Goal: Obtain resource: Obtain resource

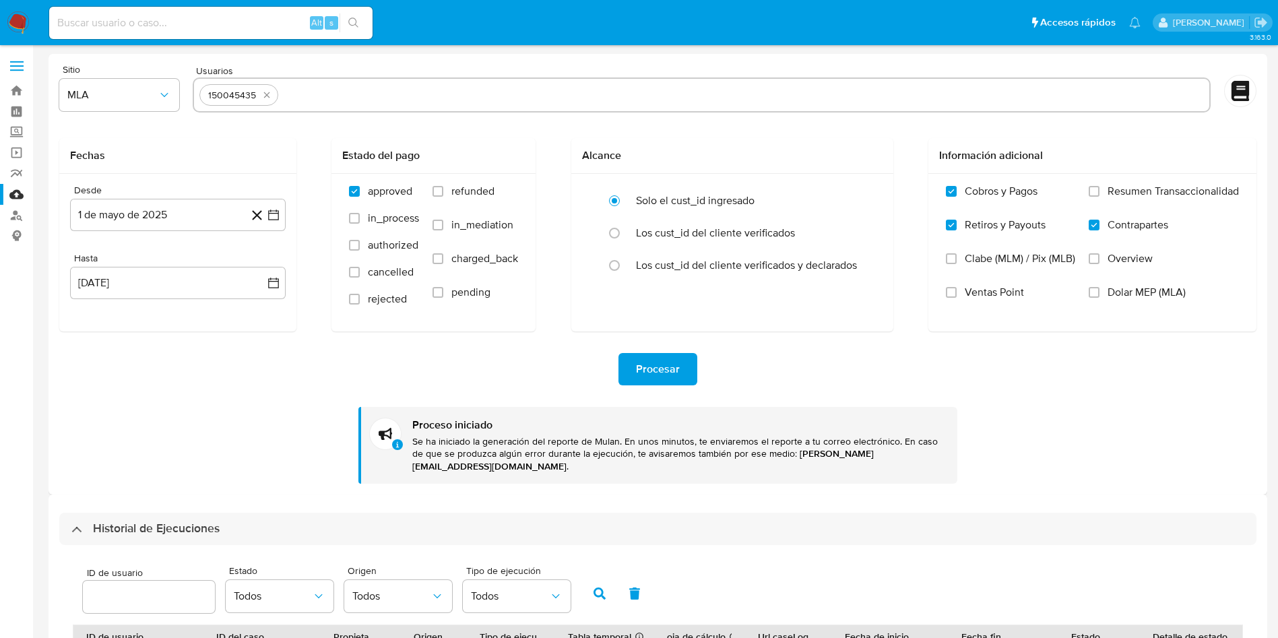
select select "10"
click at [225, 96] on div "150045435" at bounding box center [232, 95] width 59 height 13
click at [243, 96] on div "150045435" at bounding box center [232, 95] width 59 height 13
click at [242, 96] on div "150045435" at bounding box center [232, 95] width 59 height 13
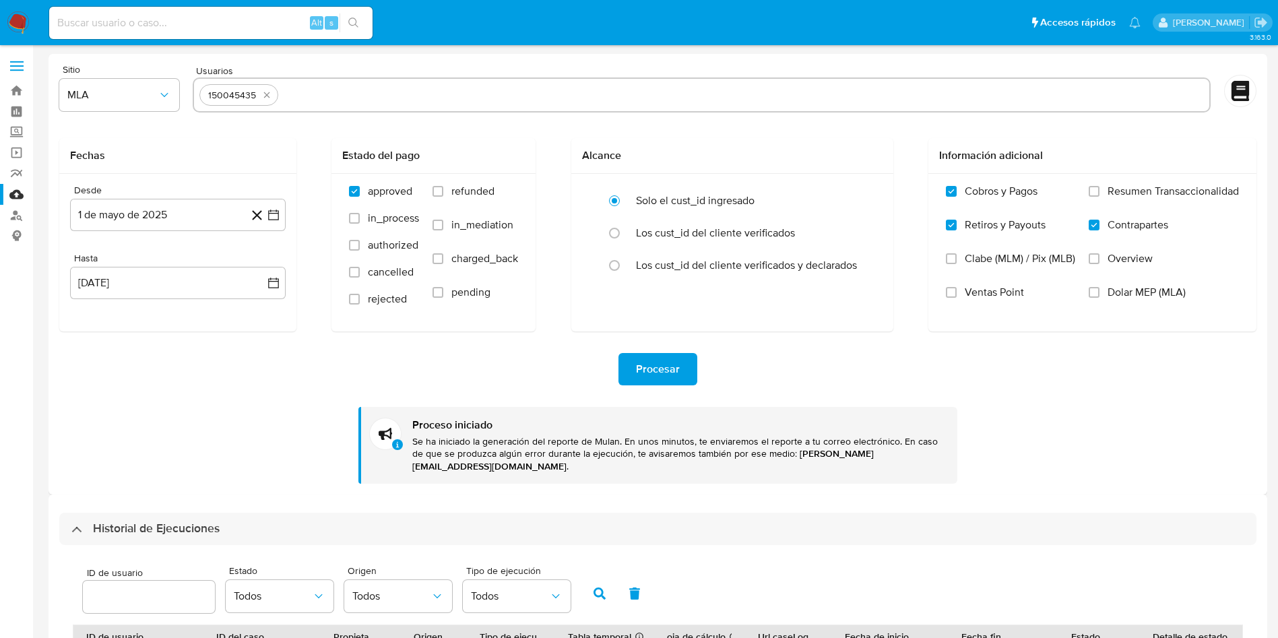
click at [242, 96] on div "150045435" at bounding box center [232, 95] width 59 height 13
click at [376, 98] on input "text" at bounding box center [744, 95] width 920 height 22
click at [616, 119] on form "Sitio MLA Usuarios 150045435 Fechas Desde 1 de mayo de 2025 1-05-2025 Hasta 31 …" at bounding box center [657, 274] width 1197 height 419
click at [87, 30] on input at bounding box center [210, 23] width 323 height 18
click at [217, 21] on input at bounding box center [210, 23] width 323 height 18
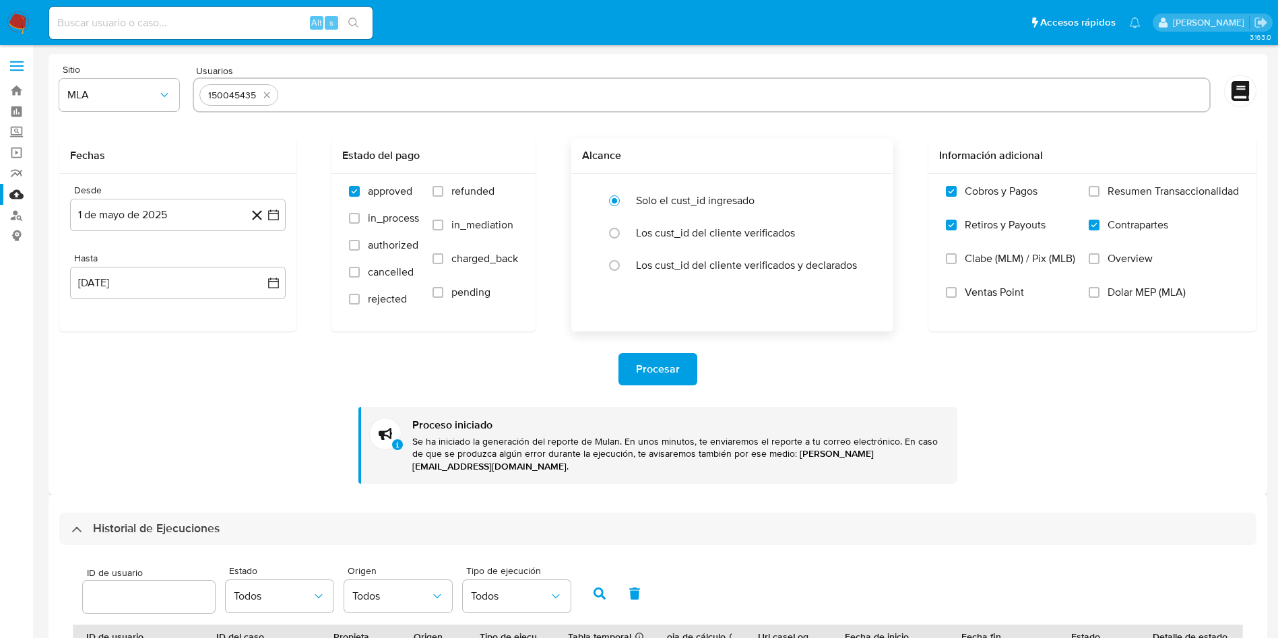
drag, startPoint x: 217, startPoint y: 21, endPoint x: 796, endPoint y: 328, distance: 655.8
click at [796, 328] on div "Alcance Solo el cust_id ingresado Los cust_id del cliente verificados Los cust_…" at bounding box center [732, 234] width 322 height 193
click at [100, 33] on div "Alt s" at bounding box center [210, 23] width 323 height 32
click at [96, 29] on input at bounding box center [210, 23] width 323 height 18
click at [97, 26] on input at bounding box center [210, 23] width 323 height 18
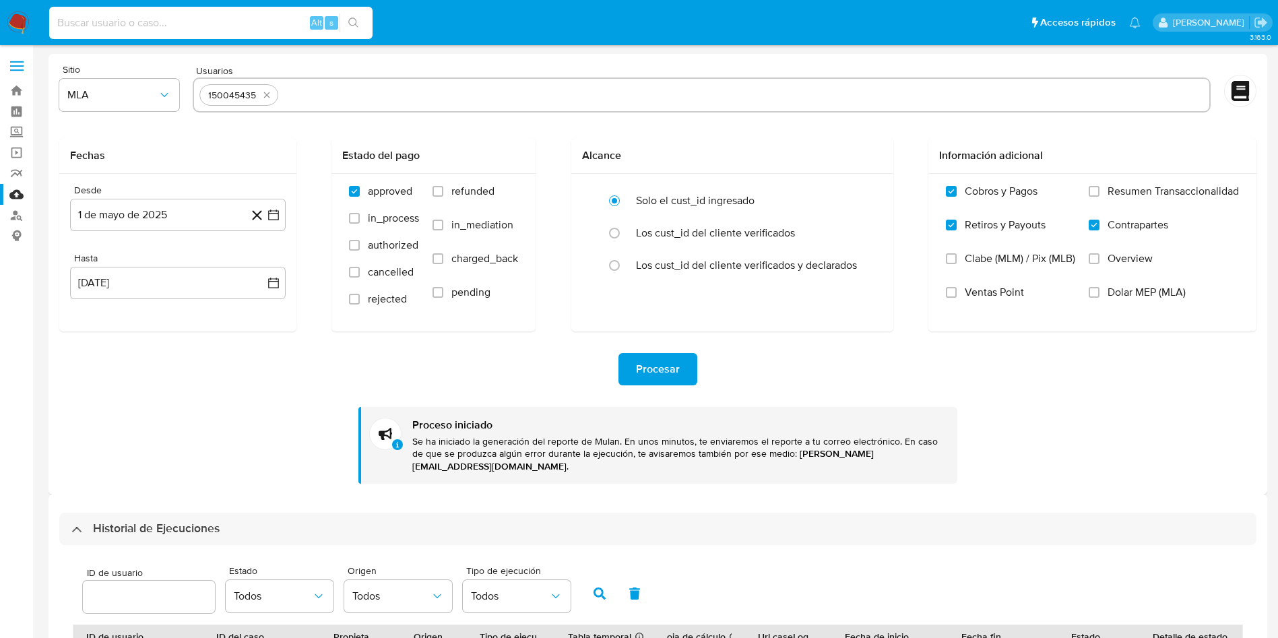
click at [98, 24] on input at bounding box center [210, 23] width 323 height 18
paste input "150045435"
type input "150045435"
click at [356, 19] on icon "search-icon" at bounding box center [353, 23] width 11 height 11
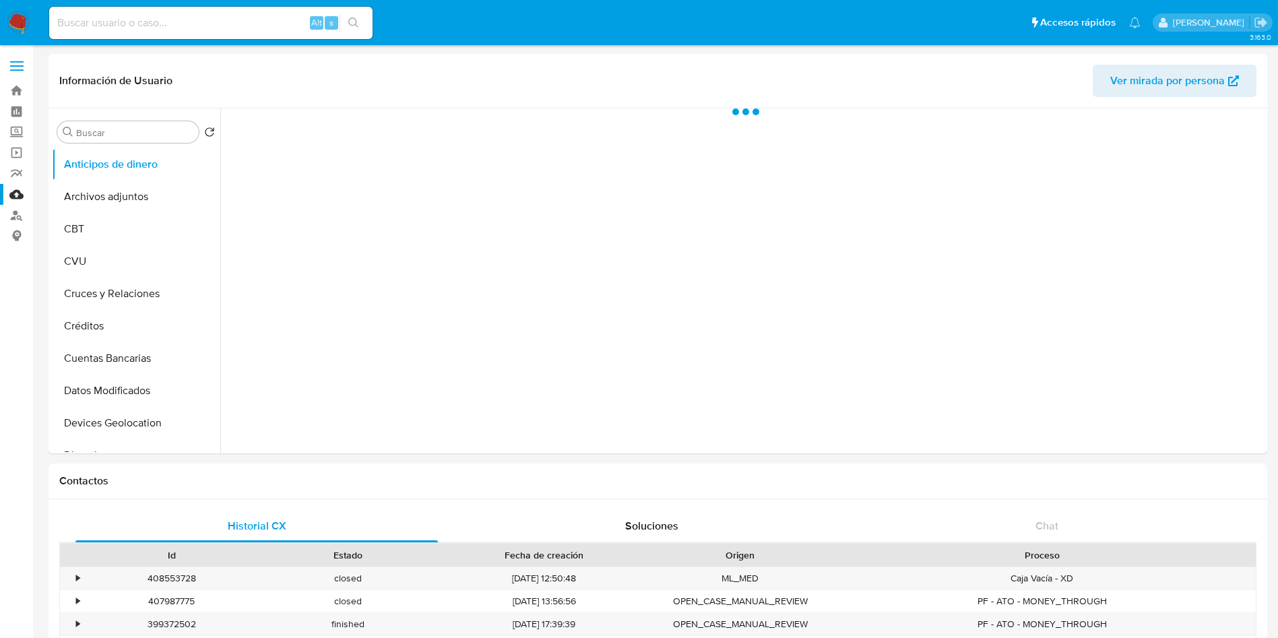
select select "10"
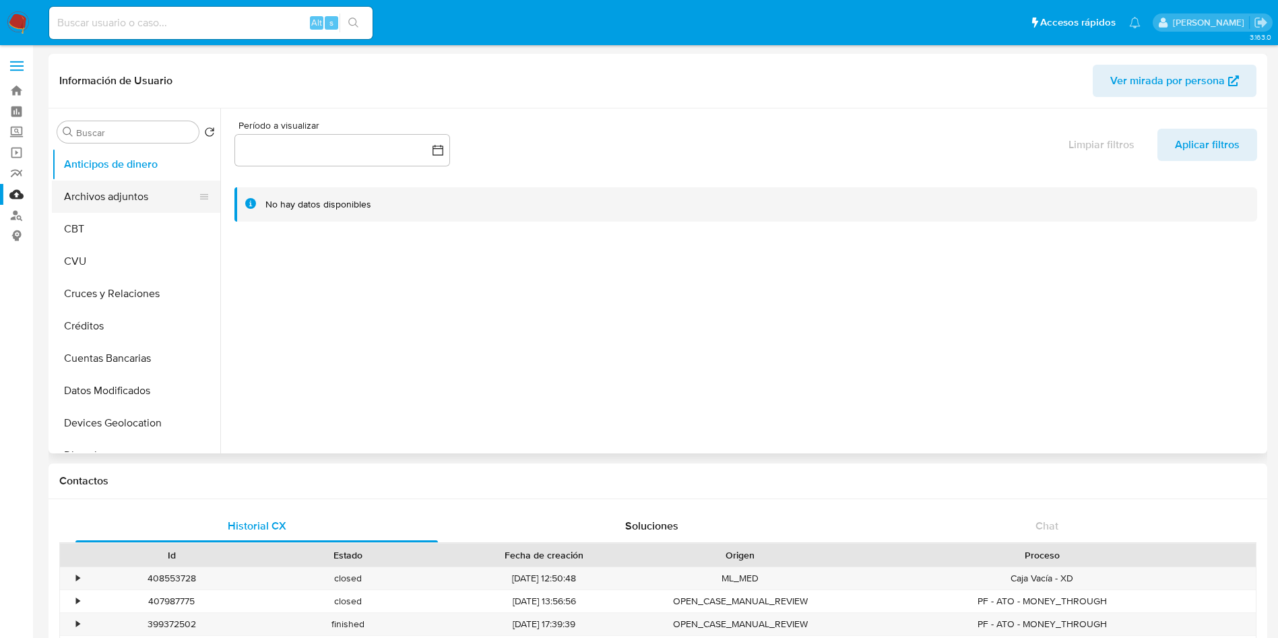
click at [100, 200] on button "Archivos adjuntos" at bounding box center [131, 197] width 158 height 32
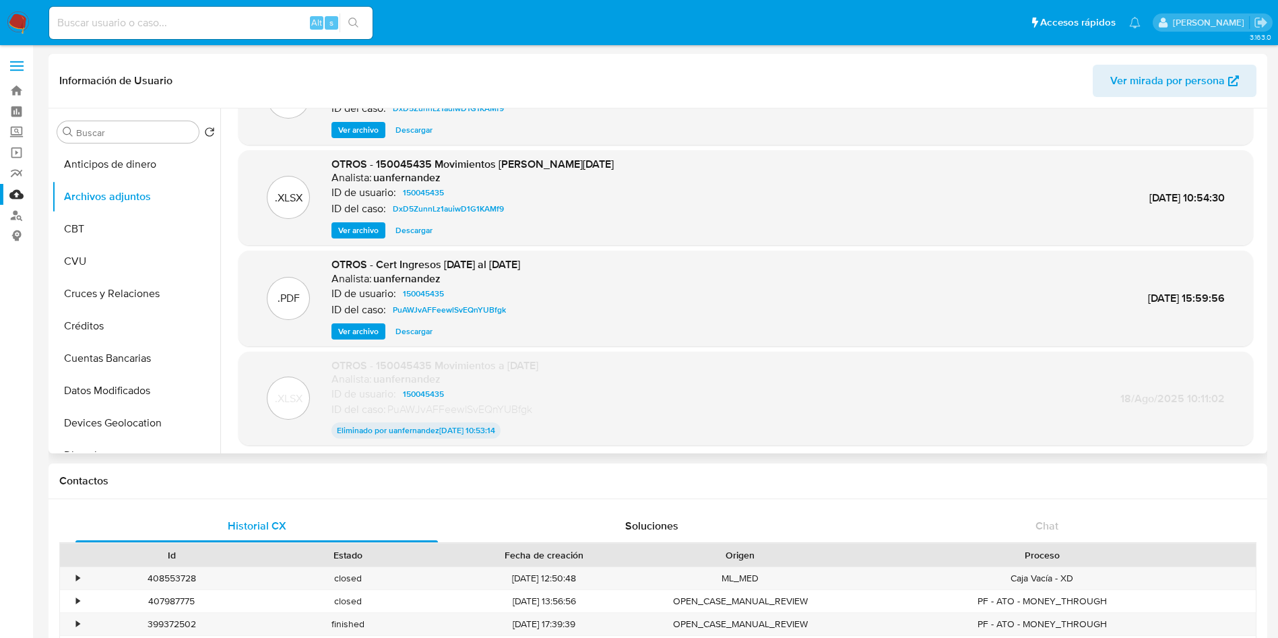
scroll to position [101, 0]
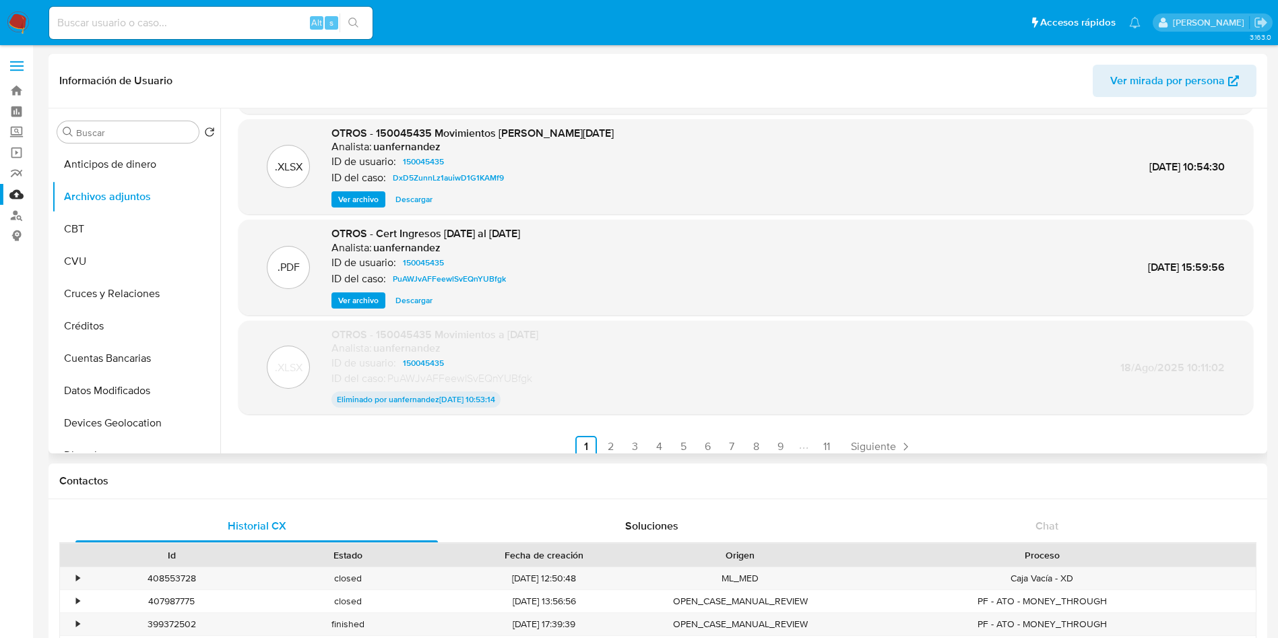
click at [412, 303] on span "Descargar" at bounding box center [413, 300] width 37 height 13
click at [609, 449] on link "2" at bounding box center [611, 447] width 22 height 22
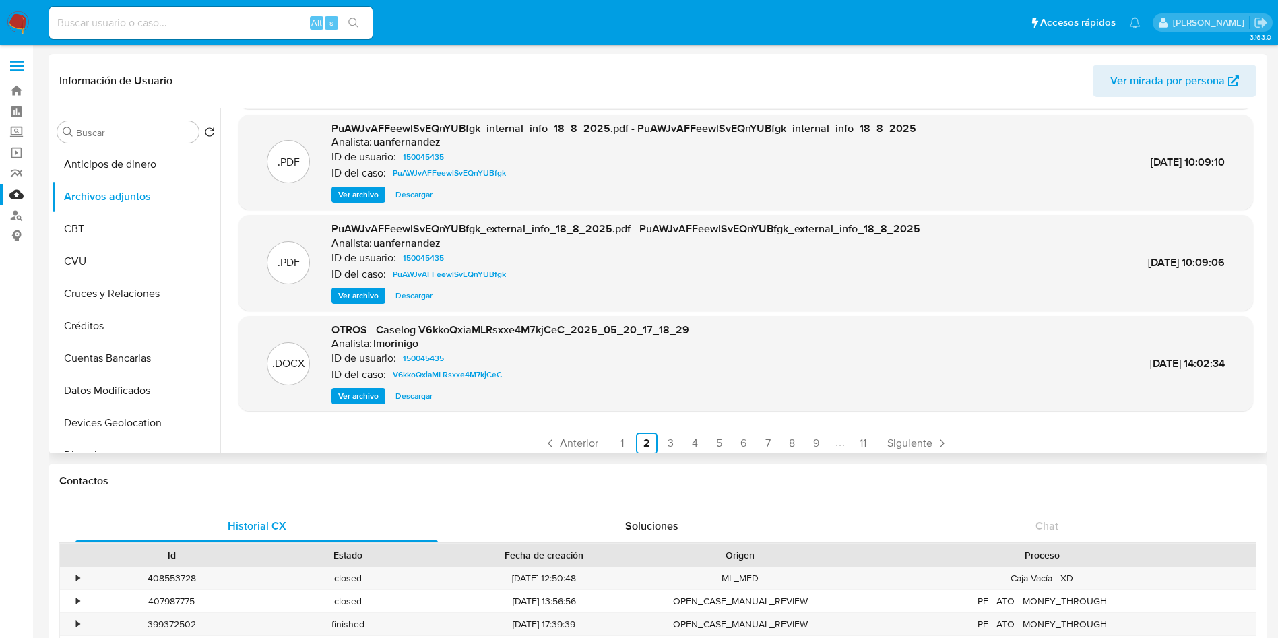
scroll to position [113, 0]
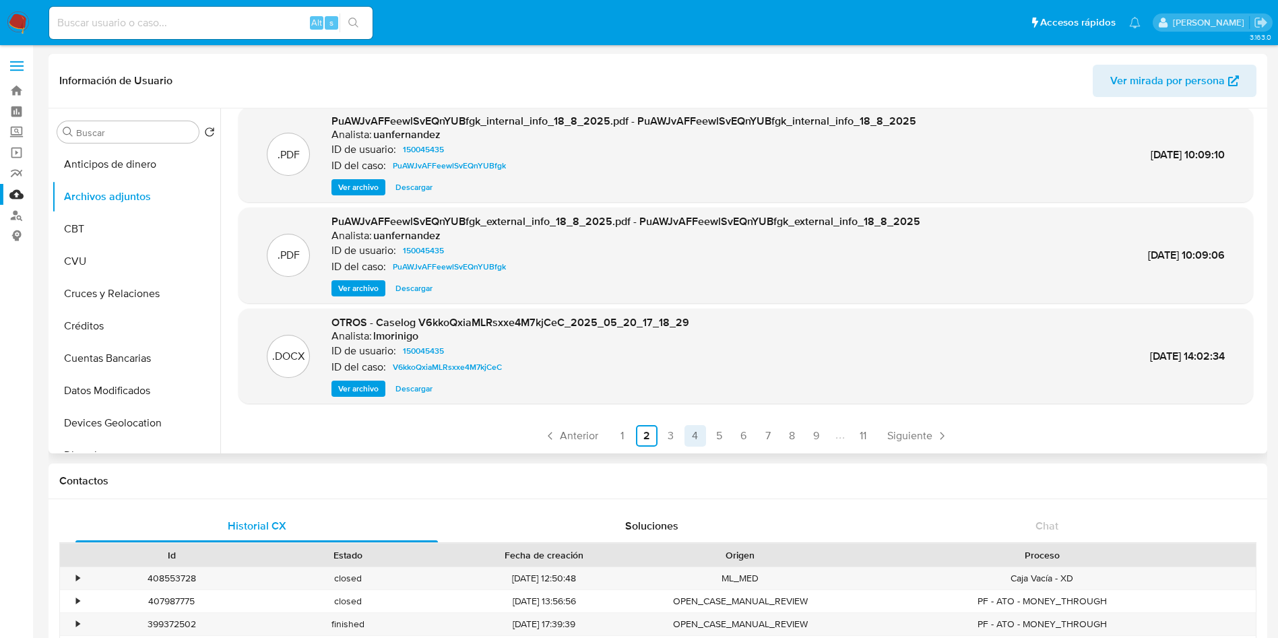
click at [684, 432] on link "4" at bounding box center [695, 436] width 22 height 22
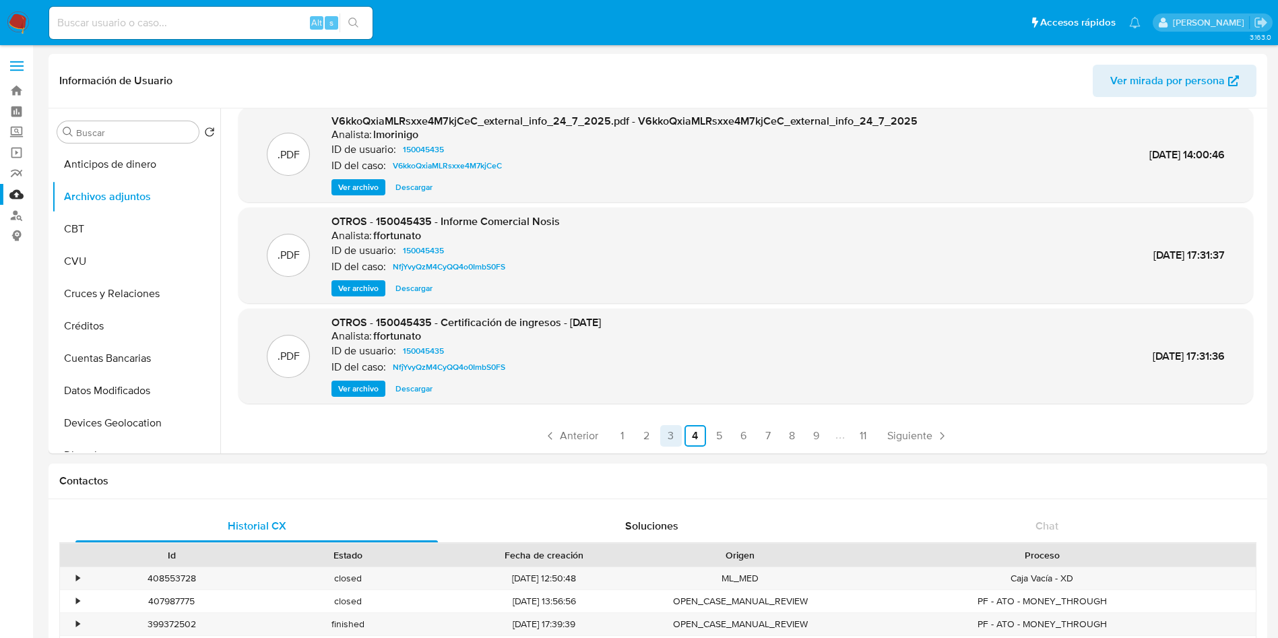
click at [668, 442] on link "3" at bounding box center [671, 436] width 22 height 22
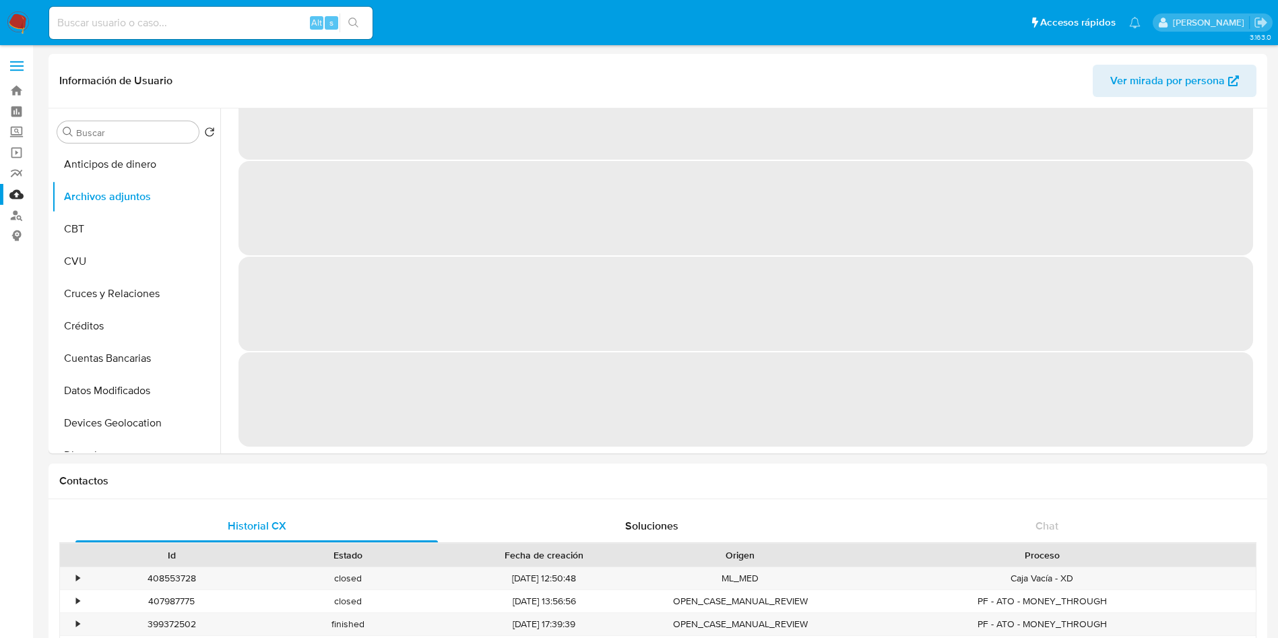
scroll to position [0, 0]
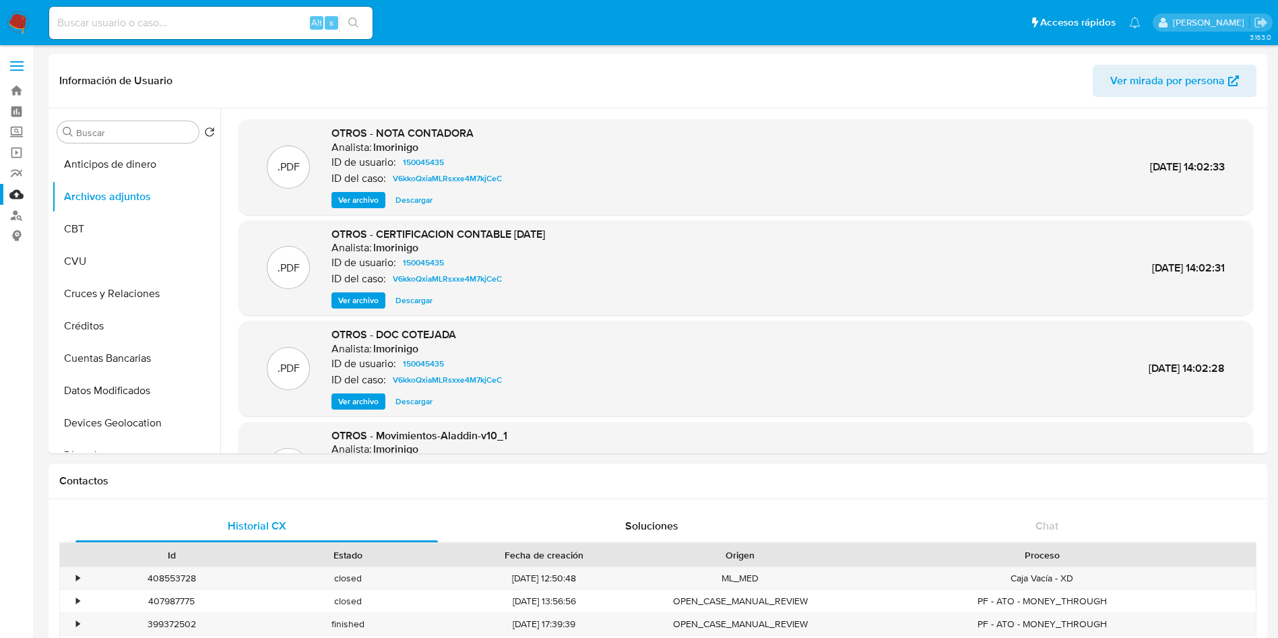
click at [406, 301] on span "Descargar" at bounding box center [413, 300] width 37 height 13
click at [366, 400] on span "Ver archivo" at bounding box center [358, 401] width 40 height 13
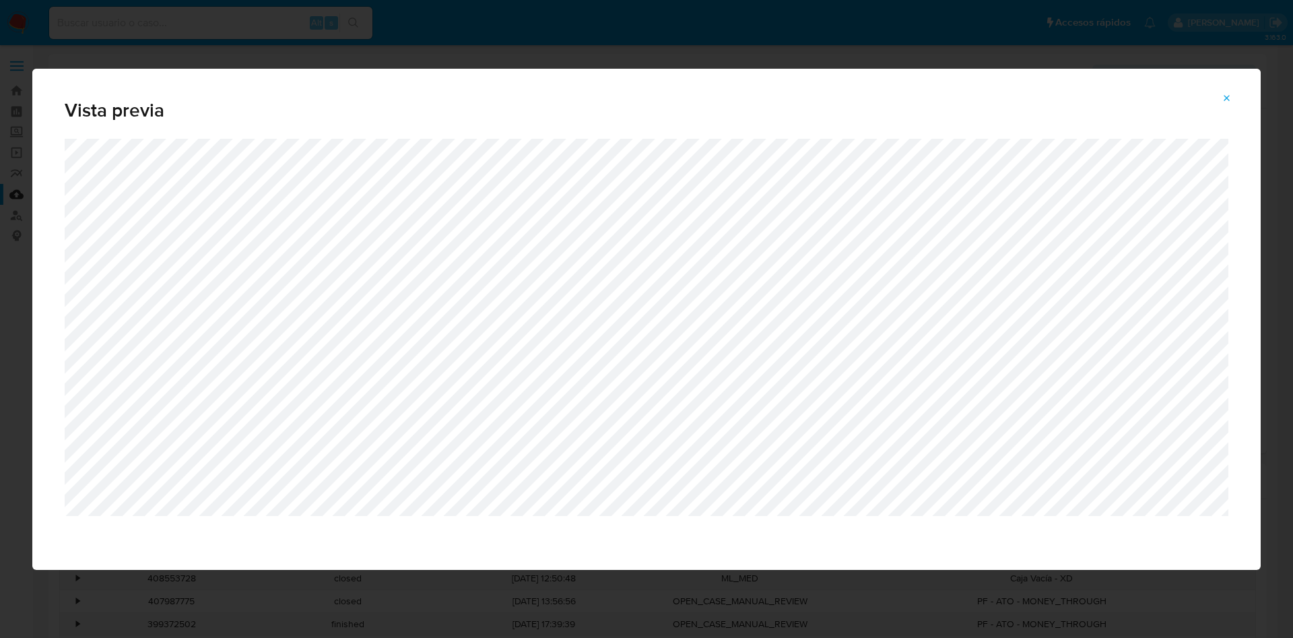
click at [613, 80] on div "Vista previa" at bounding box center [646, 104] width 1229 height 70
click at [1230, 90] on span "Attachment preview" at bounding box center [1227, 98] width 11 height 19
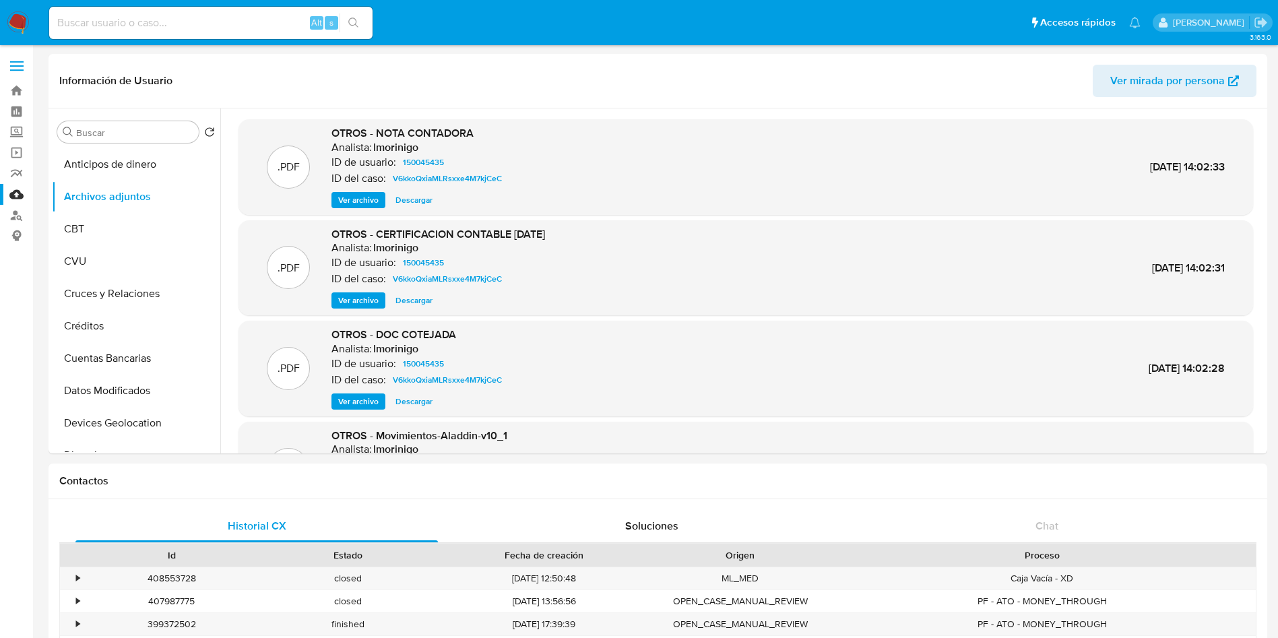
click at [366, 200] on span "Ver archivo" at bounding box center [358, 199] width 40 height 13
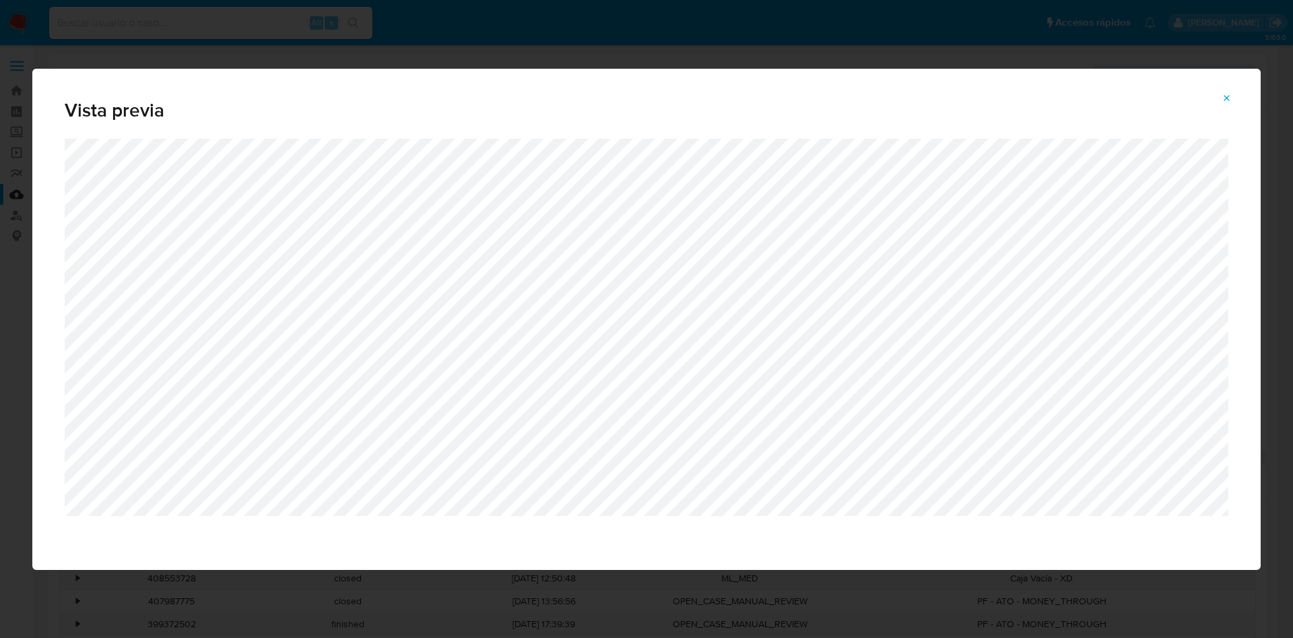
click at [622, 49] on div "Vista previa" at bounding box center [646, 319] width 1293 height 638
click at [1225, 99] on icon "Attachment preview" at bounding box center [1227, 98] width 11 height 11
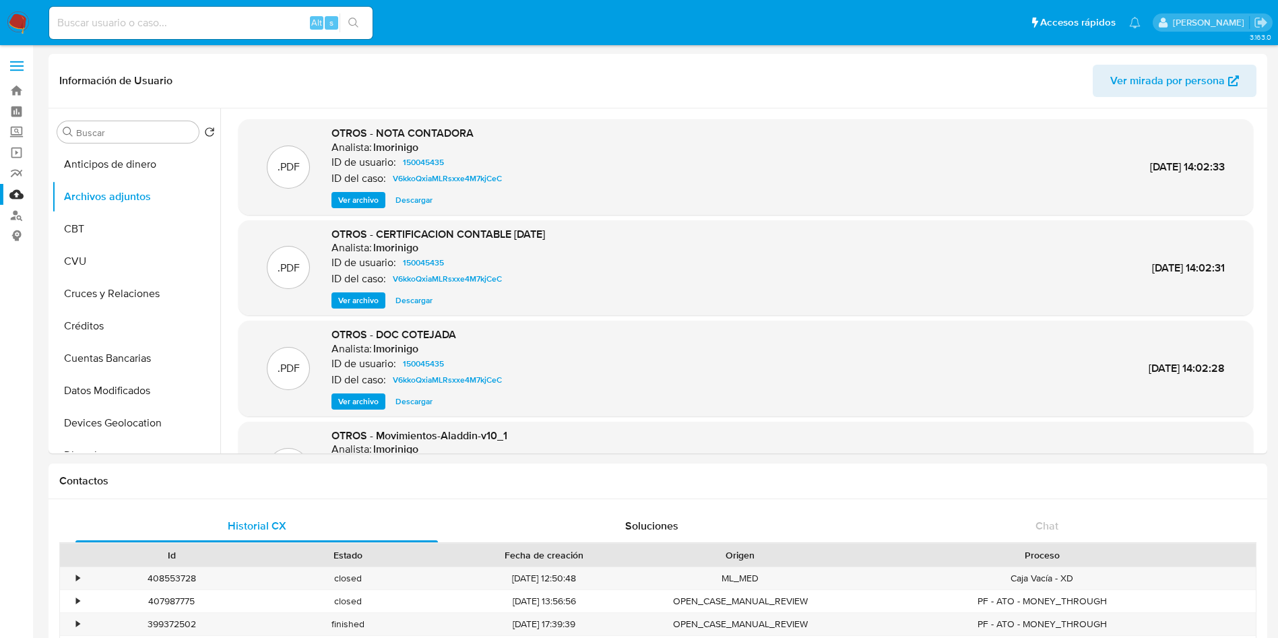
click at [408, 204] on span "Descargar" at bounding box center [413, 199] width 37 height 13
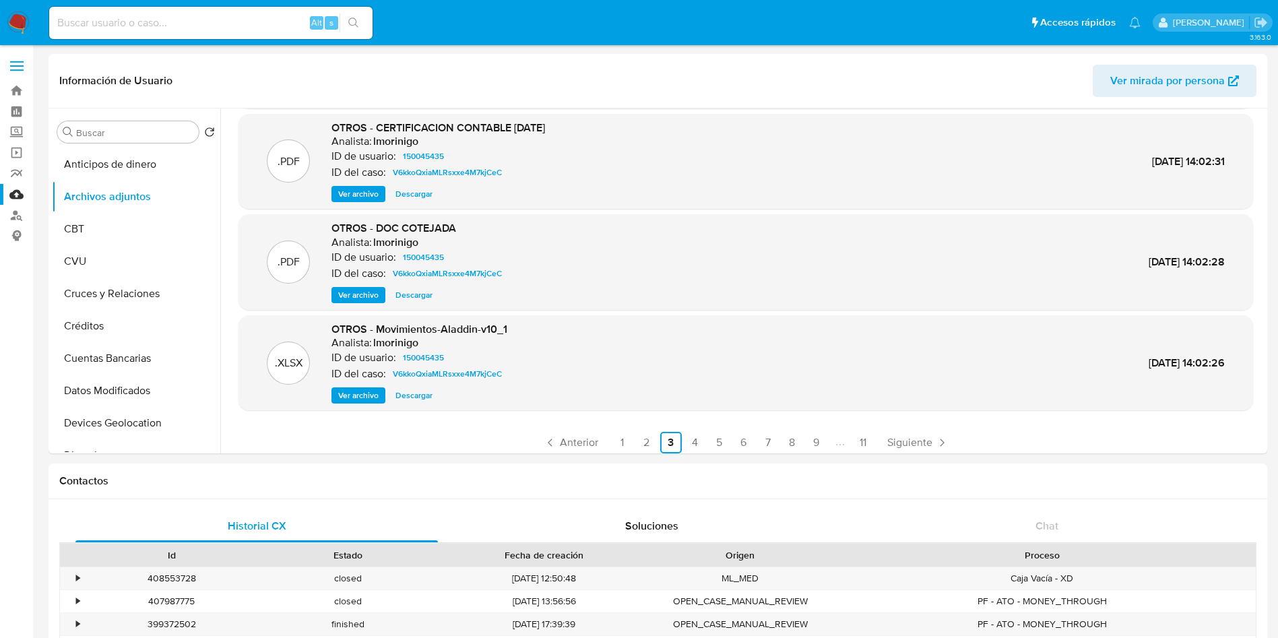
scroll to position [113, 0]
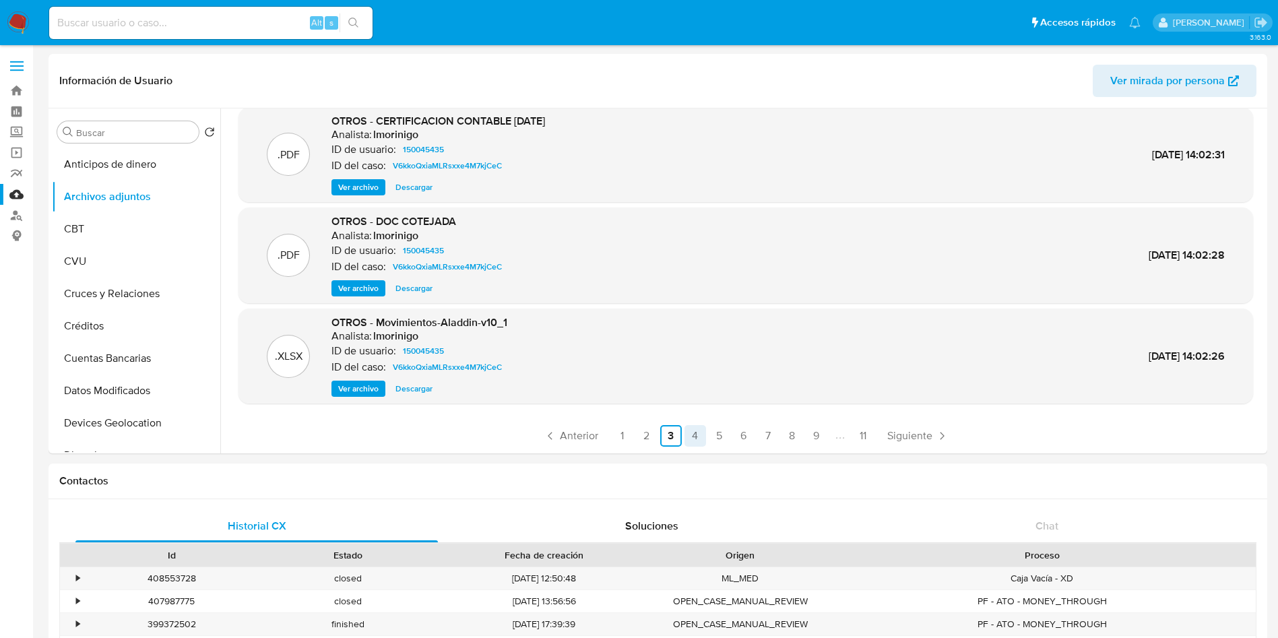
click at [695, 437] on link "4" at bounding box center [695, 436] width 22 height 22
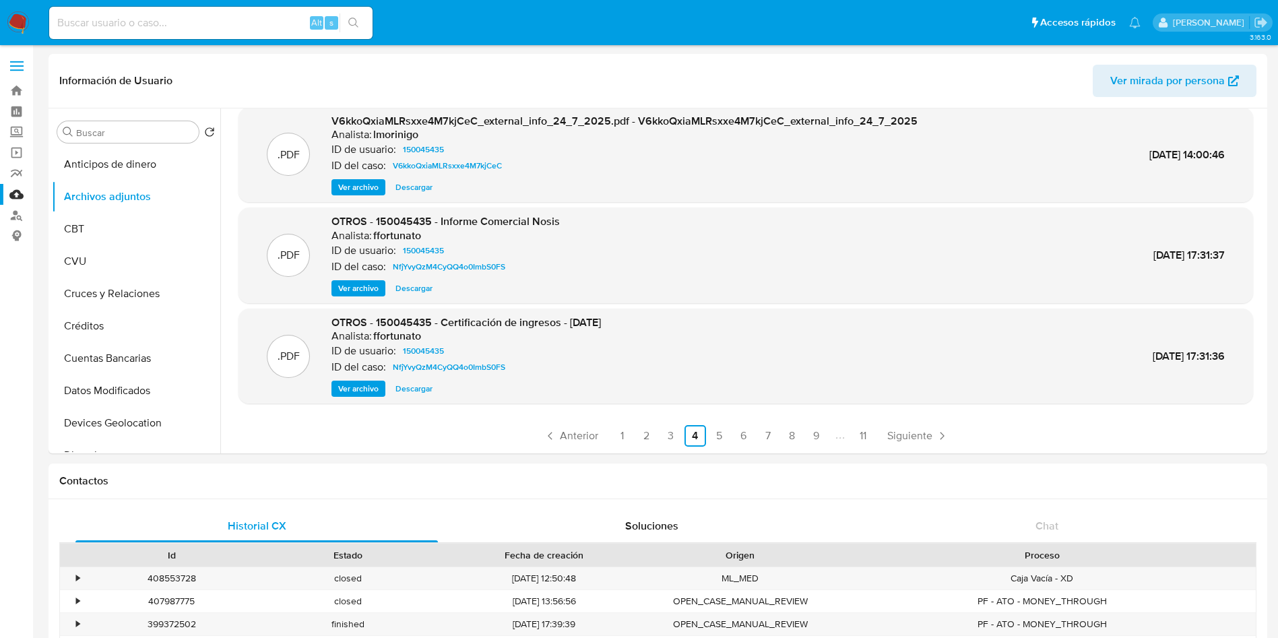
click at [412, 389] on span "Descargar" at bounding box center [413, 388] width 37 height 13
click at [623, 429] on link "1" at bounding box center [623, 436] width 22 height 22
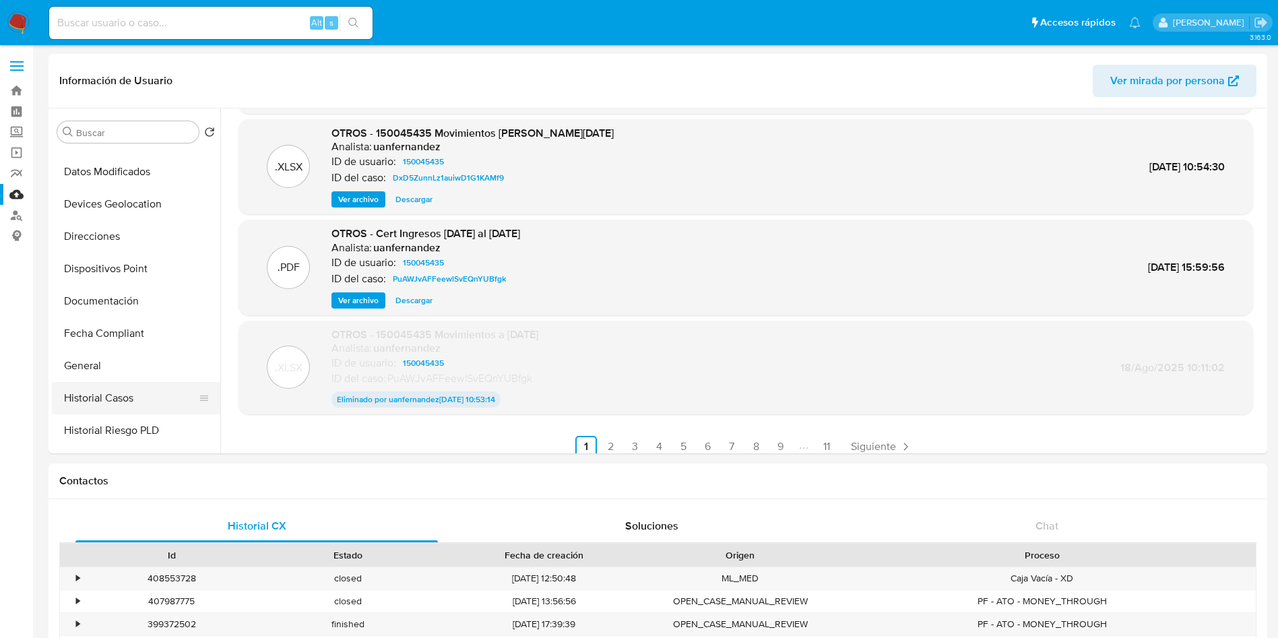
scroll to position [303, 0]
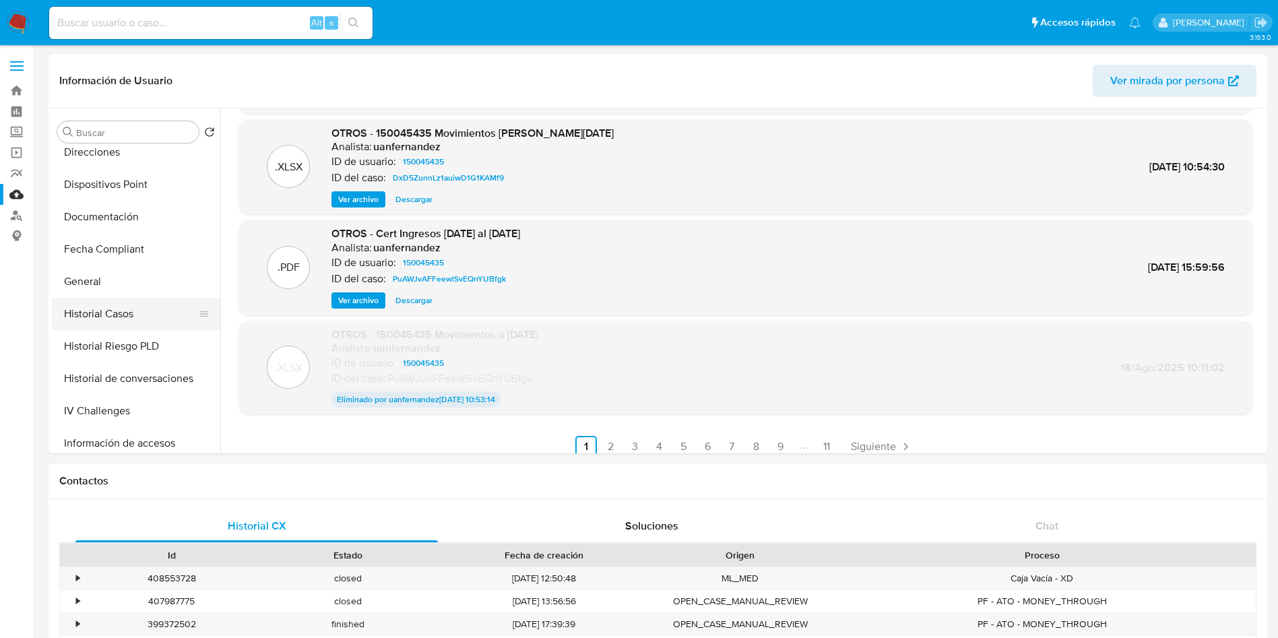
click at [125, 313] on button "Historial Casos" at bounding box center [131, 314] width 158 height 32
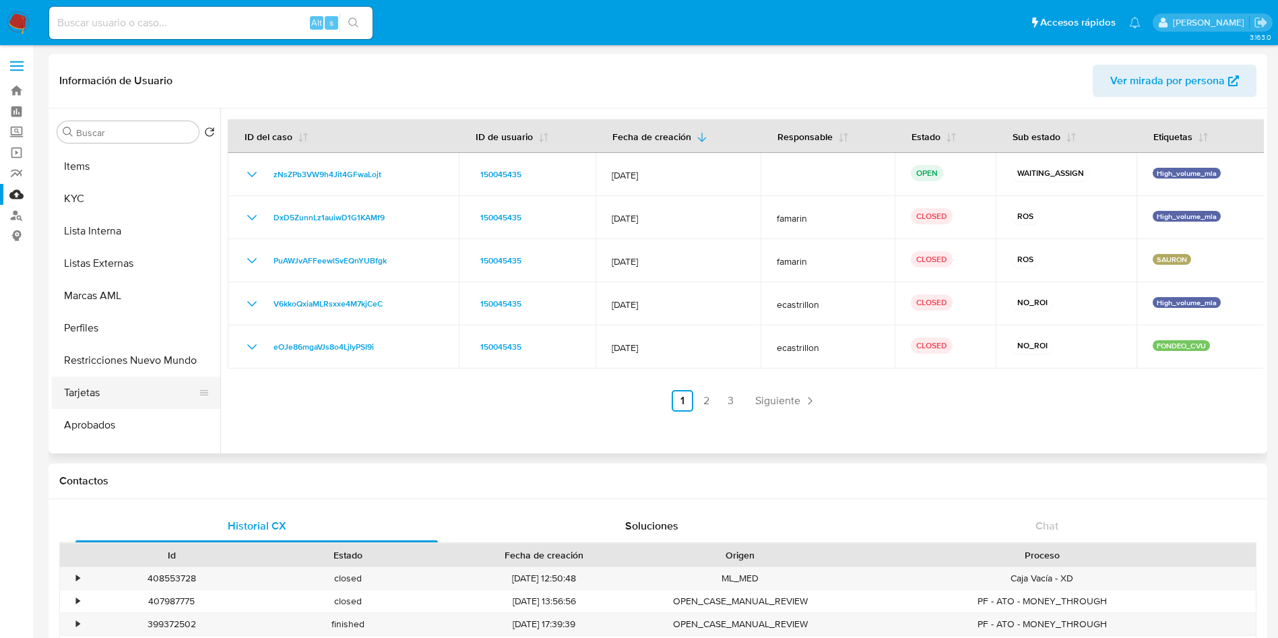
scroll to position [707, 0]
click at [135, 335] on button "Restricciones Nuevo Mundo" at bounding box center [131, 330] width 158 height 32
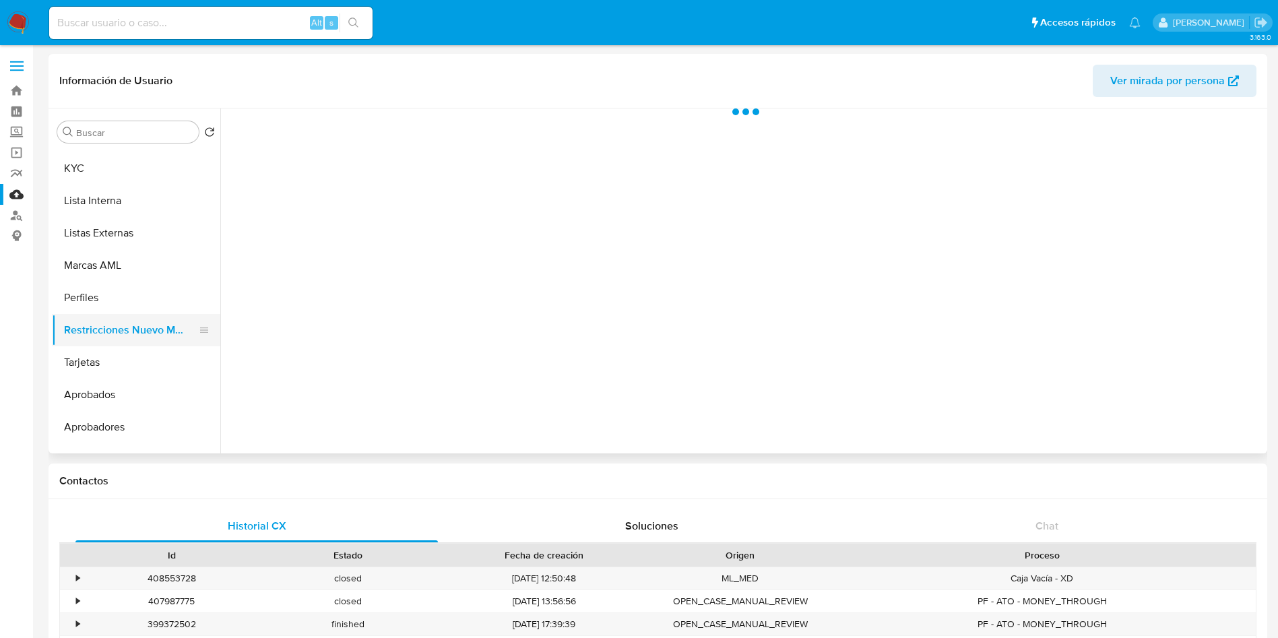
click at [135, 335] on button "Restricciones Nuevo Mundo" at bounding box center [131, 330] width 158 height 32
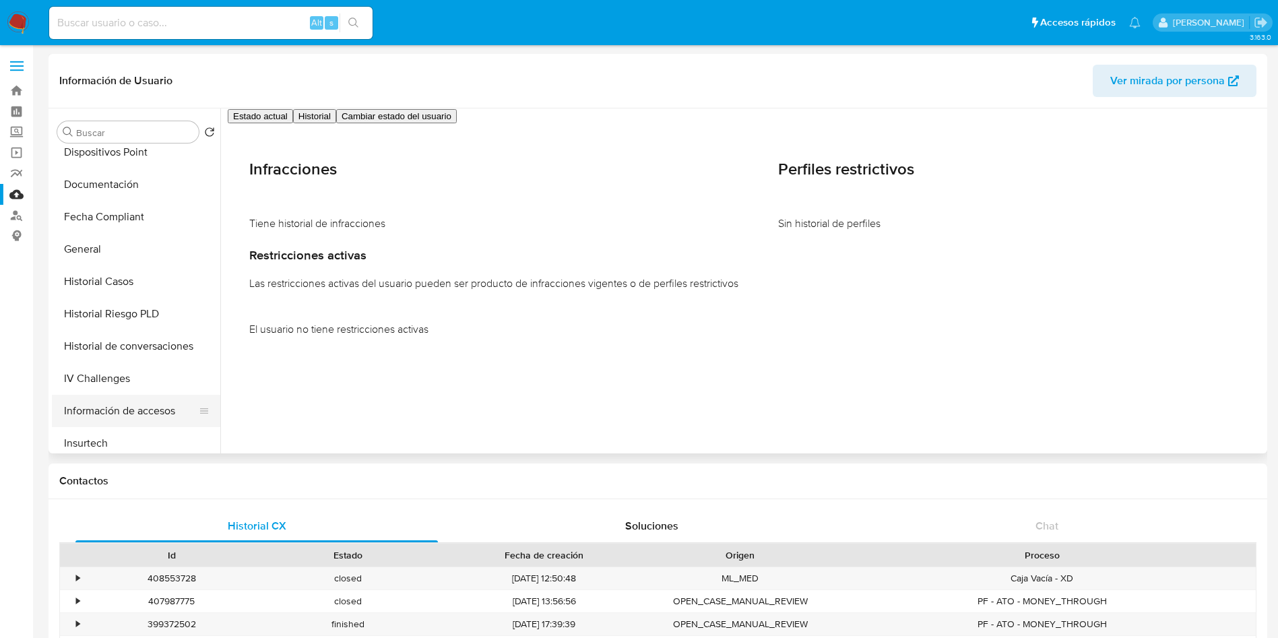
scroll to position [303, 0]
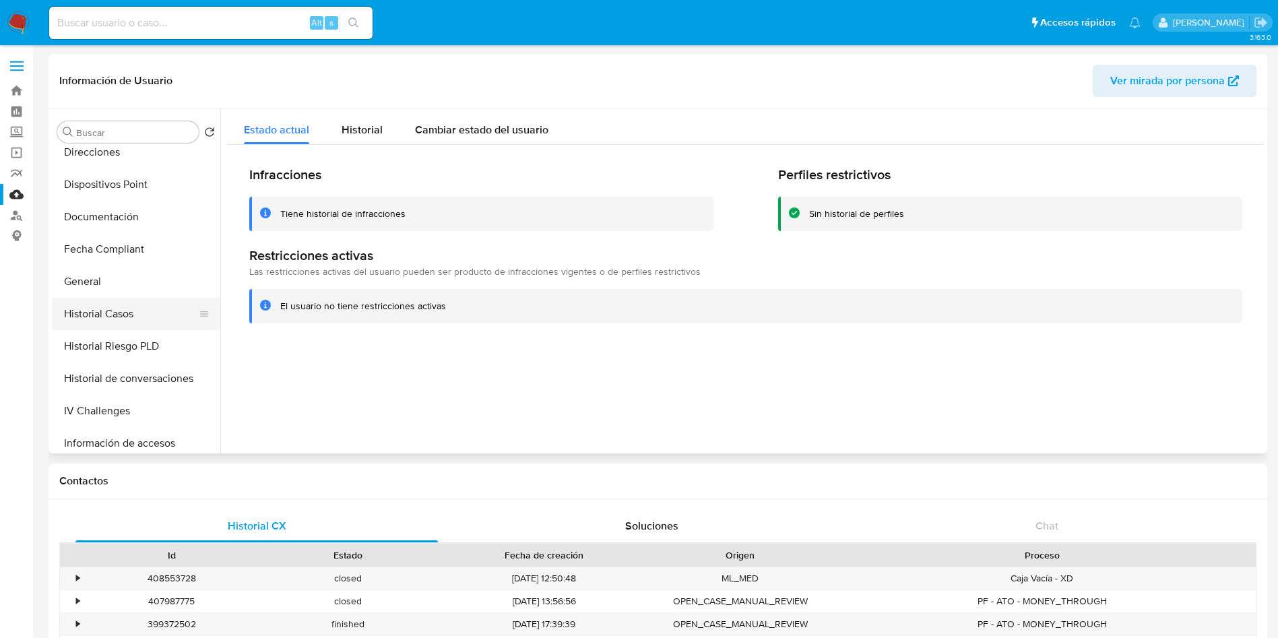
click at [109, 315] on button "Historial Casos" at bounding box center [131, 314] width 158 height 32
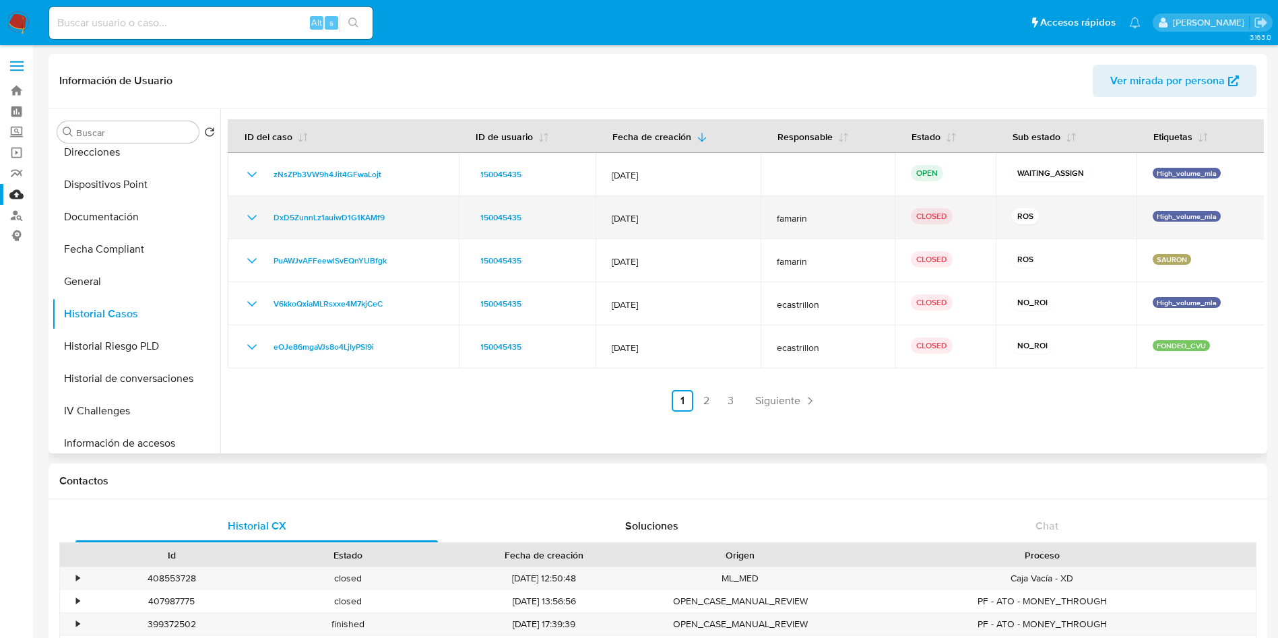
click at [250, 205] on td "DxD5ZunnLz1auiwD1G1KAMf9" at bounding box center [343, 217] width 231 height 43
click at [250, 212] on icon "Mostrar/Ocultar" at bounding box center [252, 218] width 16 height 16
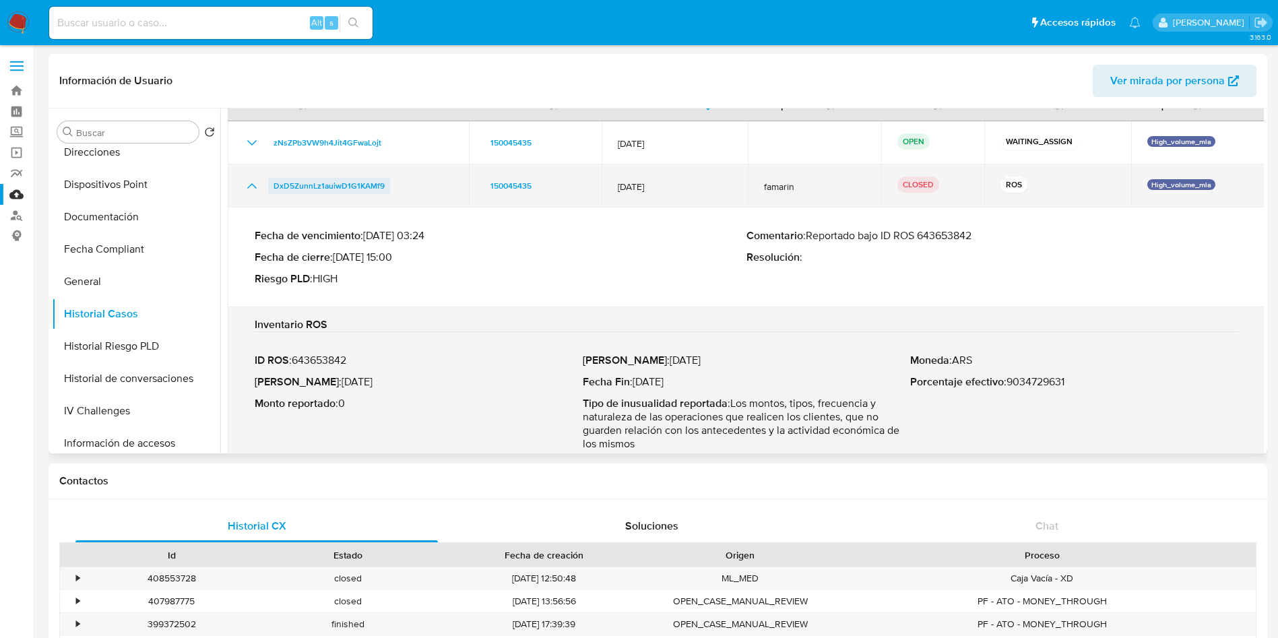
scroll to position [0, 0]
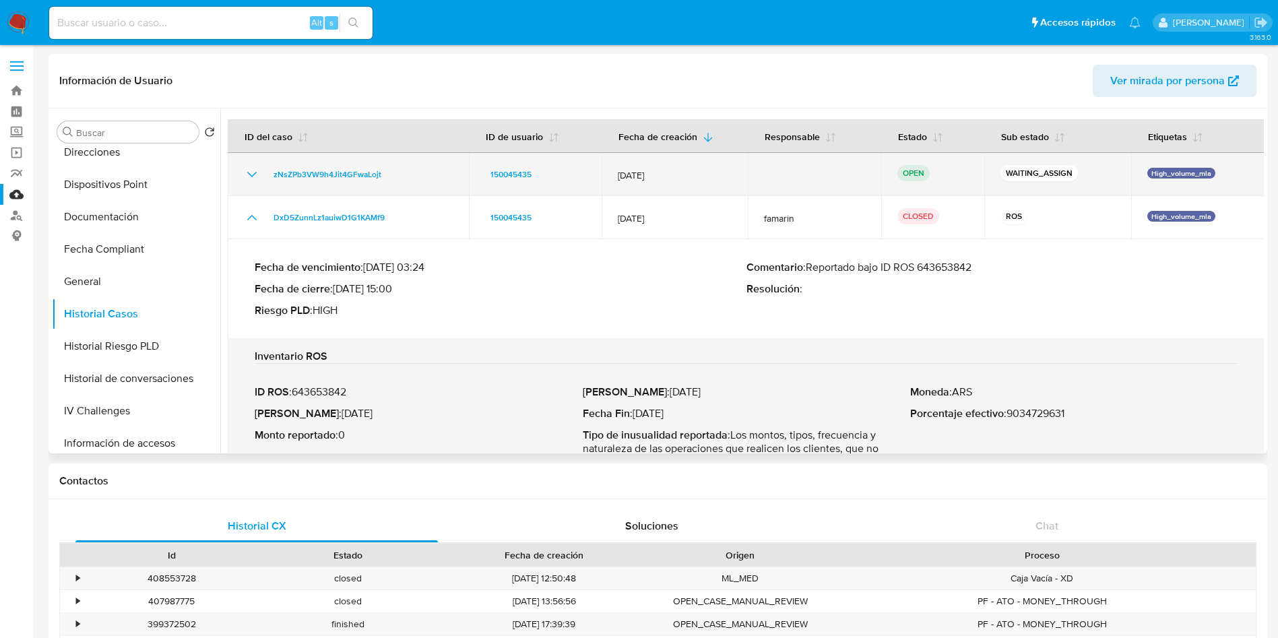
click at [257, 175] on icon "Mostrar/Ocultar" at bounding box center [252, 174] width 16 height 16
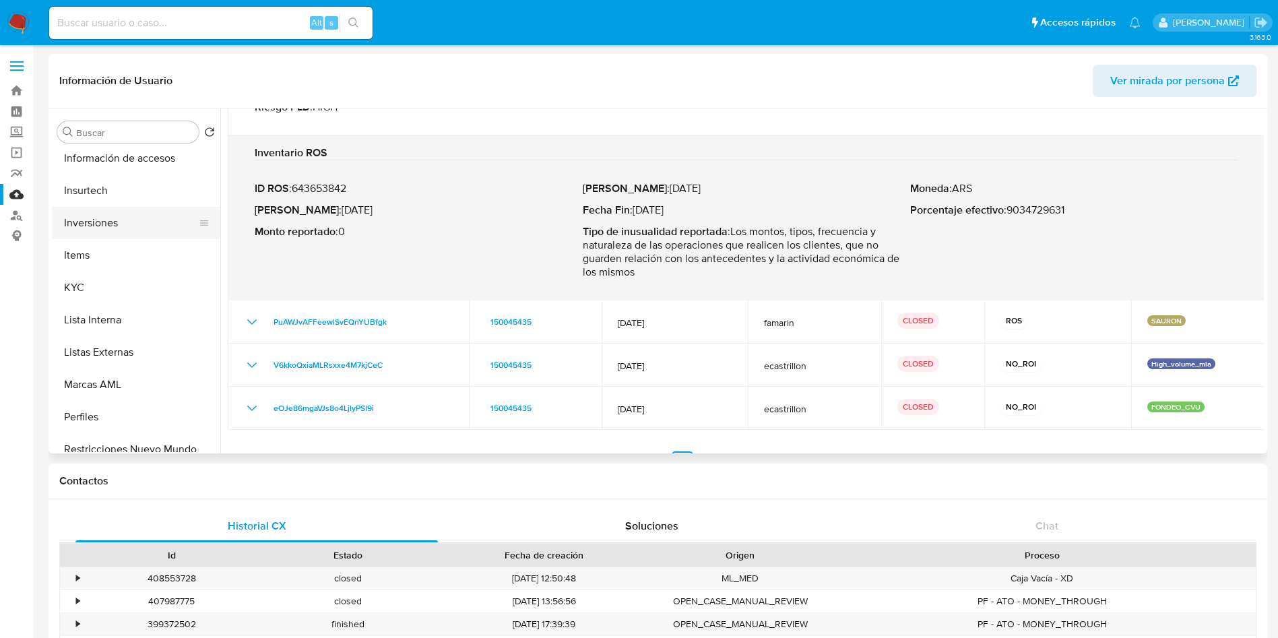
scroll to position [606, 0]
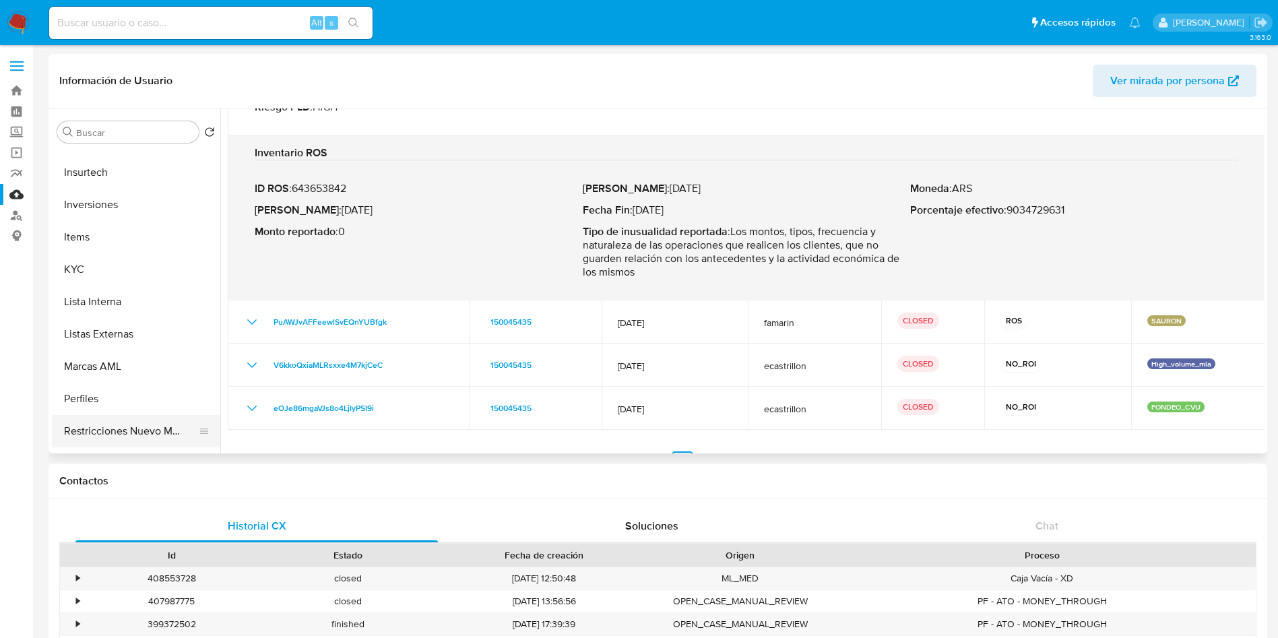
click at [121, 427] on button "Restricciones Nuevo Mundo" at bounding box center [131, 431] width 158 height 32
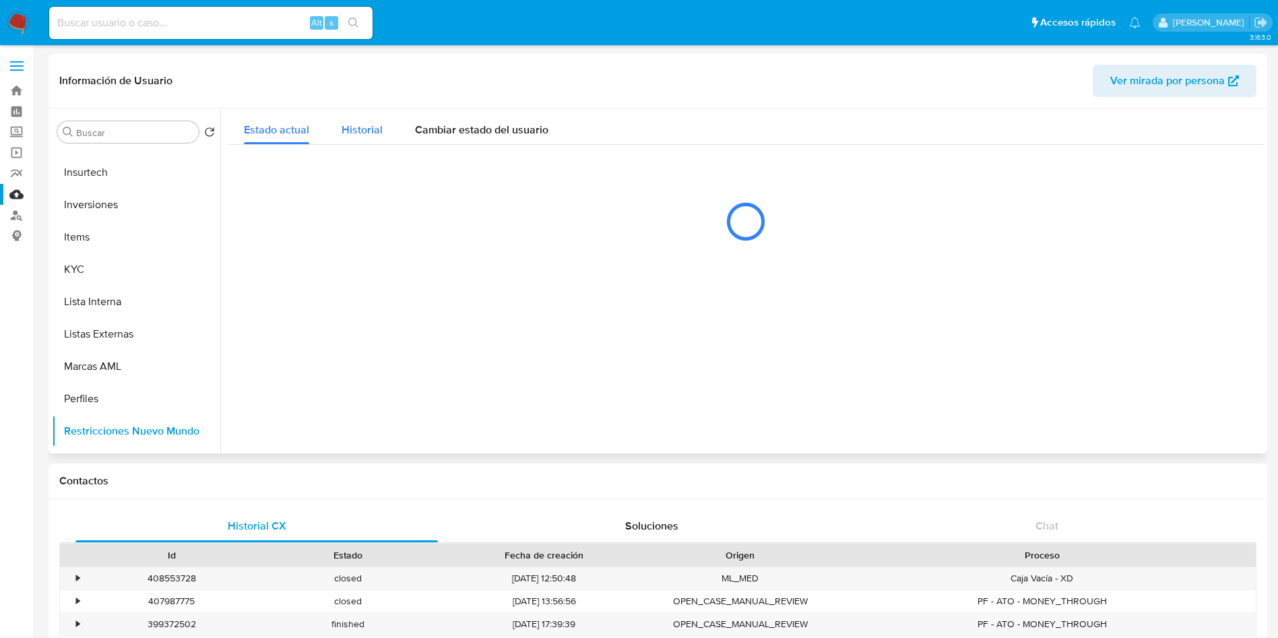
click at [366, 131] on span "Historial" at bounding box center [362, 129] width 41 height 15
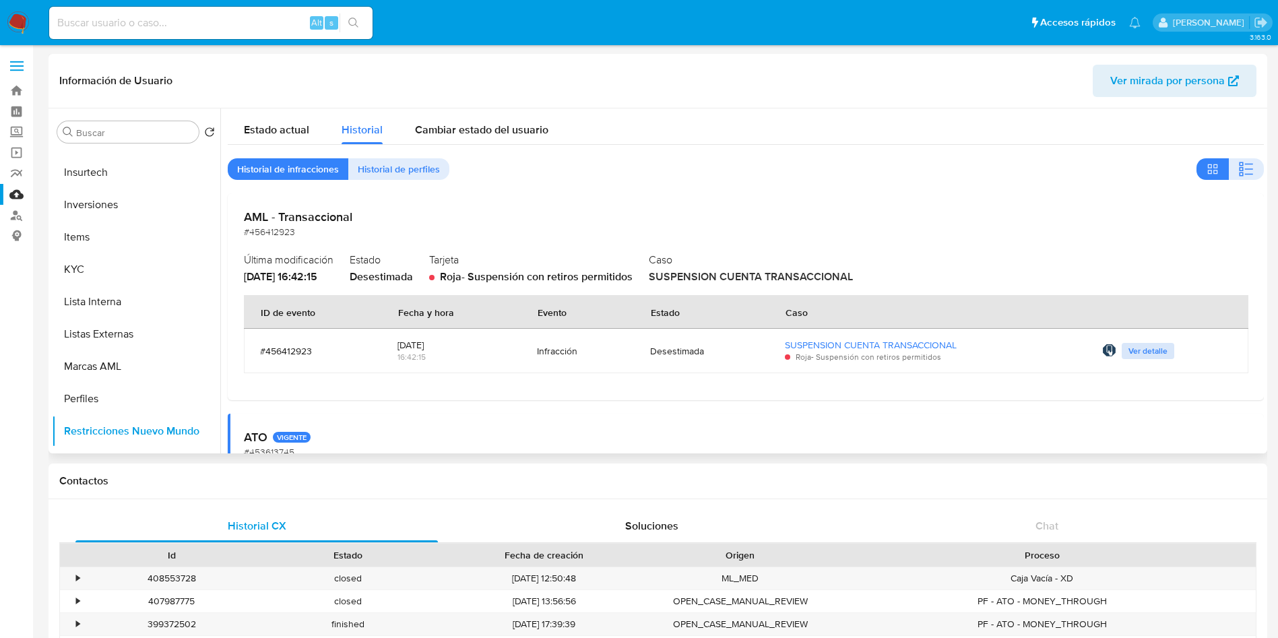
click at [1142, 348] on span "Ver detalle" at bounding box center [1147, 350] width 39 height 13
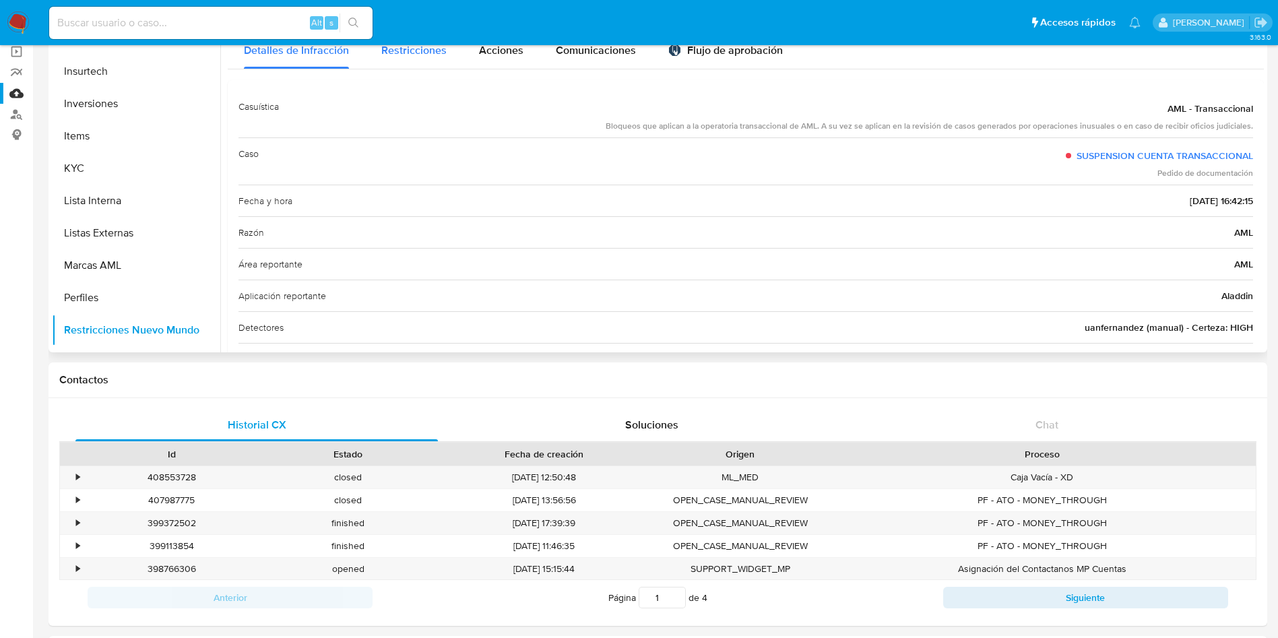
click at [426, 58] on div "Restricciones" at bounding box center [413, 49] width 65 height 40
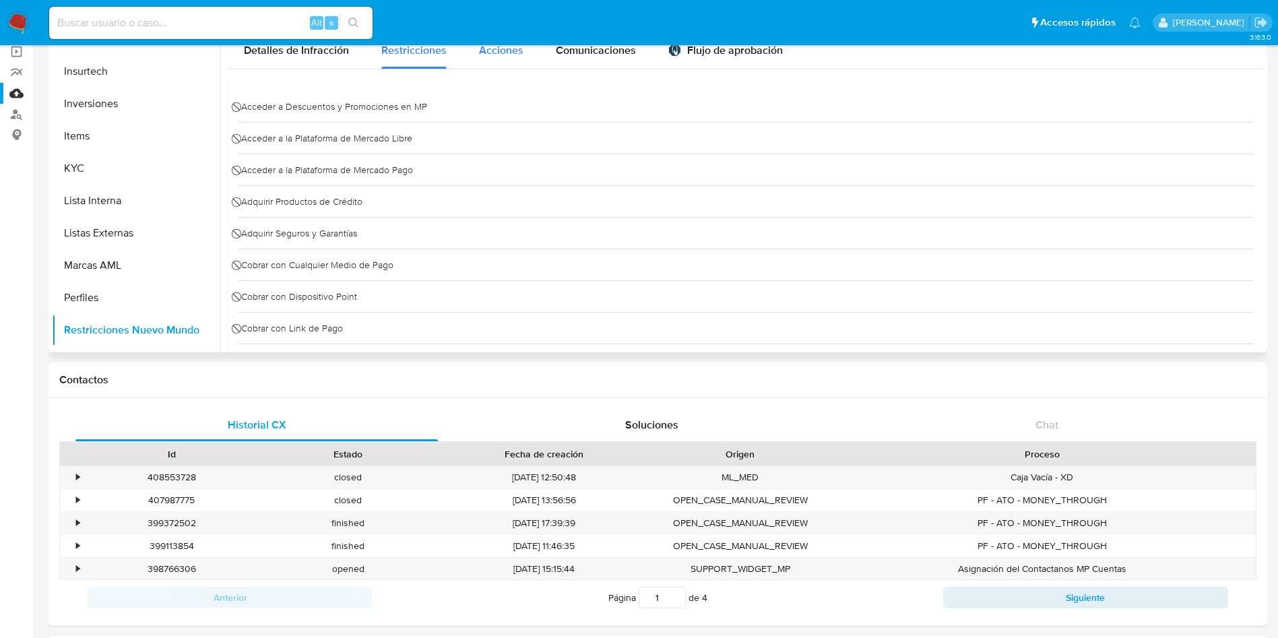
click at [511, 53] on span "Acciones" at bounding box center [501, 49] width 44 height 15
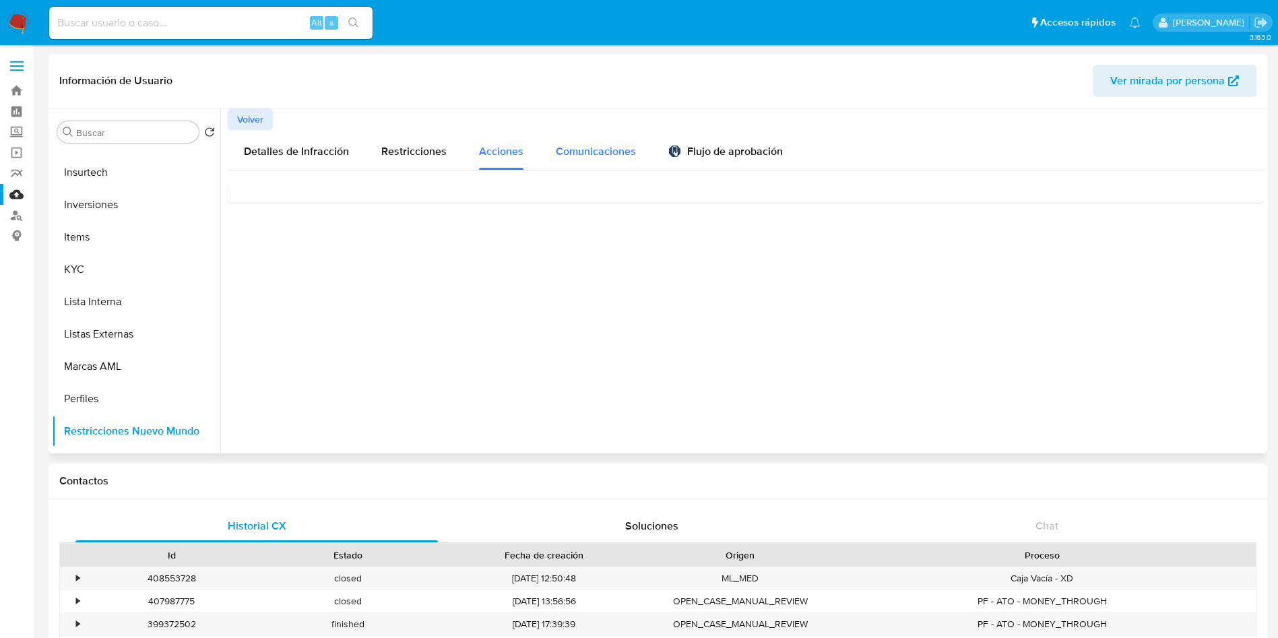
click at [560, 142] on div "Comunicaciones" at bounding box center [596, 150] width 80 height 40
click at [707, 152] on div "Flujo de aprobación" at bounding box center [725, 153] width 115 height 15
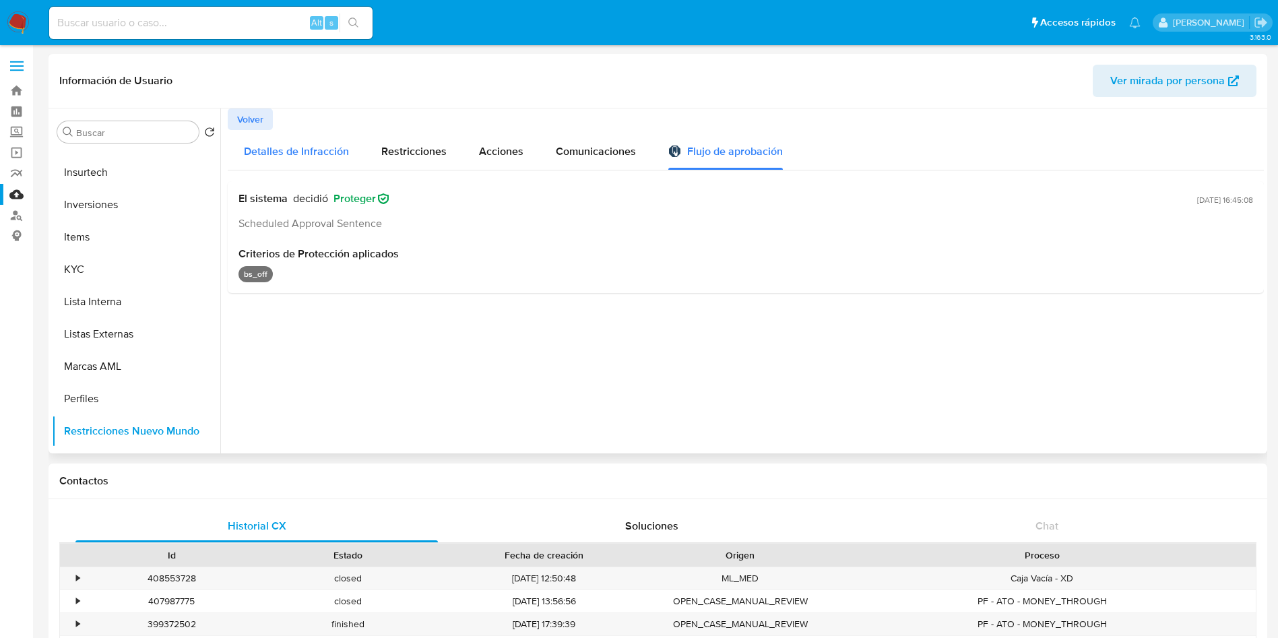
click at [300, 146] on span "Detalles de Infracción" at bounding box center [296, 150] width 105 height 15
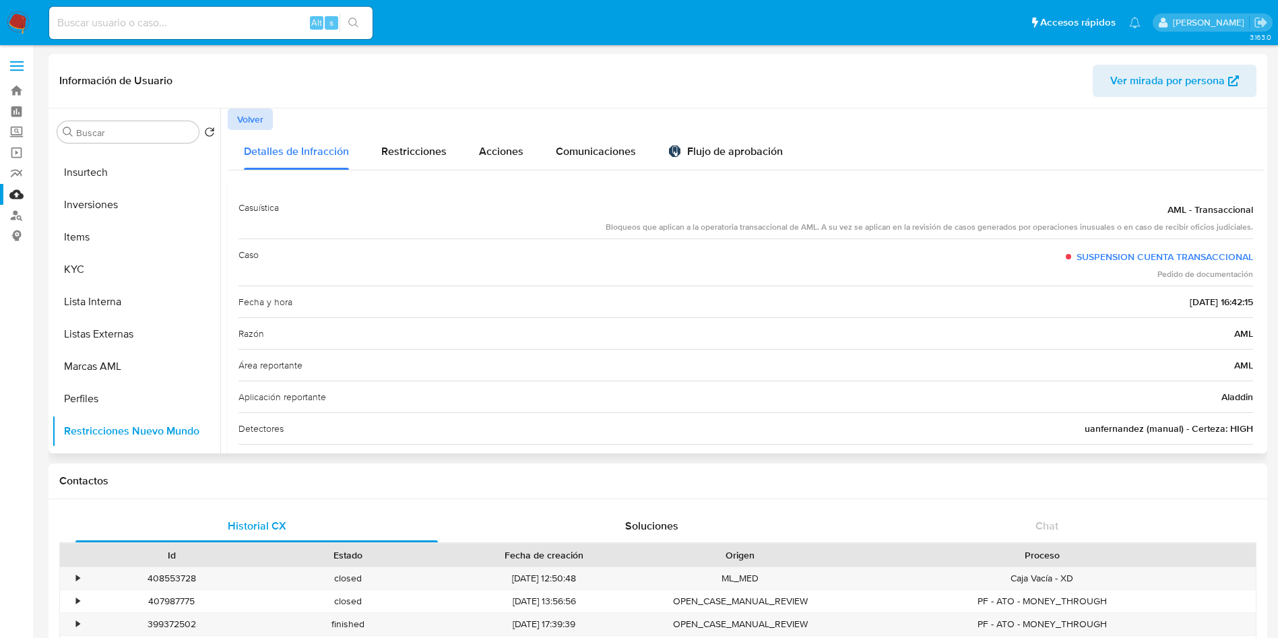
click at [247, 123] on span "Volver" at bounding box center [250, 119] width 26 height 19
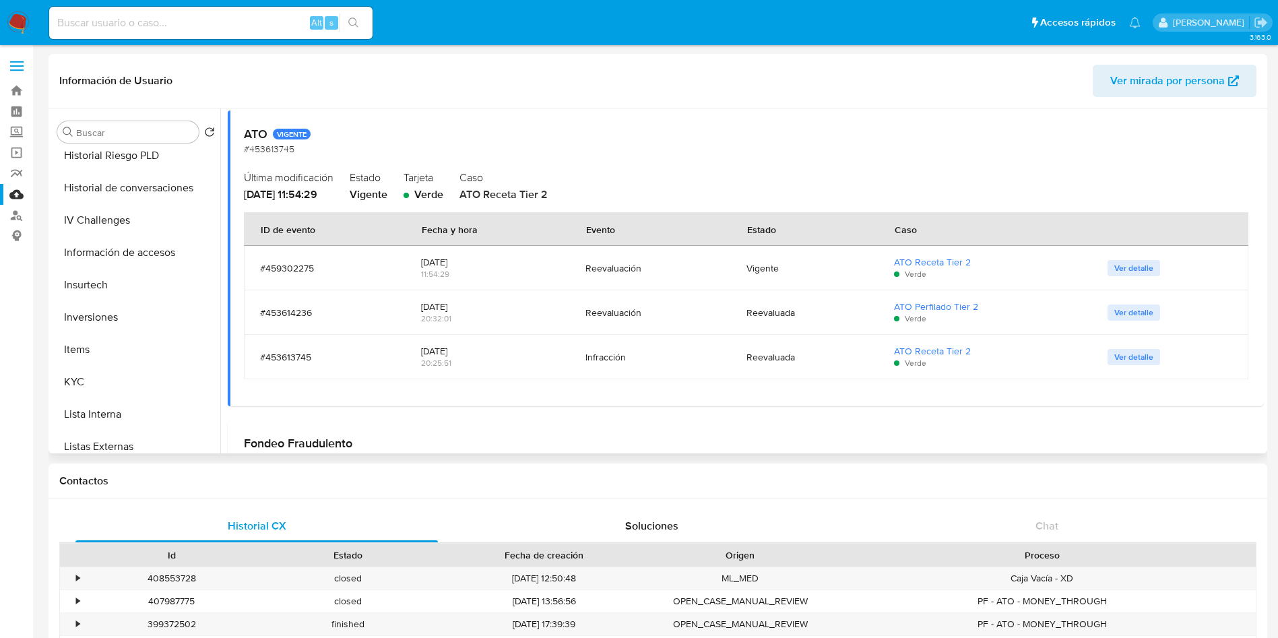
scroll to position [404, 0]
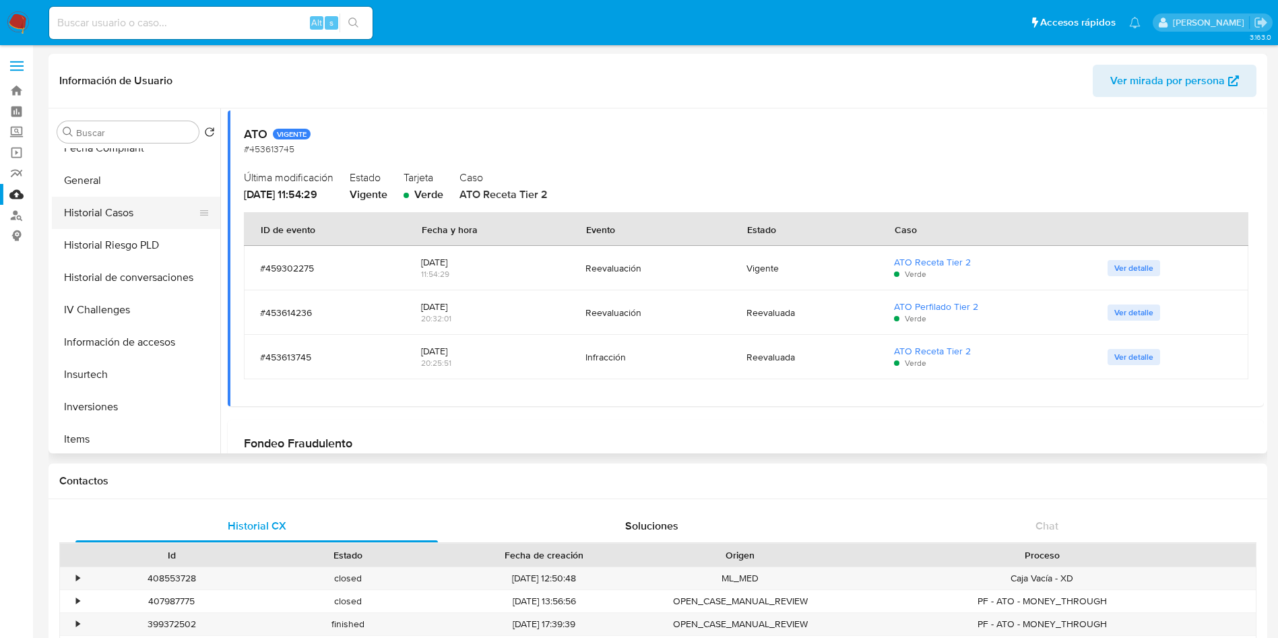
click at [119, 216] on button "Historial Casos" at bounding box center [131, 213] width 158 height 32
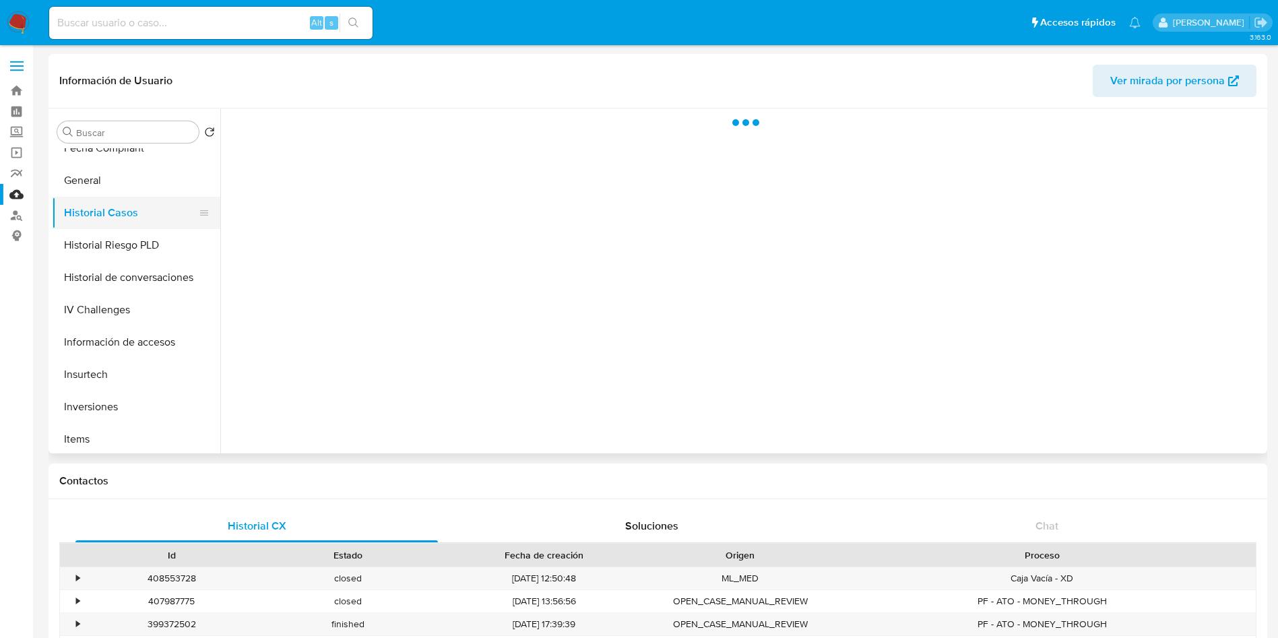
scroll to position [0, 0]
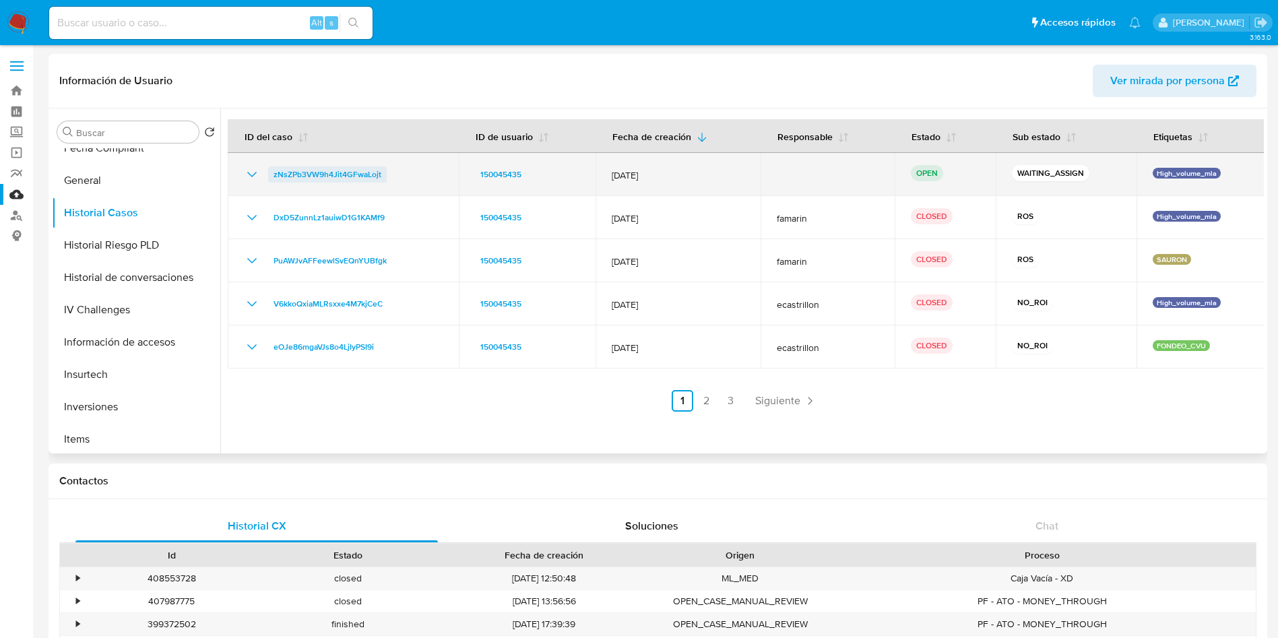
click at [269, 178] on link "zNsZPb3VW9h4Jit4GFwaLojt" at bounding box center [327, 174] width 119 height 16
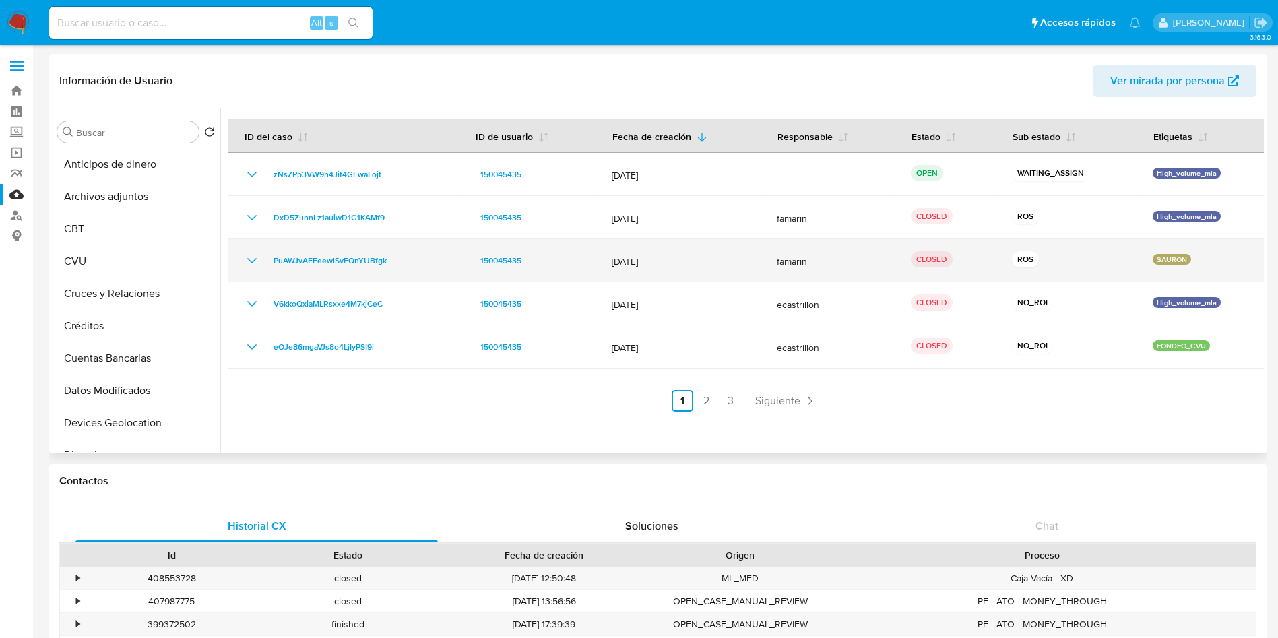
click at [254, 257] on icon "Mostrar/Ocultar" at bounding box center [252, 261] width 16 height 16
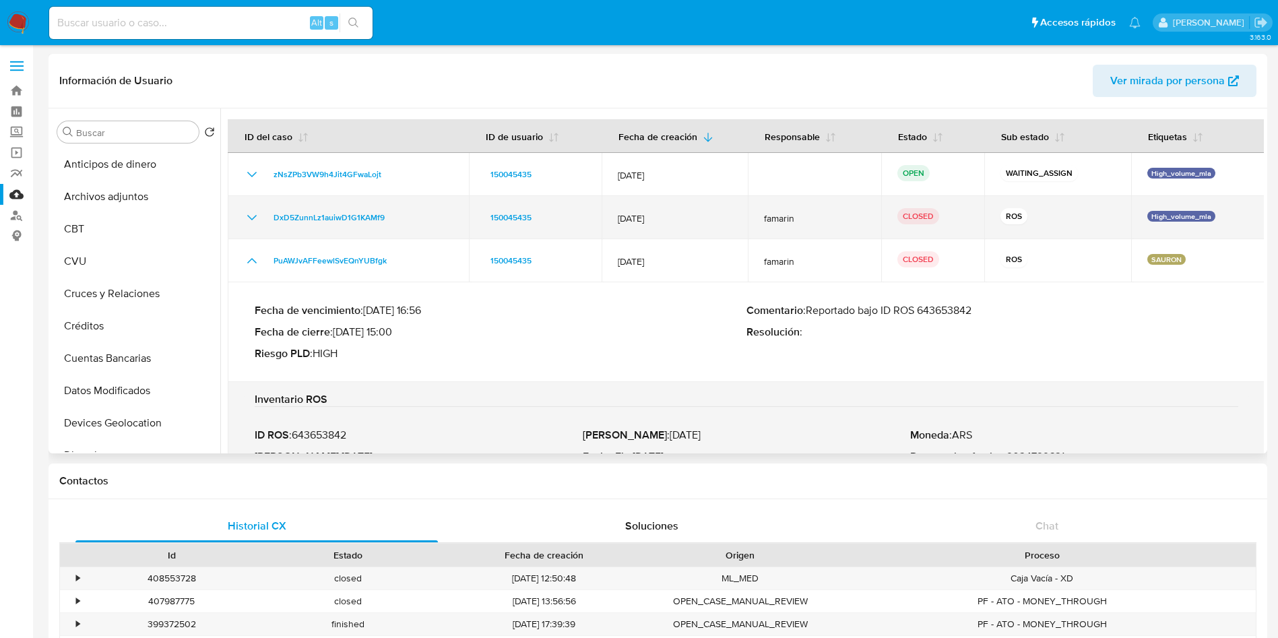
click at [243, 210] on td "DxD5ZunnLz1auiwD1G1KAMf9" at bounding box center [348, 217] width 241 height 43
click at [253, 221] on icon "Mostrar/Ocultar" at bounding box center [252, 218] width 16 height 16
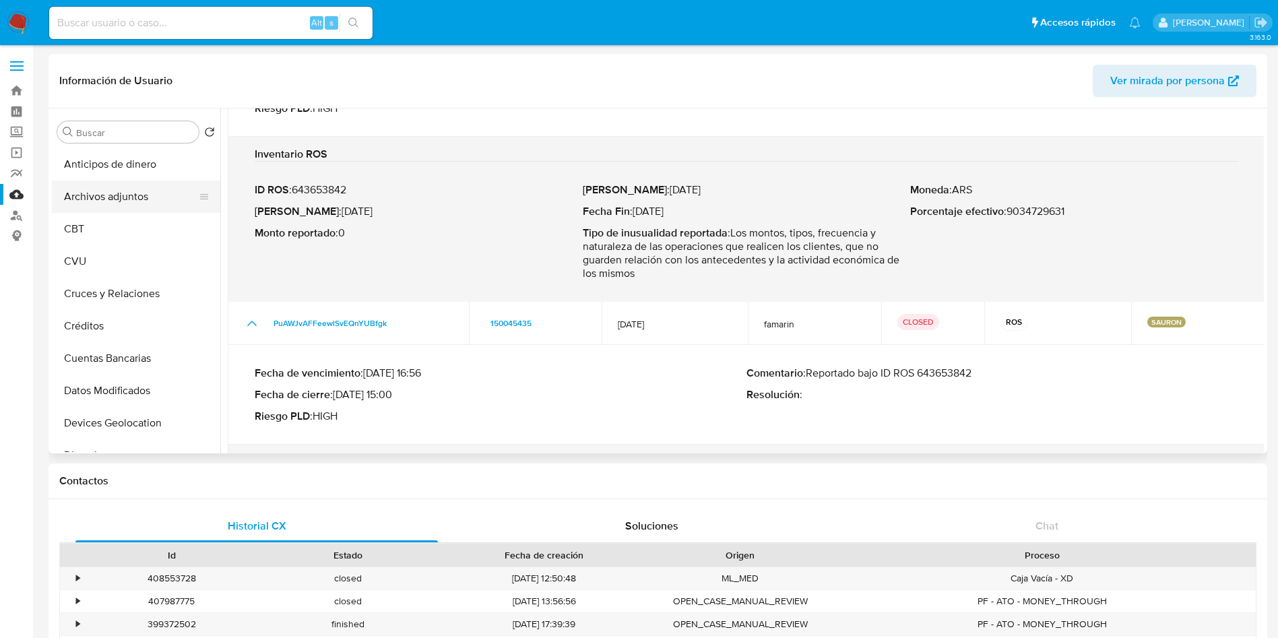
click at [121, 202] on button "Archivos adjuntos" at bounding box center [131, 197] width 158 height 32
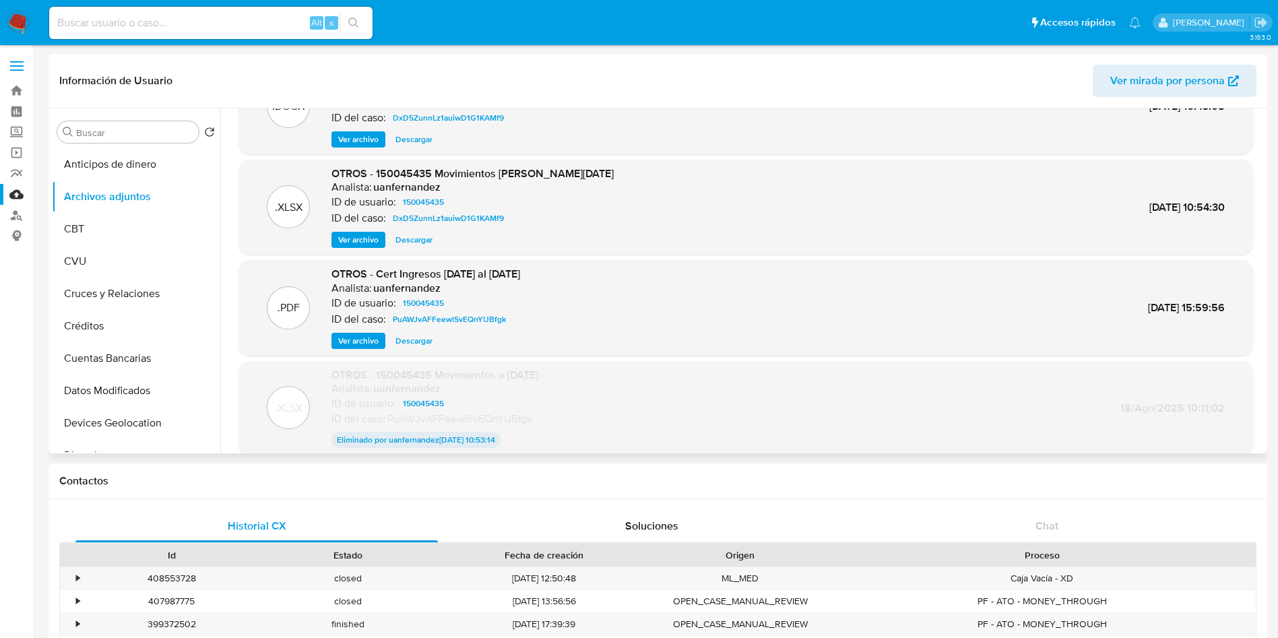
scroll to position [112, 0]
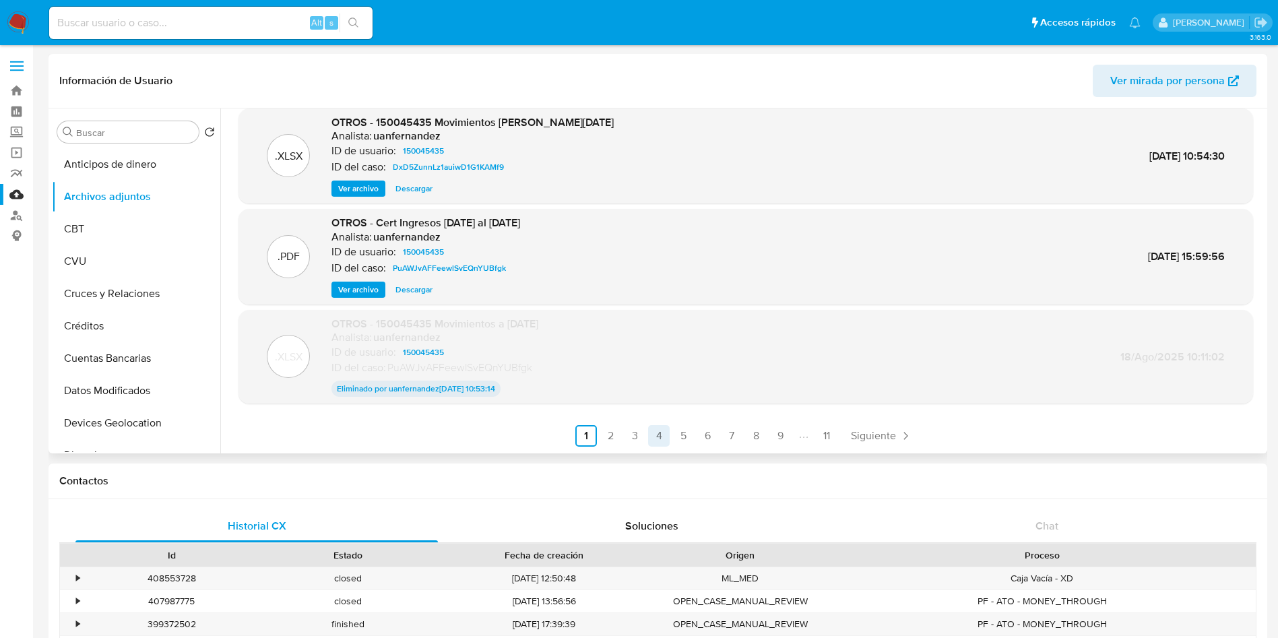
click at [657, 437] on link "4" at bounding box center [659, 436] width 22 height 22
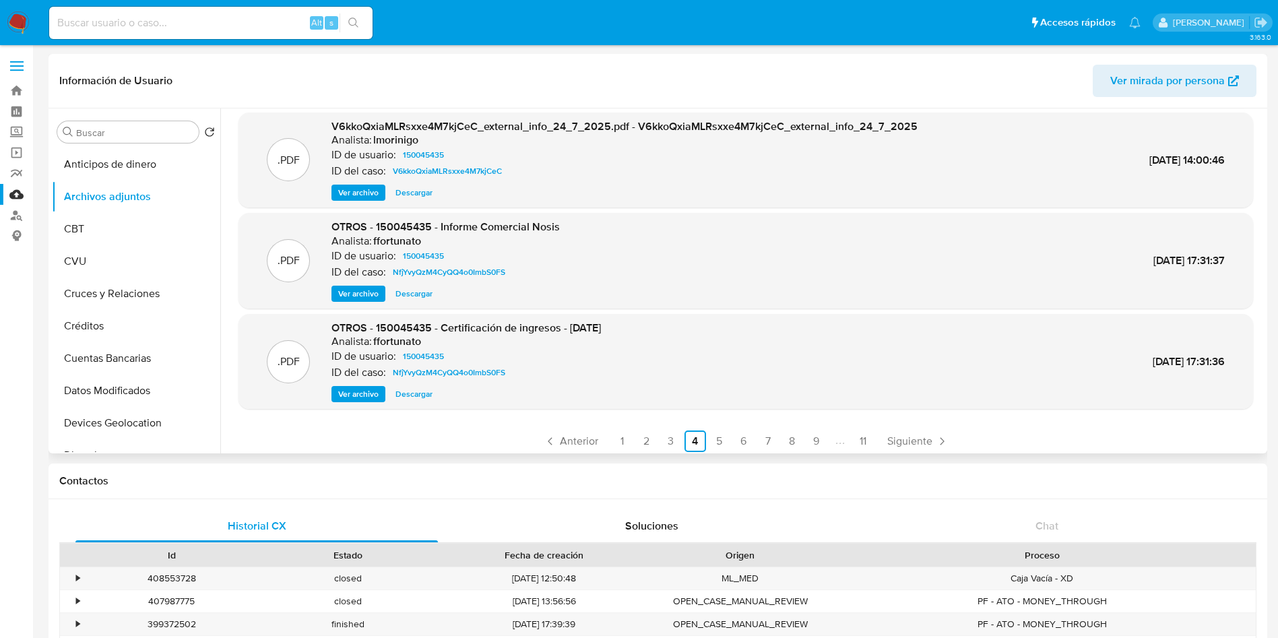
scroll to position [113, 0]
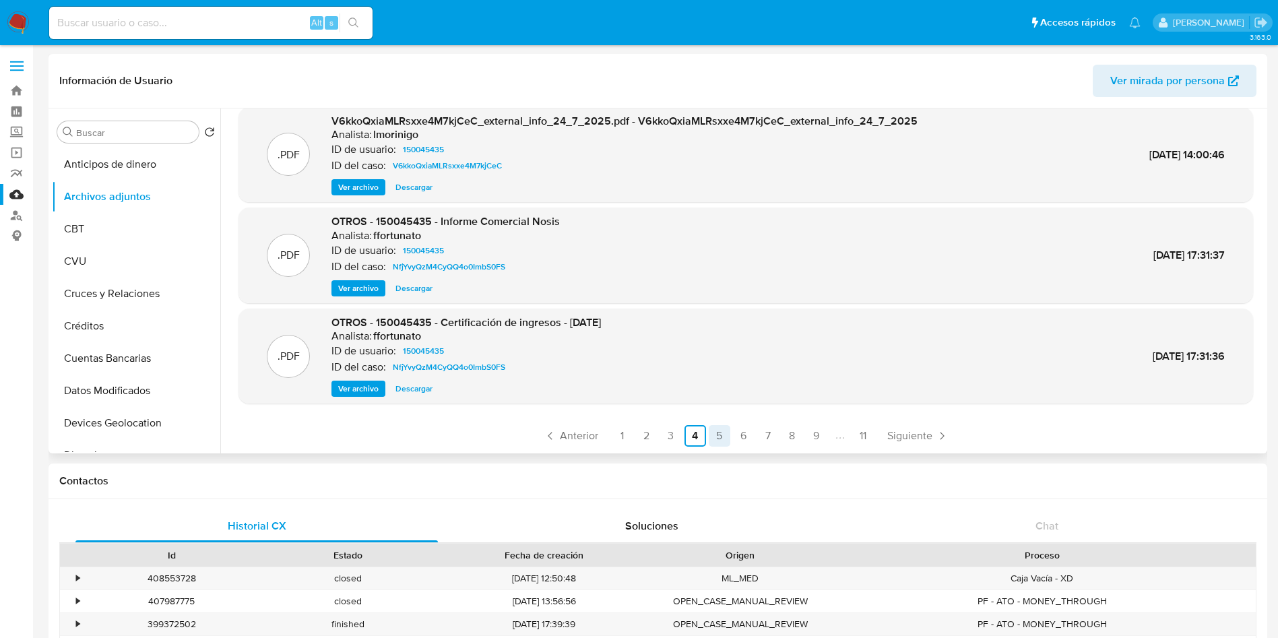
click at [715, 429] on link "5" at bounding box center [720, 436] width 22 height 22
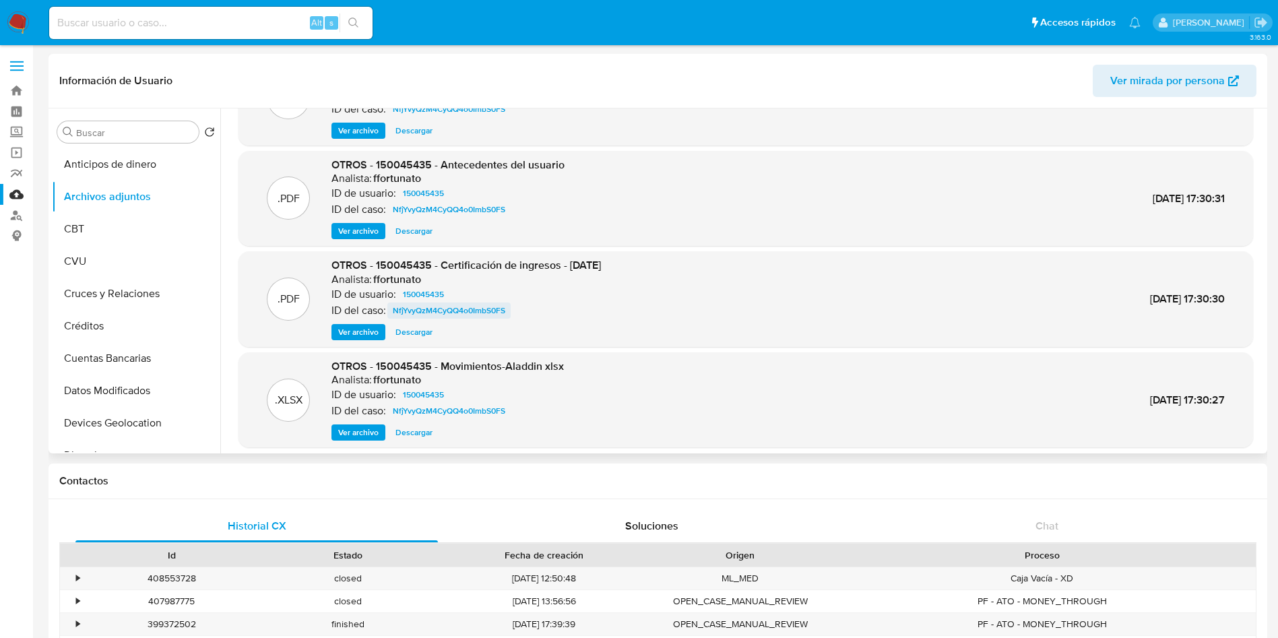
scroll to position [101, 0]
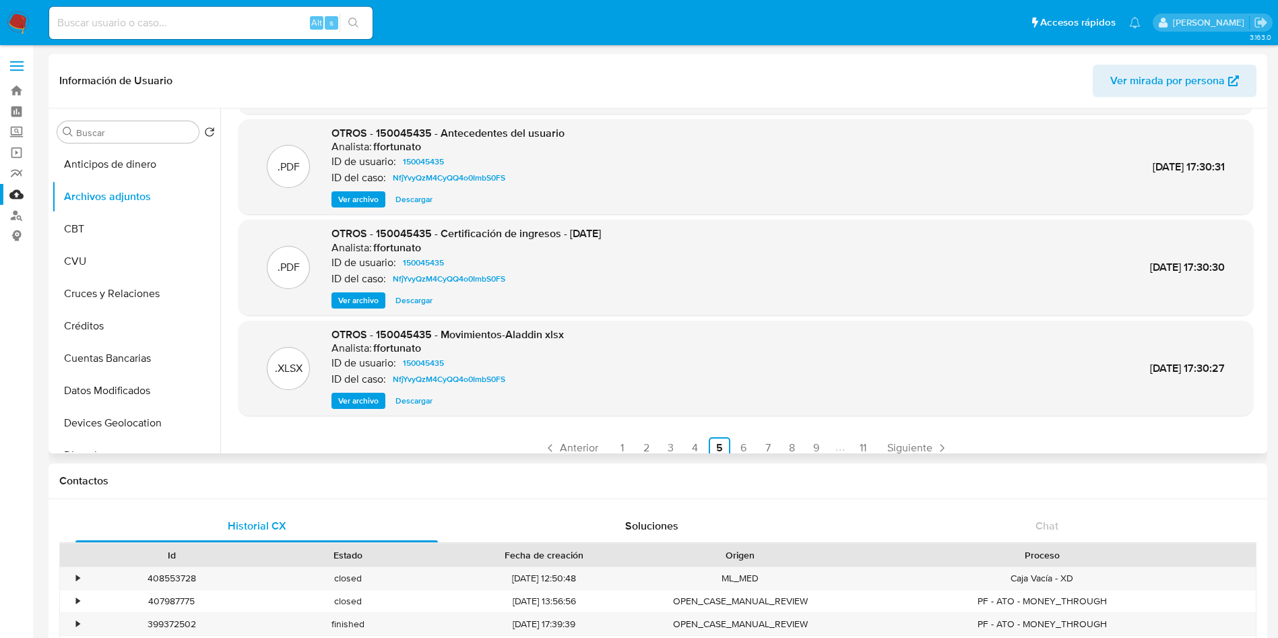
click at [412, 298] on span "Descargar" at bounding box center [413, 300] width 37 height 13
click at [740, 443] on link "6" at bounding box center [744, 448] width 22 height 22
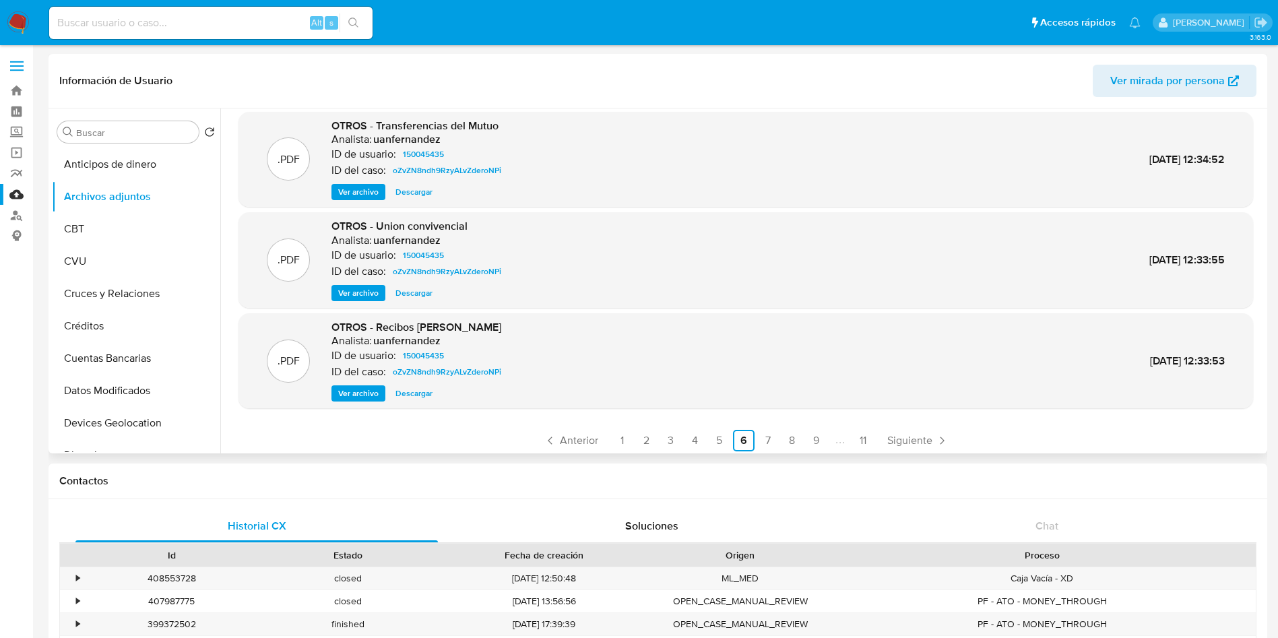
scroll to position [113, 0]
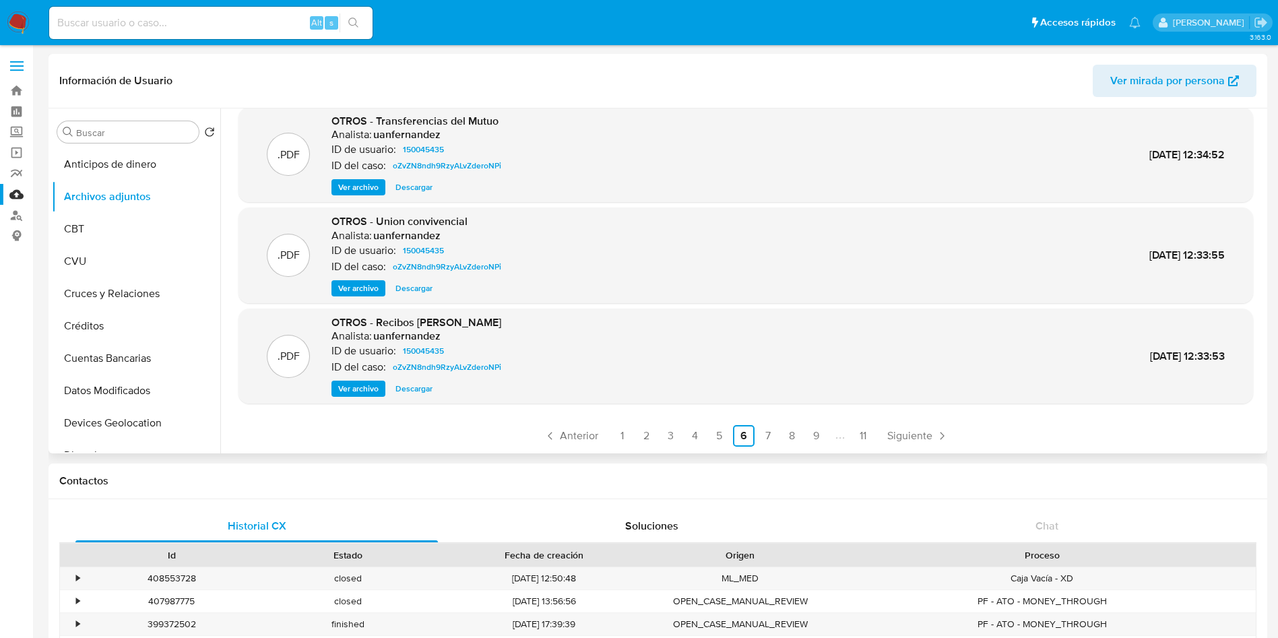
click at [356, 386] on span "Ver archivo" at bounding box center [358, 388] width 40 height 13
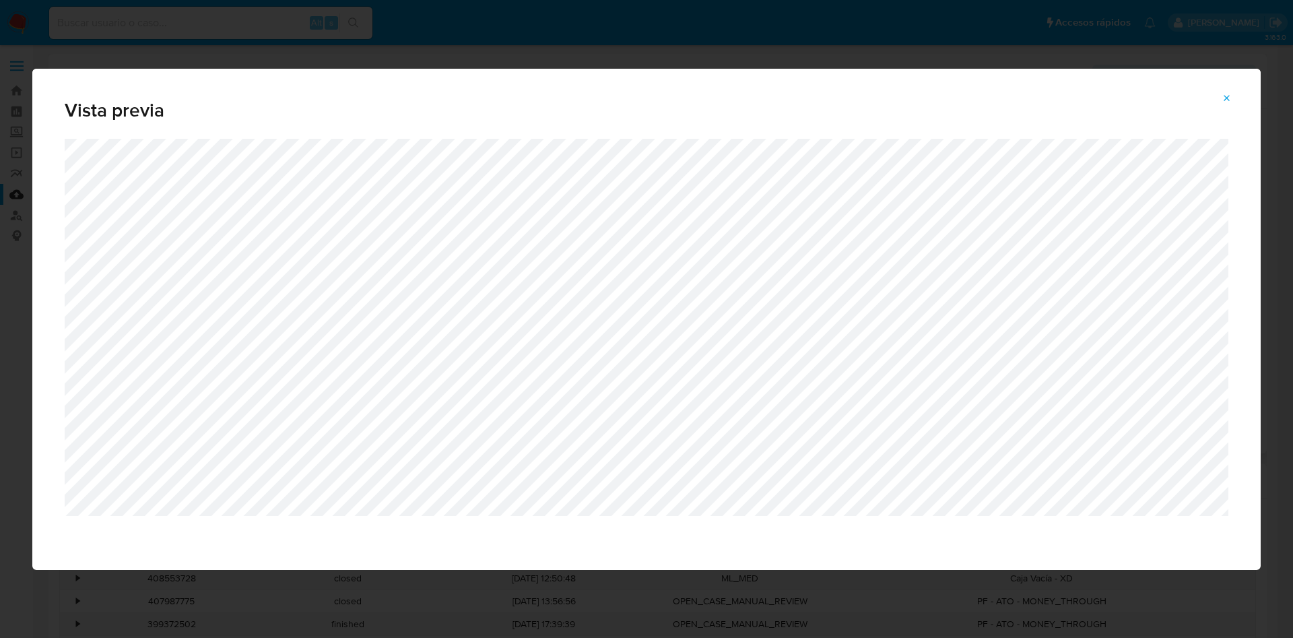
click at [1222, 98] on icon "Attachment preview" at bounding box center [1227, 98] width 11 height 11
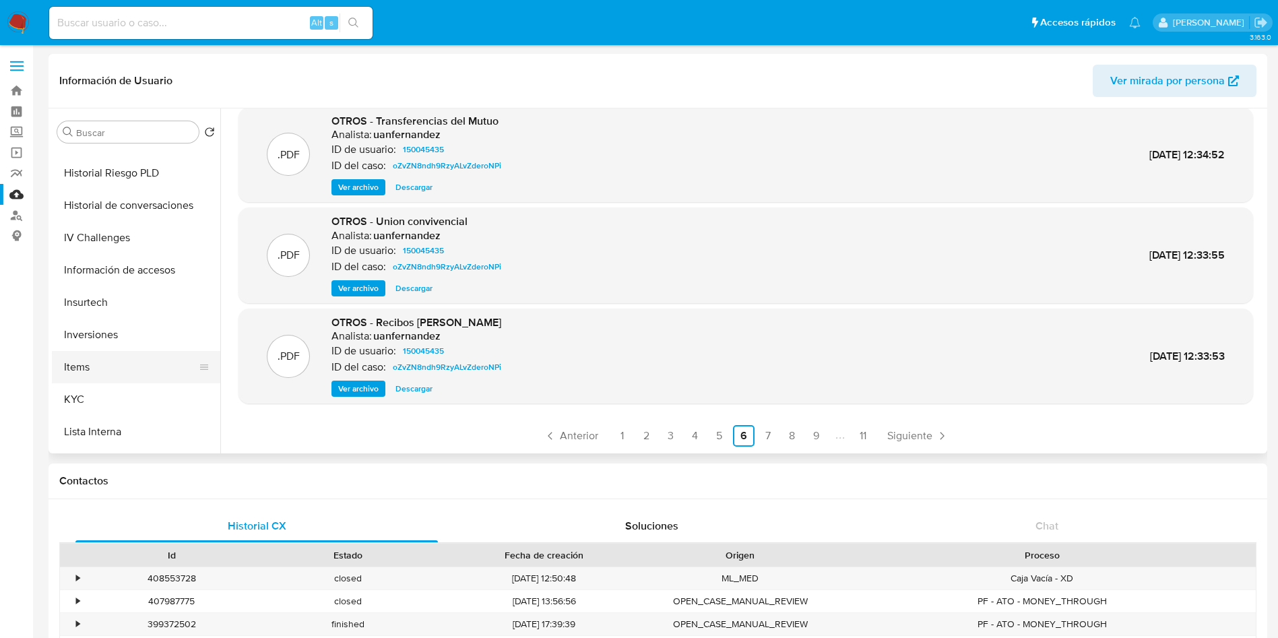
scroll to position [505, 0]
click at [60, 373] on button "KYC" at bounding box center [131, 370] width 158 height 32
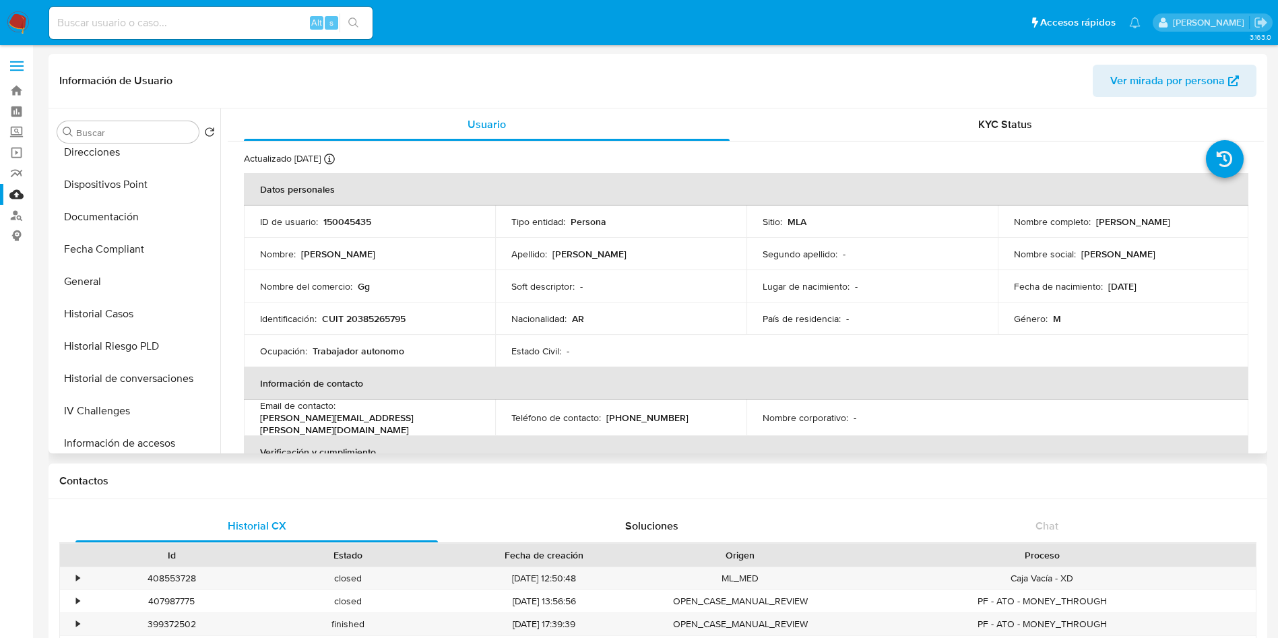
scroll to position [0, 0]
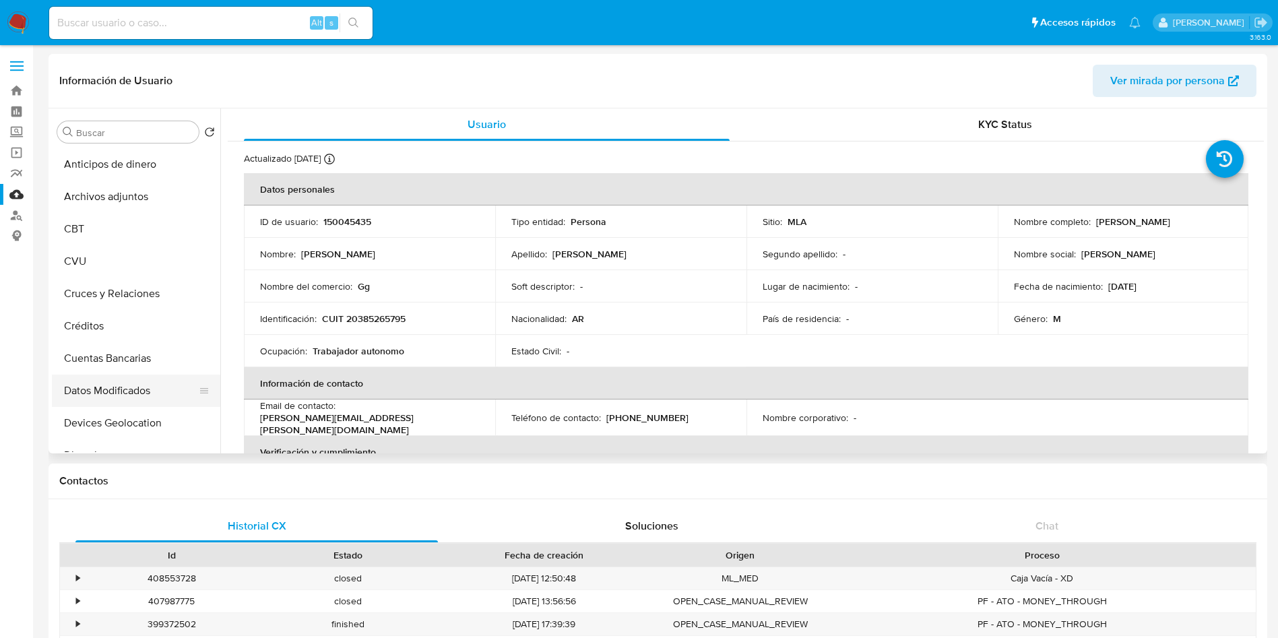
click at [141, 379] on button "Datos Modificados" at bounding box center [131, 391] width 158 height 32
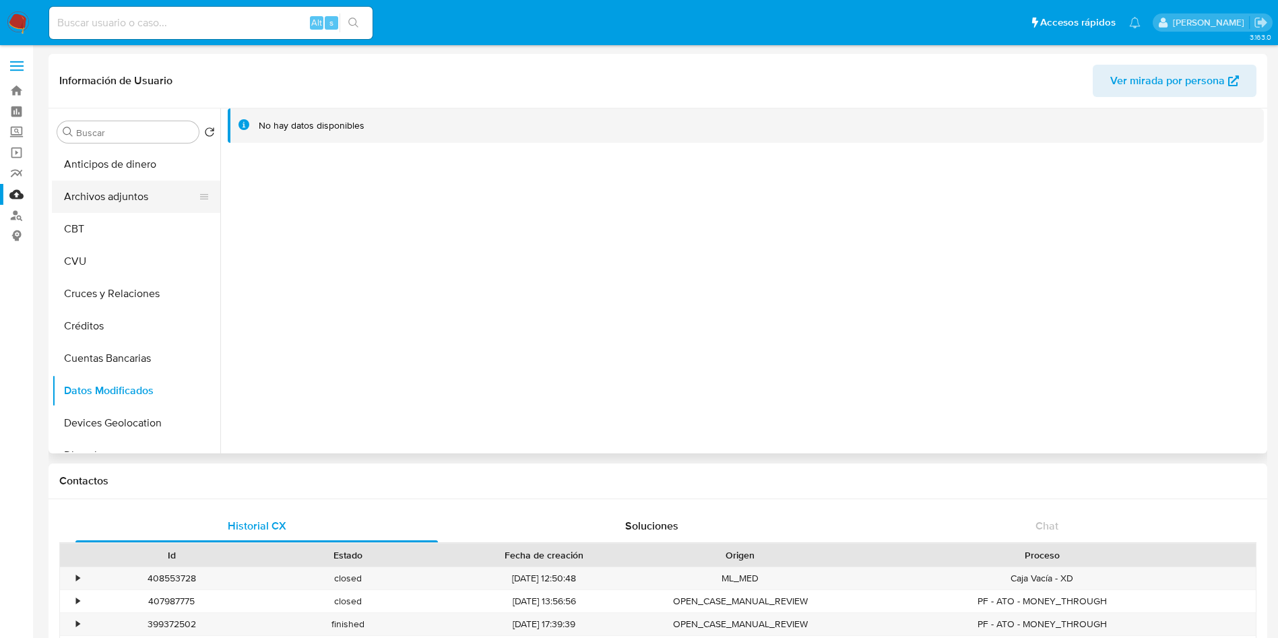
click at [115, 201] on button "Archivos adjuntos" at bounding box center [131, 197] width 158 height 32
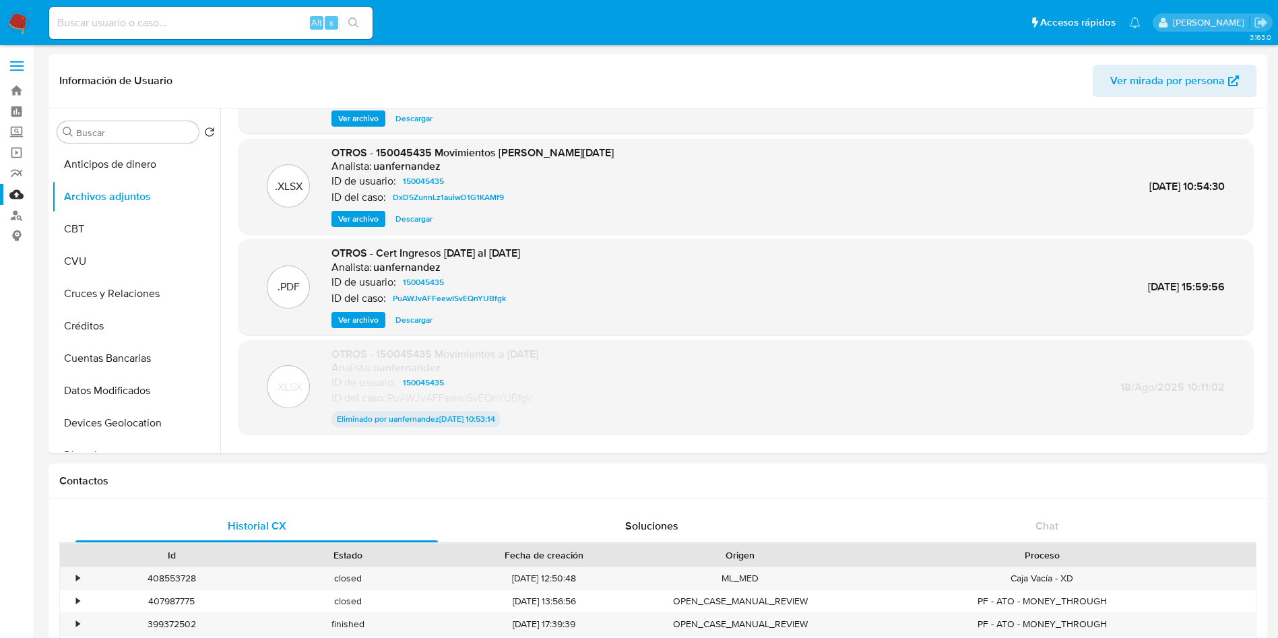
scroll to position [112, 0]
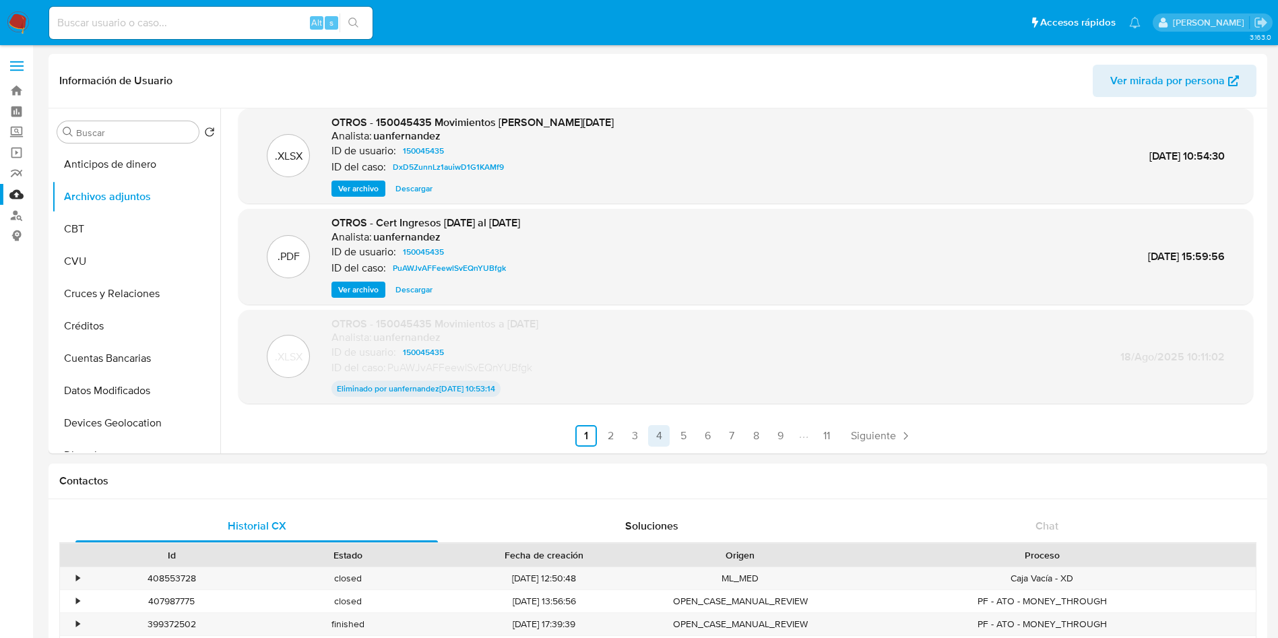
click at [658, 435] on link "4" at bounding box center [659, 436] width 22 height 22
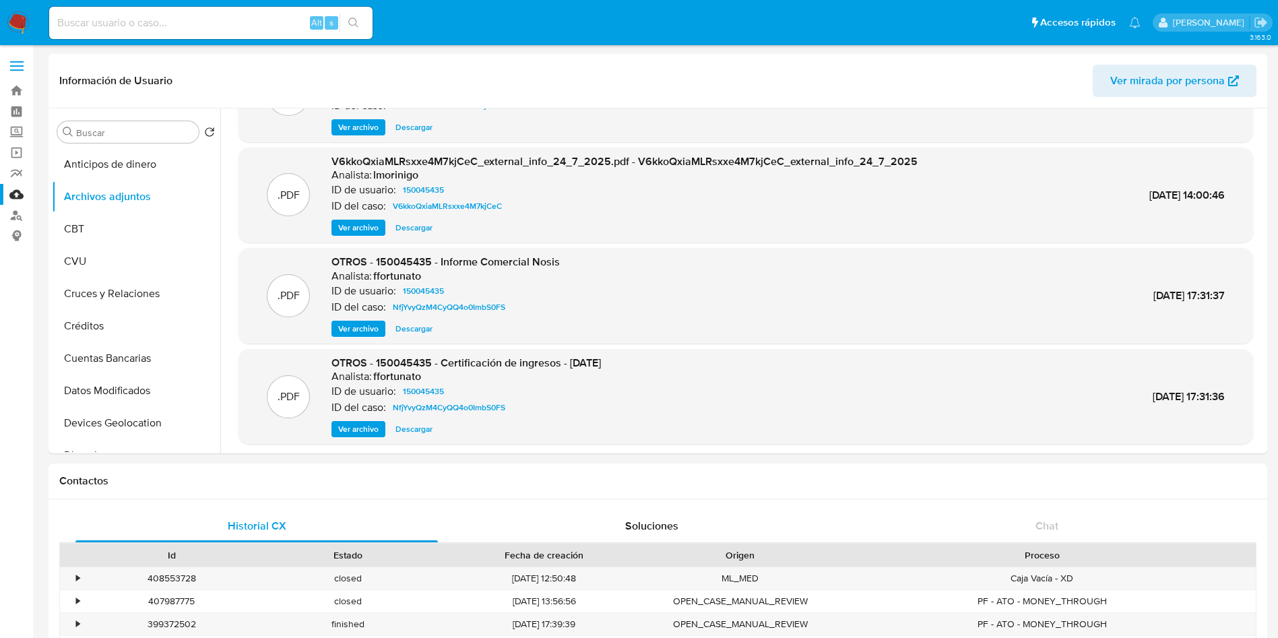
scroll to position [113, 0]
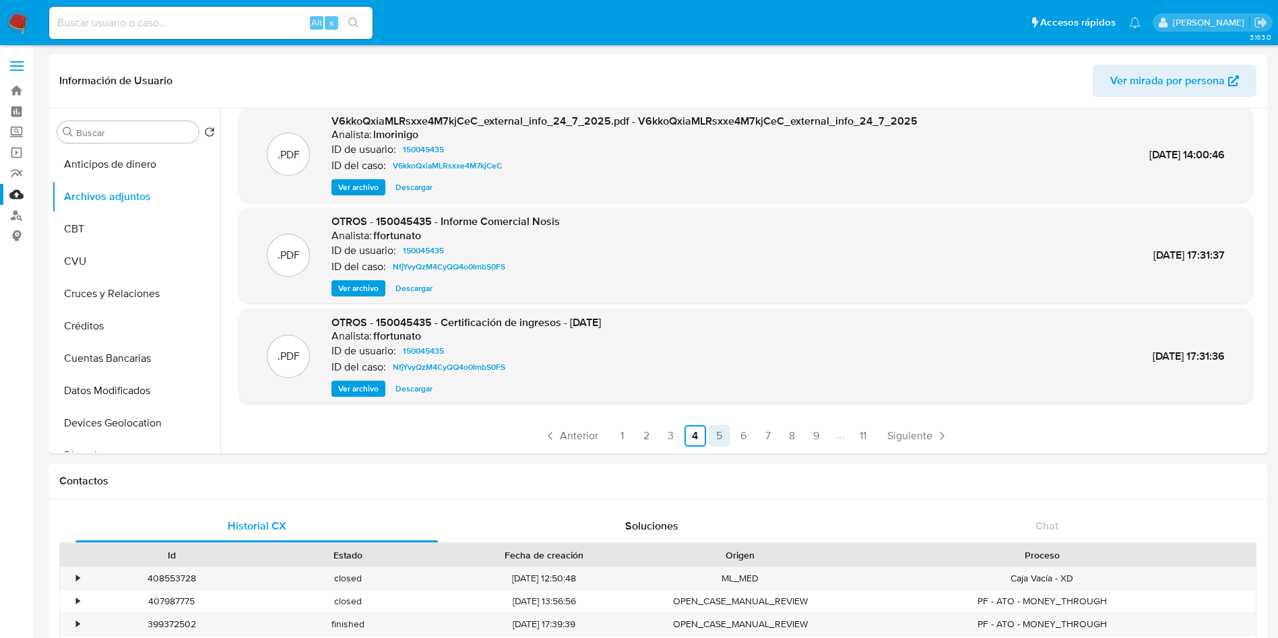
click at [714, 428] on link "5" at bounding box center [720, 436] width 22 height 22
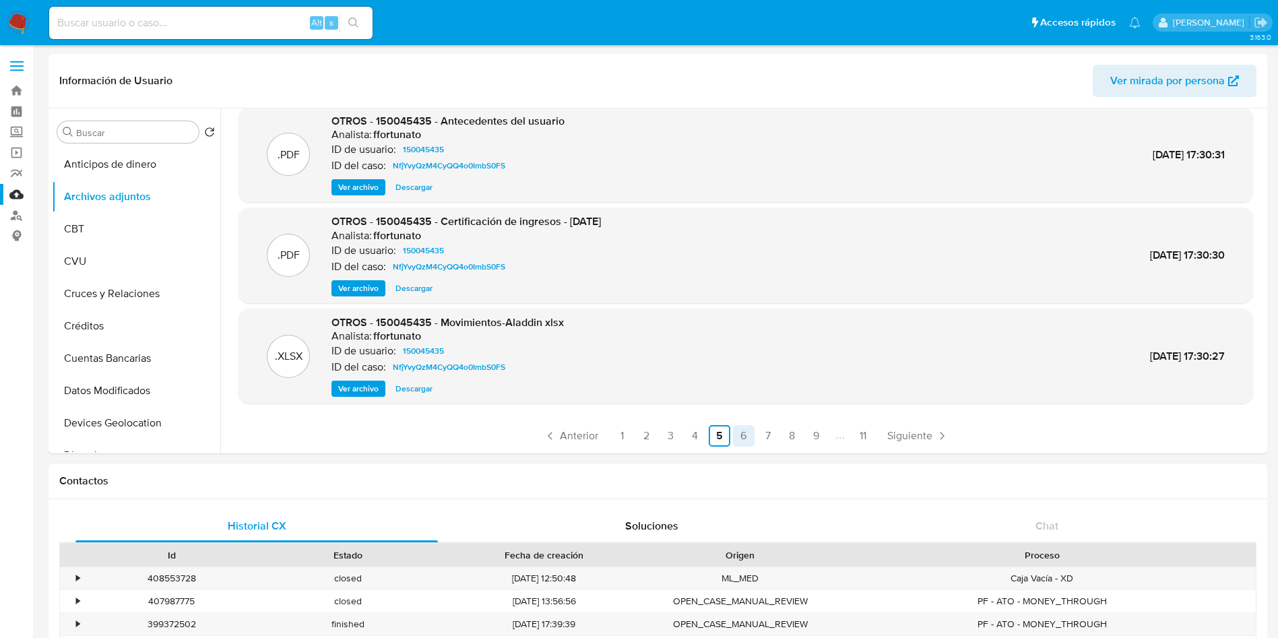
click at [746, 437] on link "6" at bounding box center [744, 436] width 22 height 22
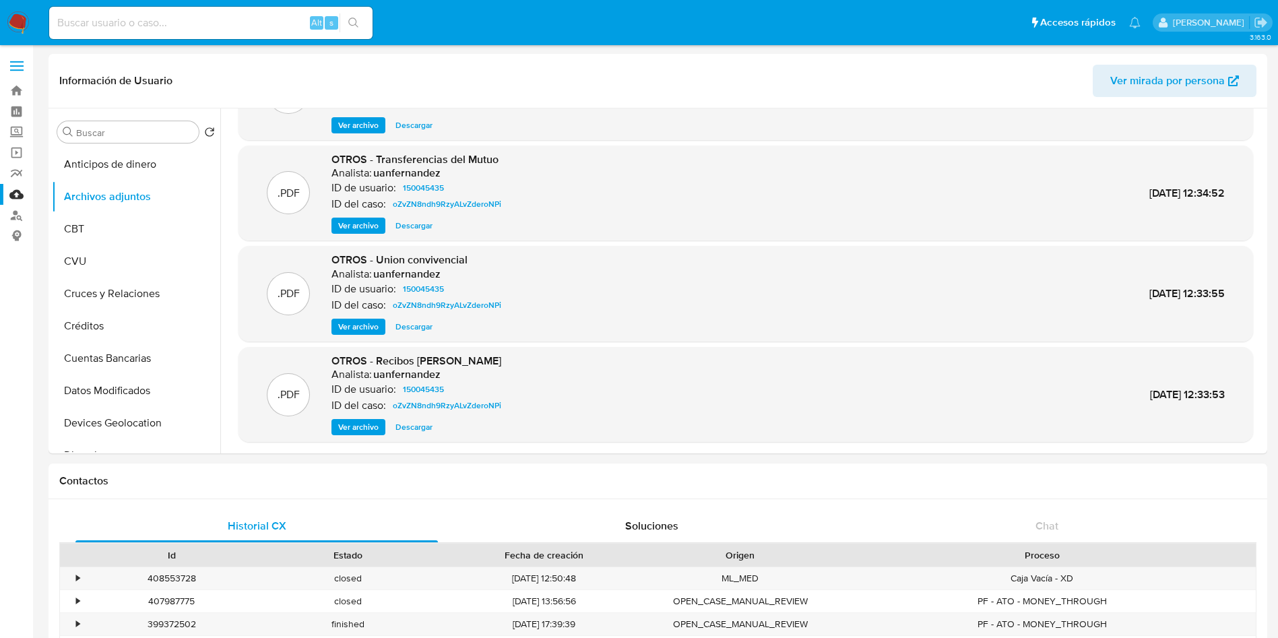
scroll to position [101, 0]
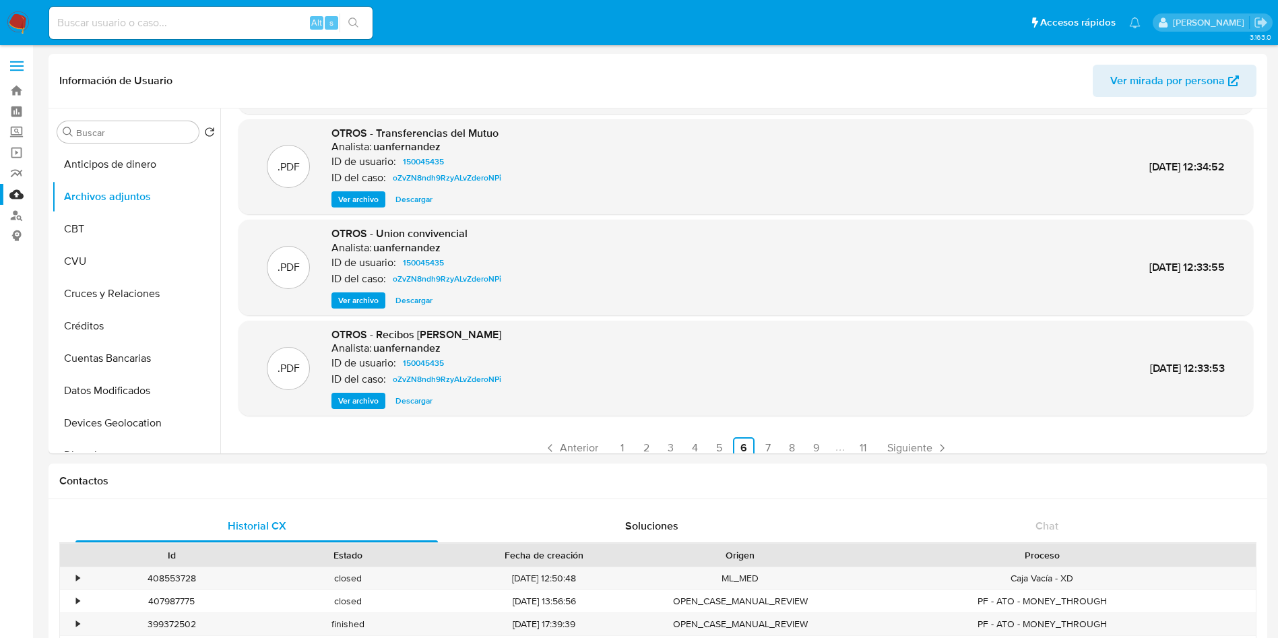
click at [353, 395] on span "Ver archivo" at bounding box center [358, 400] width 40 height 13
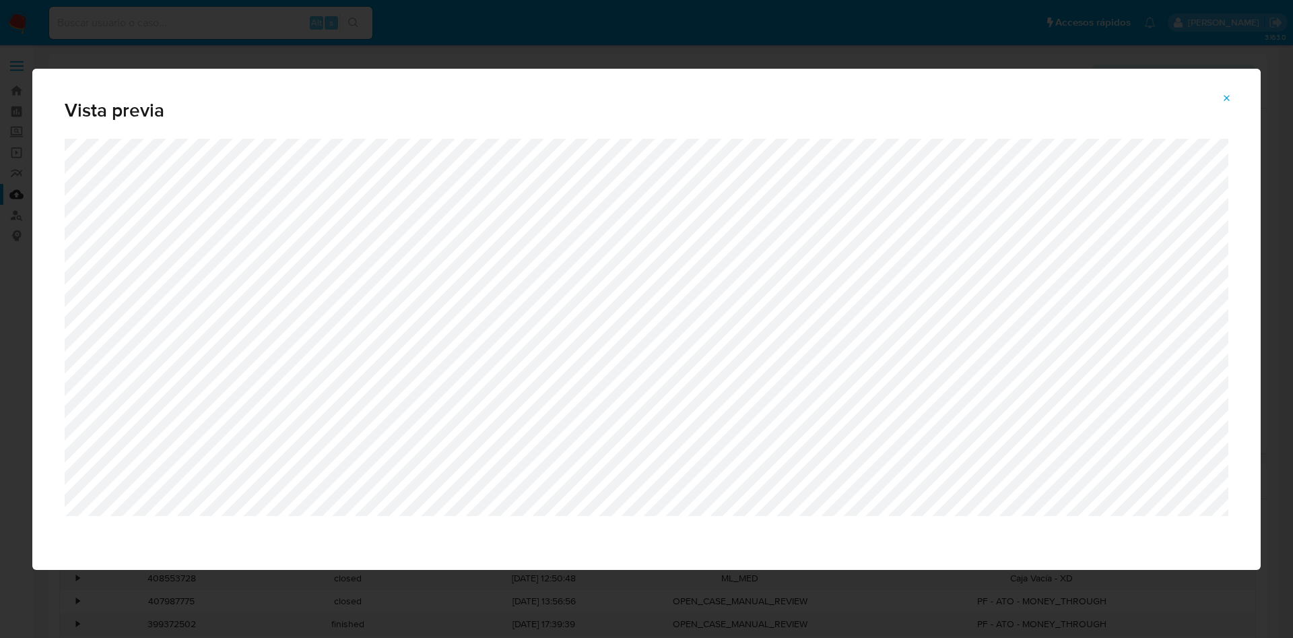
click at [730, 604] on div "Vista previa" at bounding box center [646, 319] width 1293 height 638
click at [1226, 100] on icon "Attachment preview" at bounding box center [1228, 98] width 6 height 6
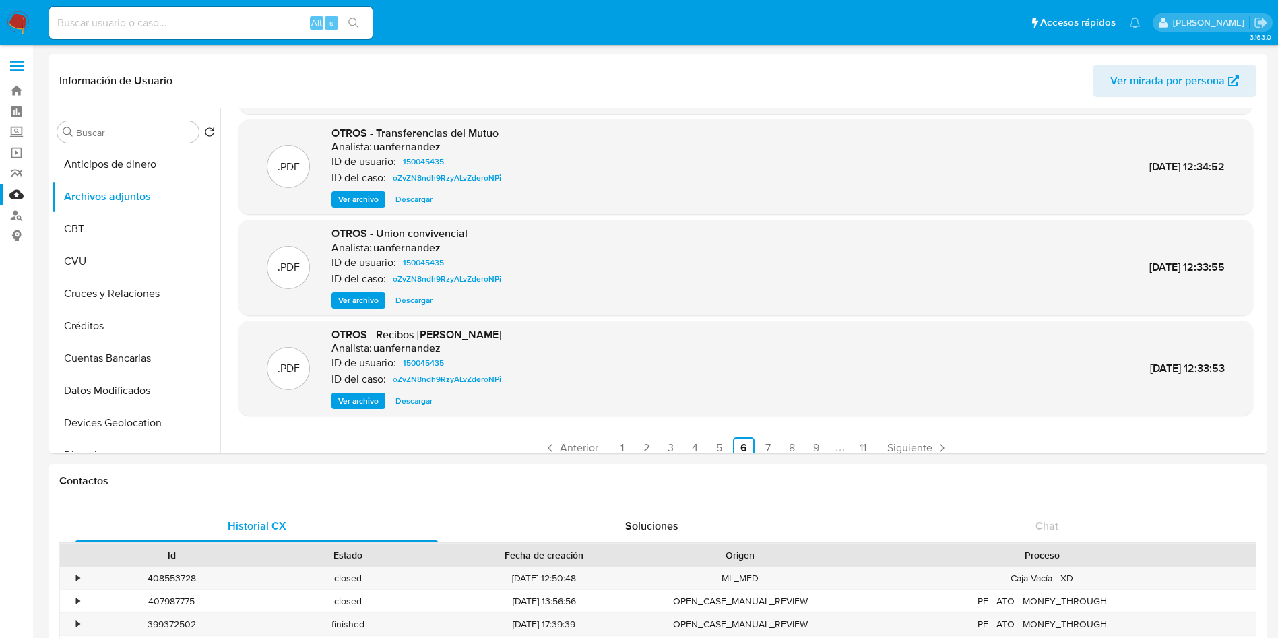
click at [361, 298] on span "Ver archivo" at bounding box center [358, 300] width 40 height 13
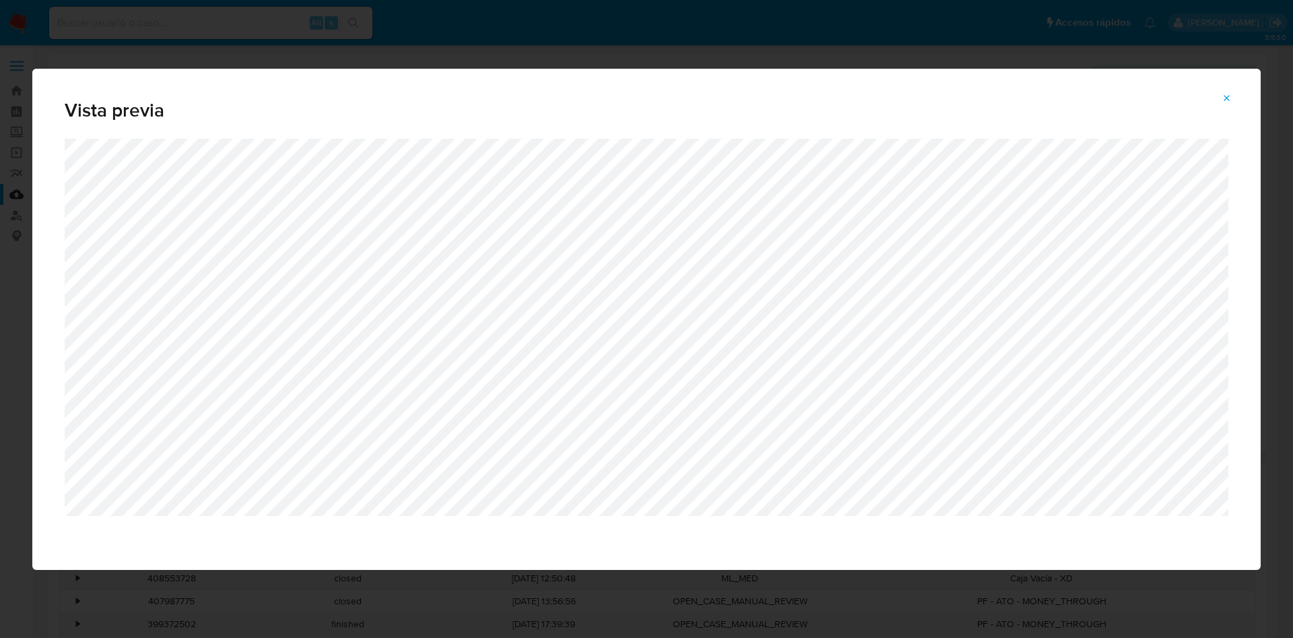
click at [1221, 103] on button "Attachment preview" at bounding box center [1228, 99] width 30 height 22
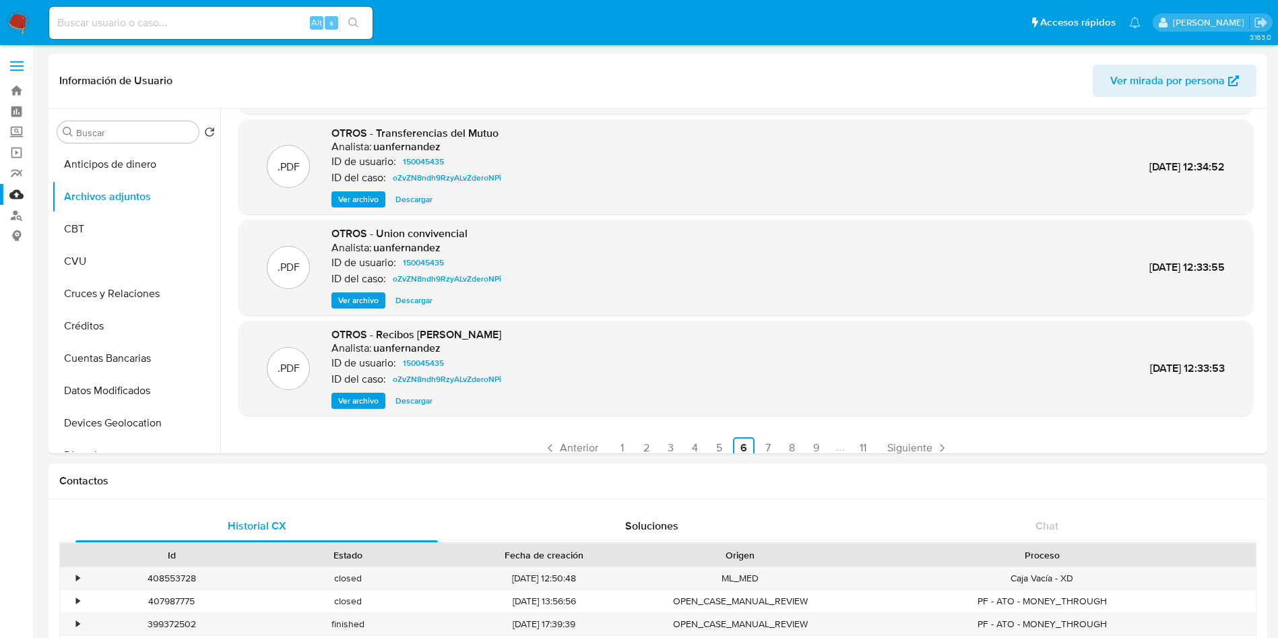
click at [406, 302] on span "Descargar" at bounding box center [413, 300] width 37 height 13
click at [414, 403] on span "Descargar" at bounding box center [413, 400] width 37 height 13
click at [764, 448] on link "7" at bounding box center [768, 448] width 22 height 22
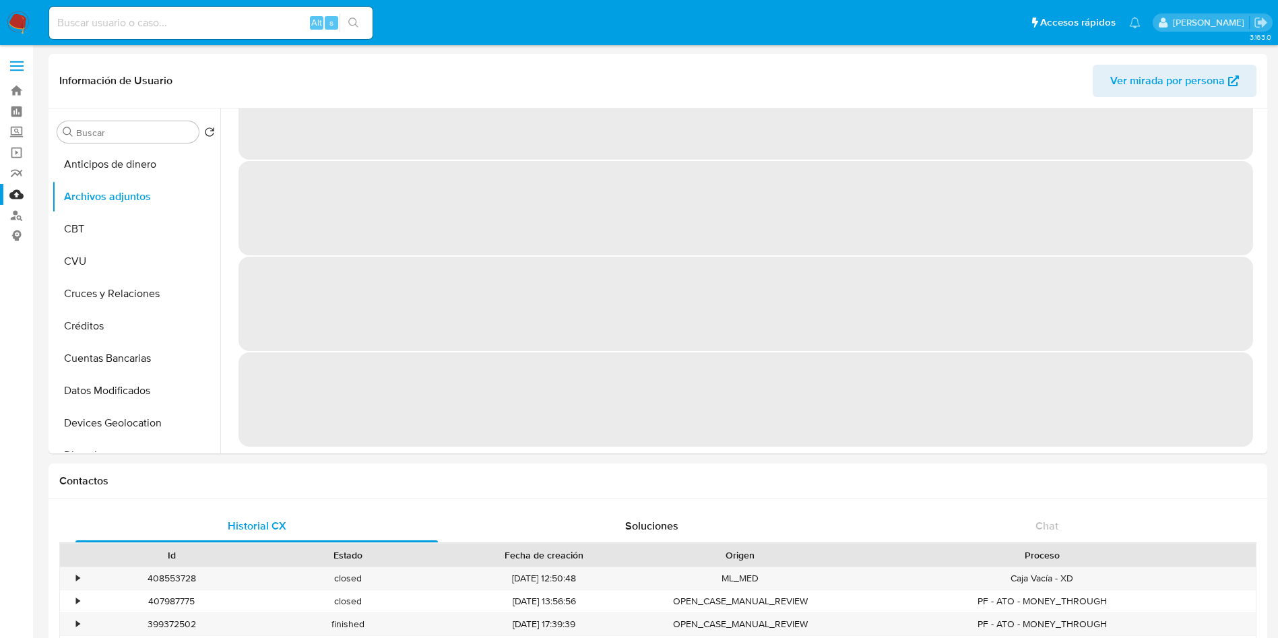
scroll to position [0, 0]
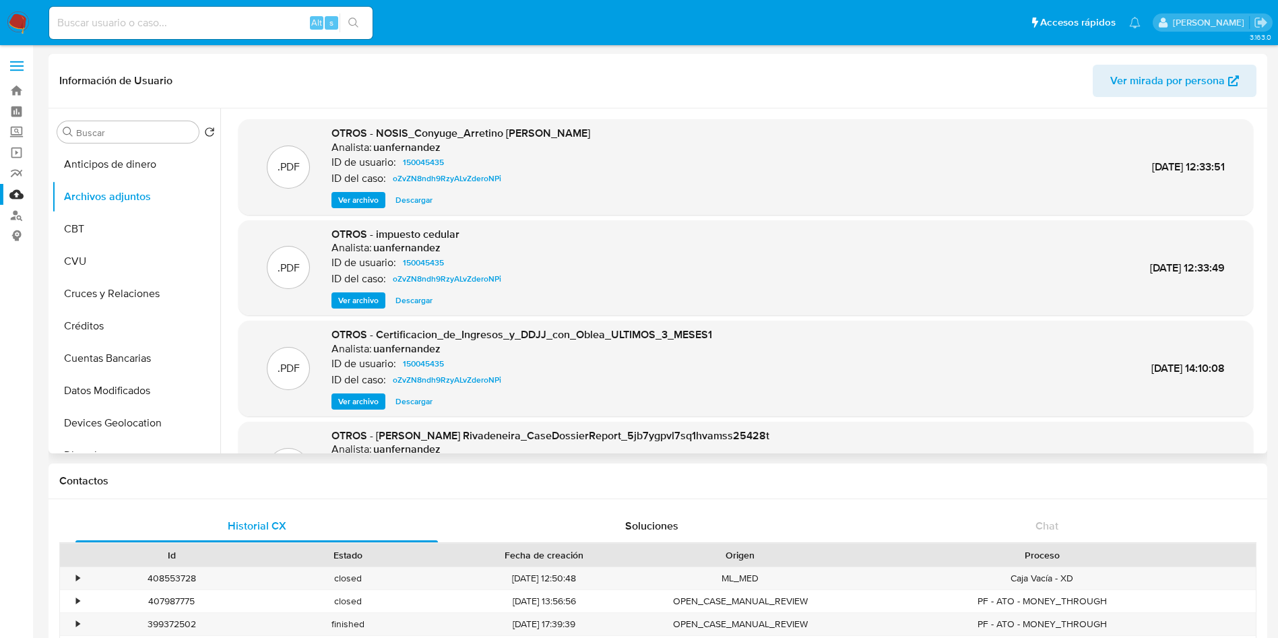
click at [358, 303] on span "Ver archivo" at bounding box center [358, 300] width 40 height 13
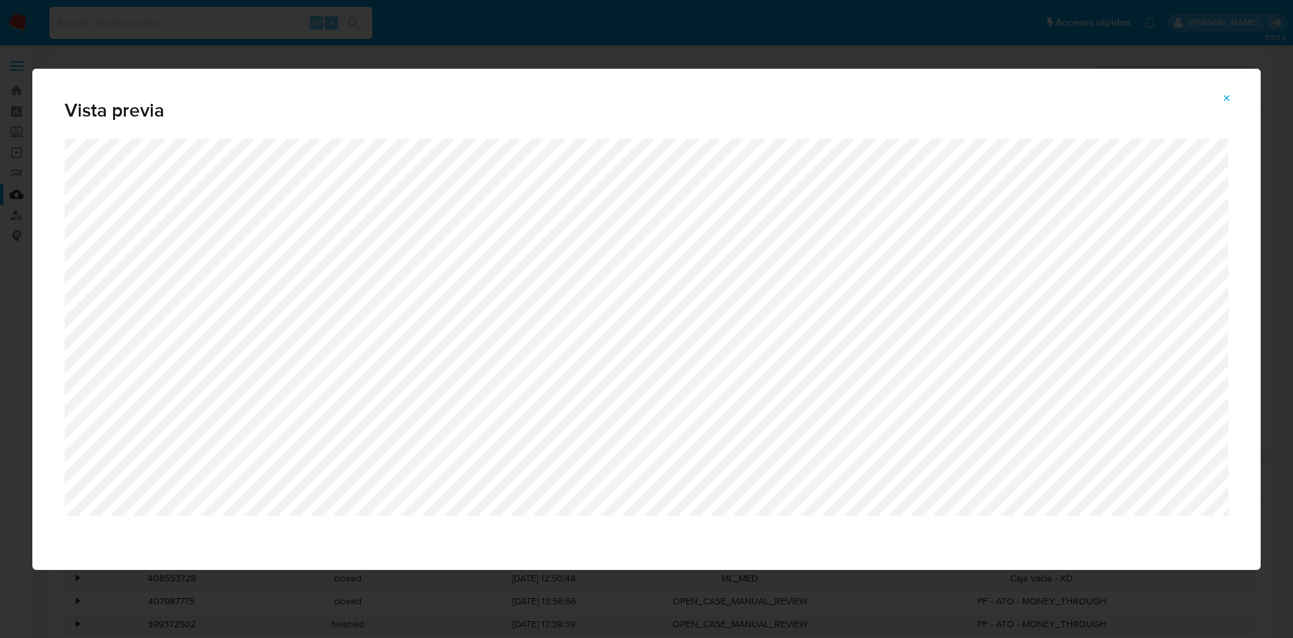
click at [1013, 42] on div "Vista previa" at bounding box center [646, 319] width 1293 height 638
click at [1231, 97] on icon "Attachment preview" at bounding box center [1227, 98] width 11 height 11
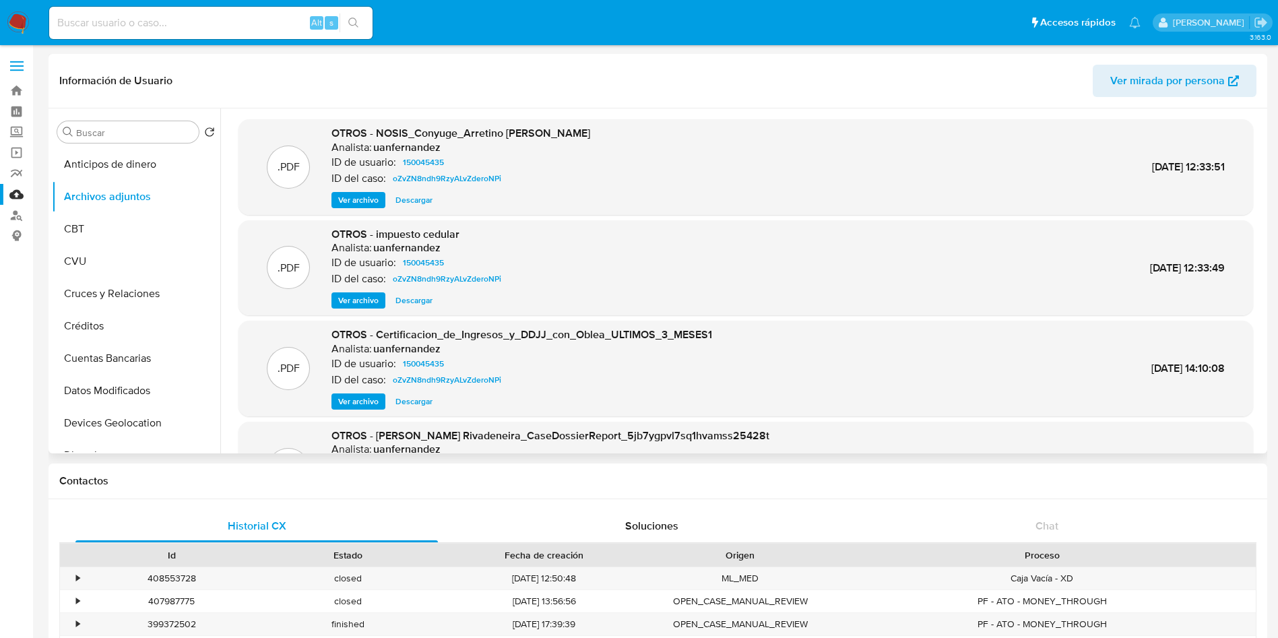
click at [414, 298] on span "Descargar" at bounding box center [413, 300] width 37 height 13
click at [420, 399] on span "Descargar" at bounding box center [413, 401] width 37 height 13
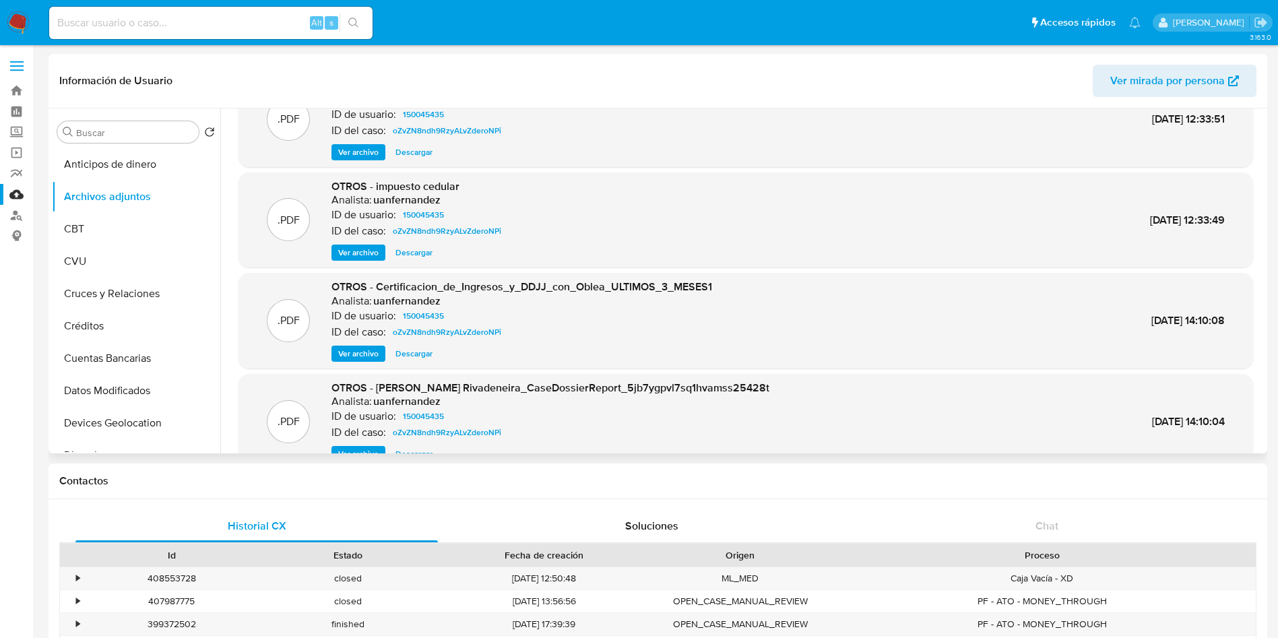
scroll to position [113, 0]
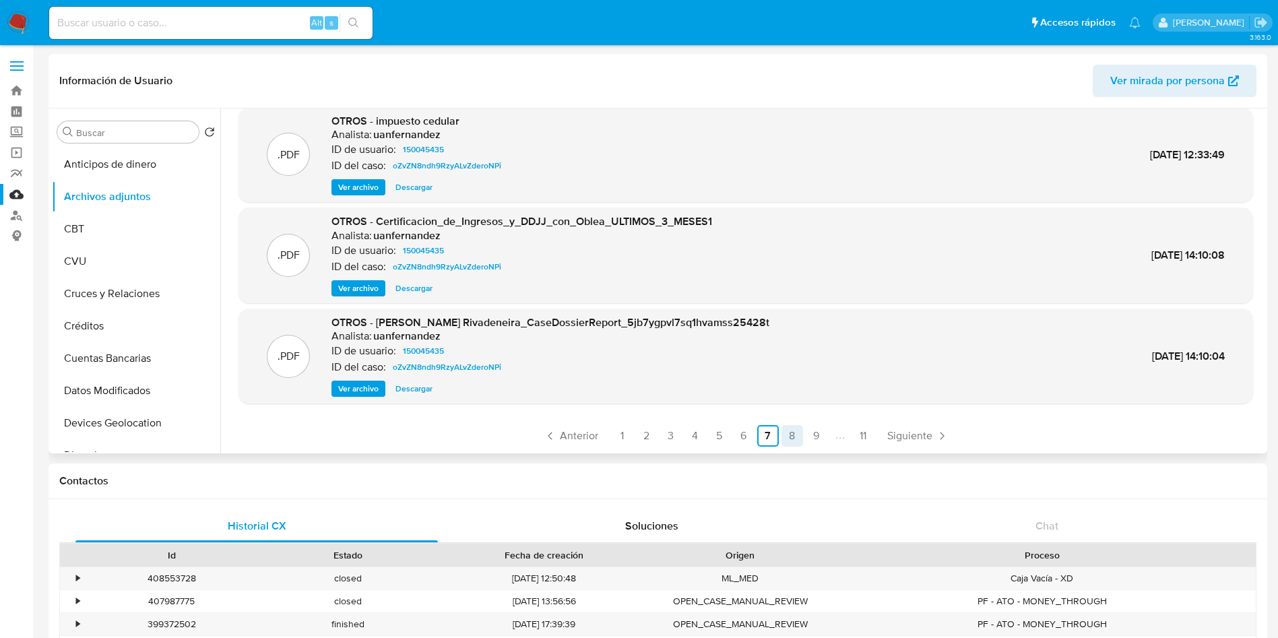
click at [794, 433] on link "8" at bounding box center [792, 436] width 22 height 22
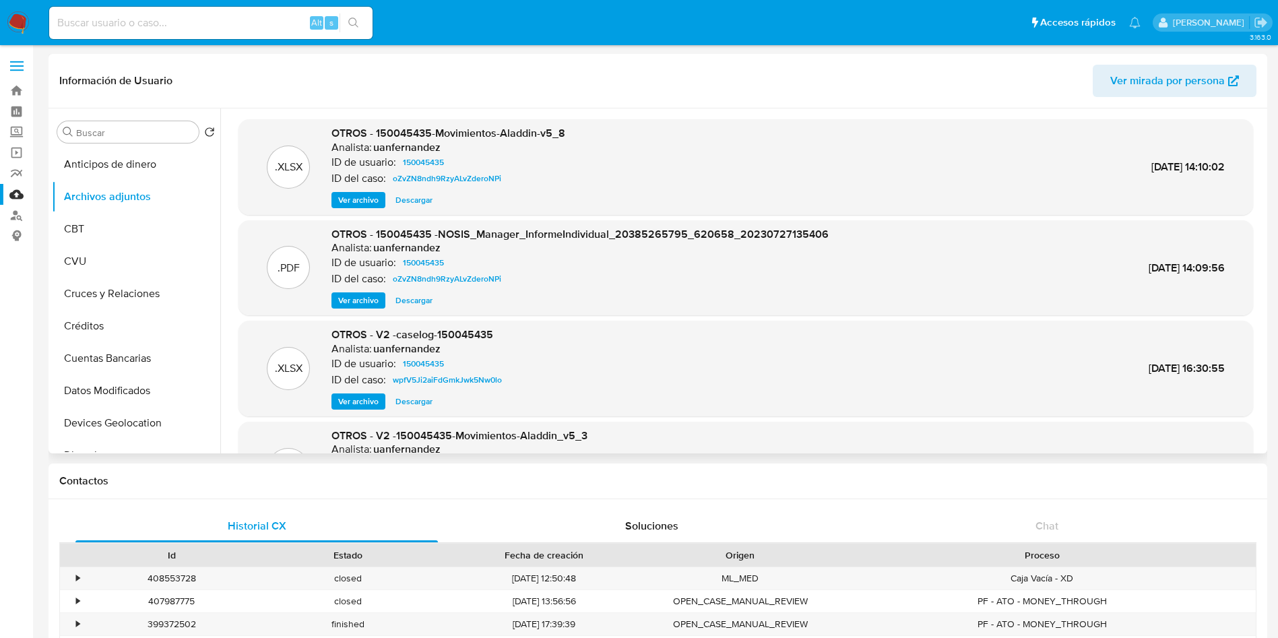
click at [372, 202] on span "Ver archivo" at bounding box center [358, 199] width 40 height 13
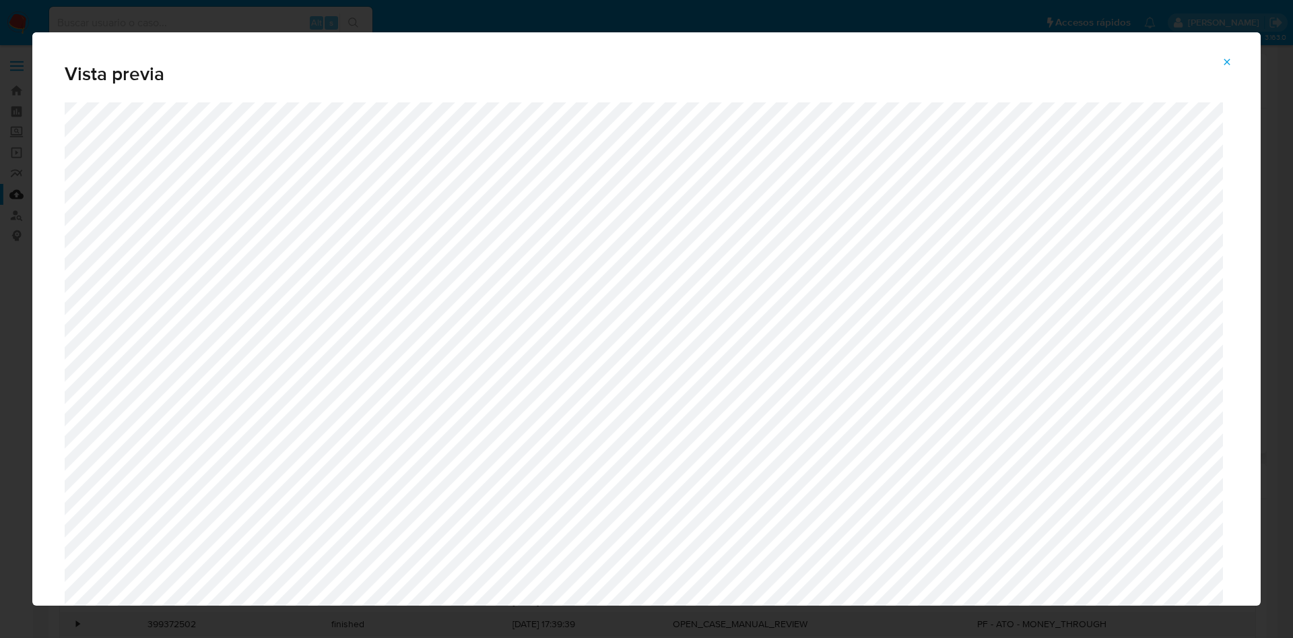
click at [511, 23] on div "Vista previa" at bounding box center [646, 319] width 1293 height 638
click at [1222, 59] on icon "Attachment preview" at bounding box center [1227, 62] width 11 height 11
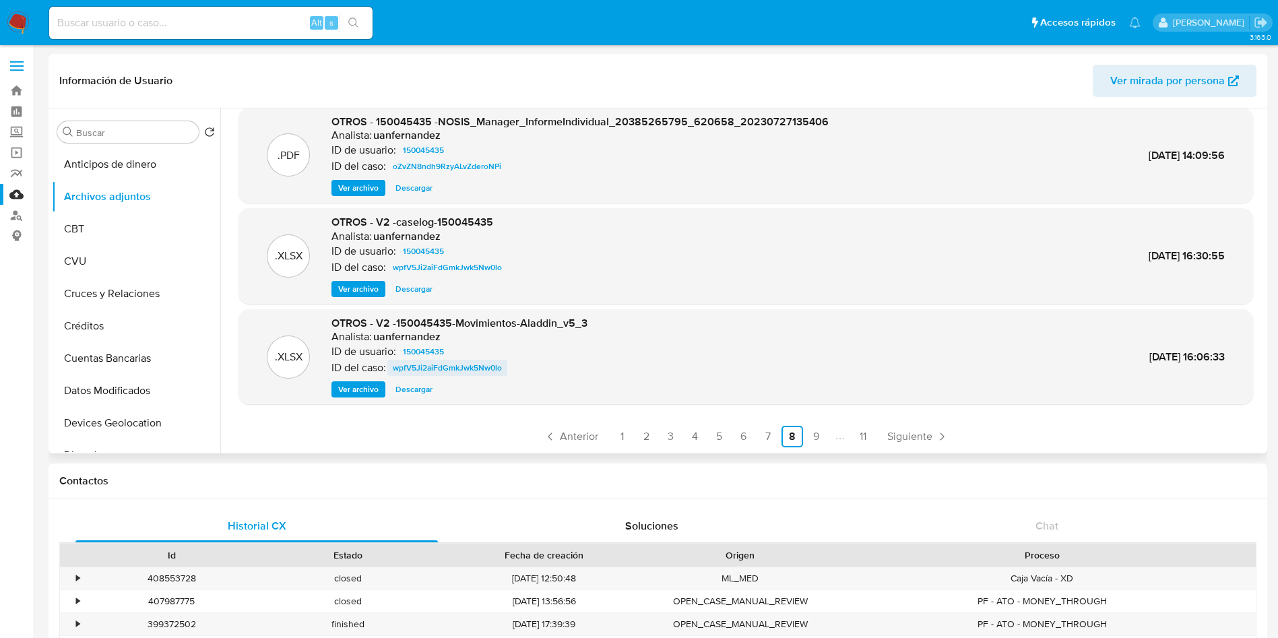
scroll to position [113, 0]
click at [365, 389] on span "Ver archivo" at bounding box center [358, 388] width 40 height 13
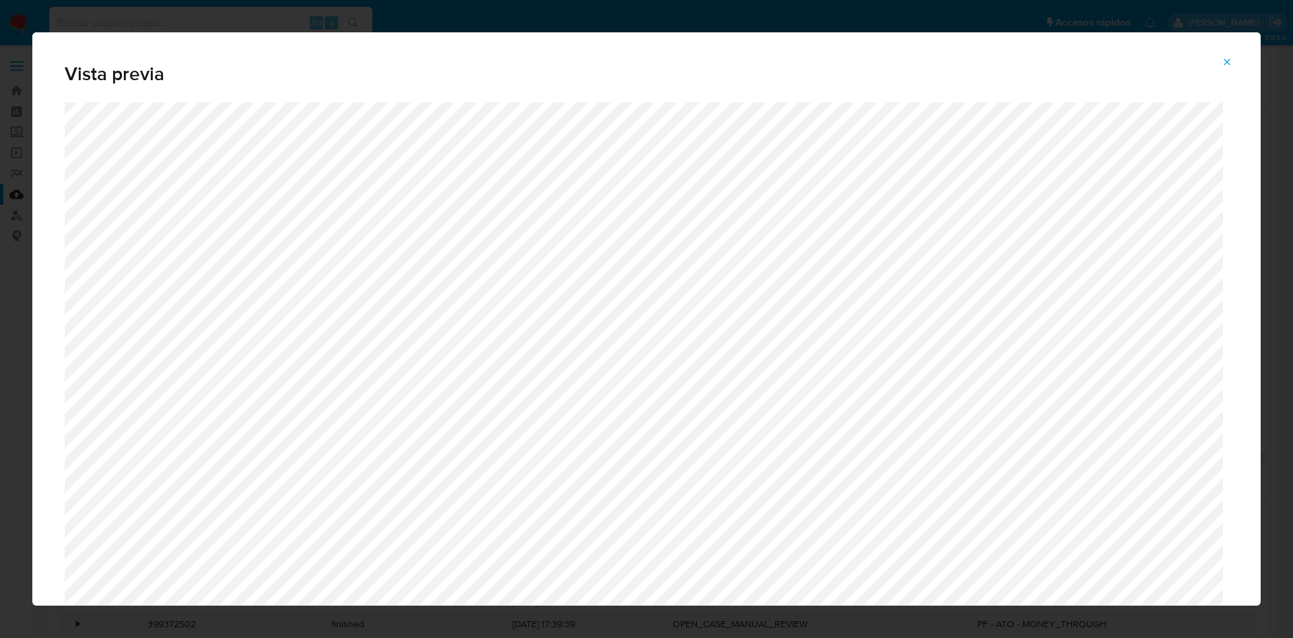
click at [995, 11] on div "Vista previa" at bounding box center [646, 319] width 1293 height 638
click at [1228, 58] on icon "Attachment preview" at bounding box center [1227, 62] width 11 height 11
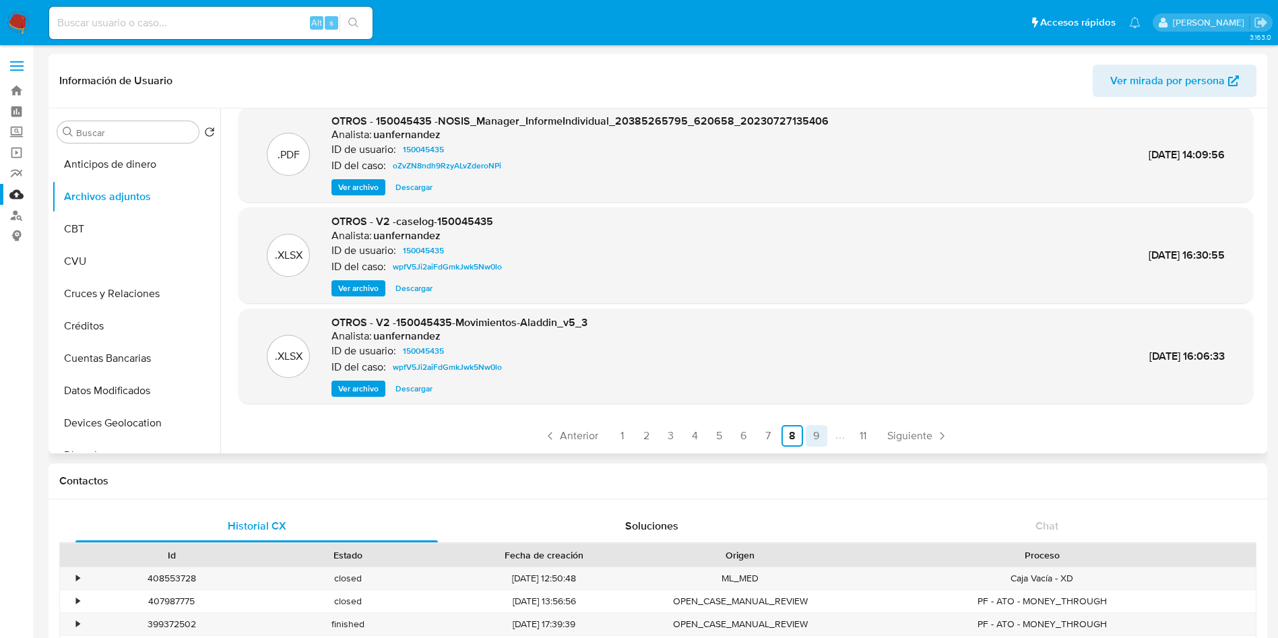
click at [809, 433] on link "9" at bounding box center [817, 436] width 22 height 22
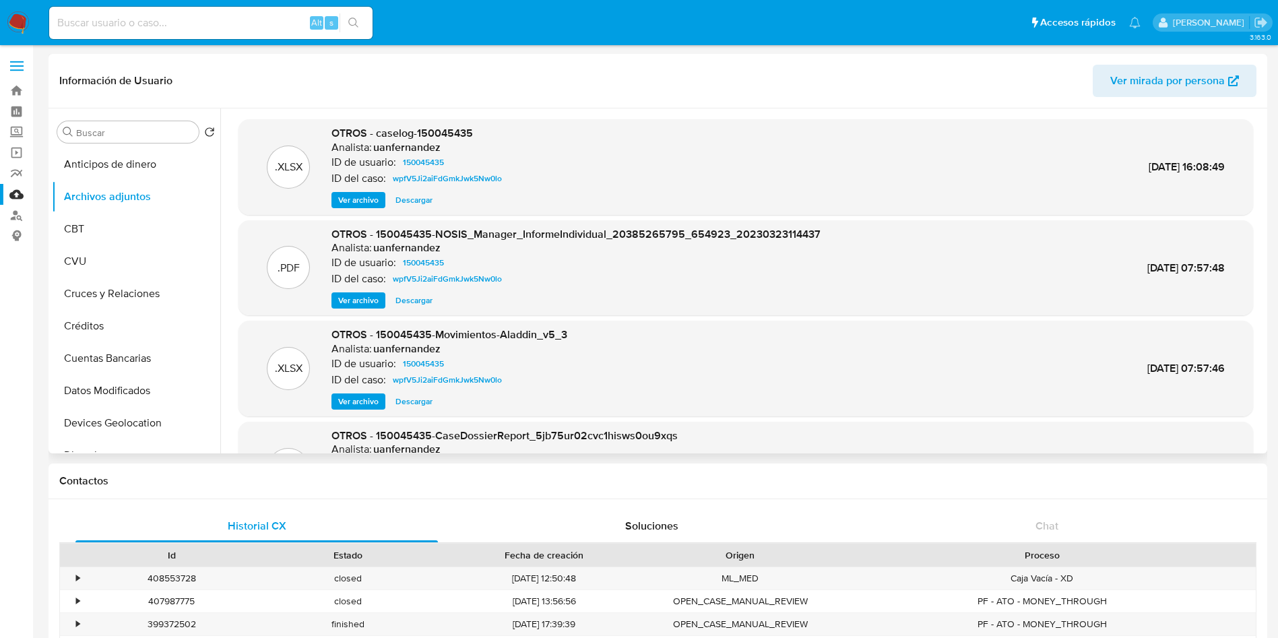
scroll to position [101, 0]
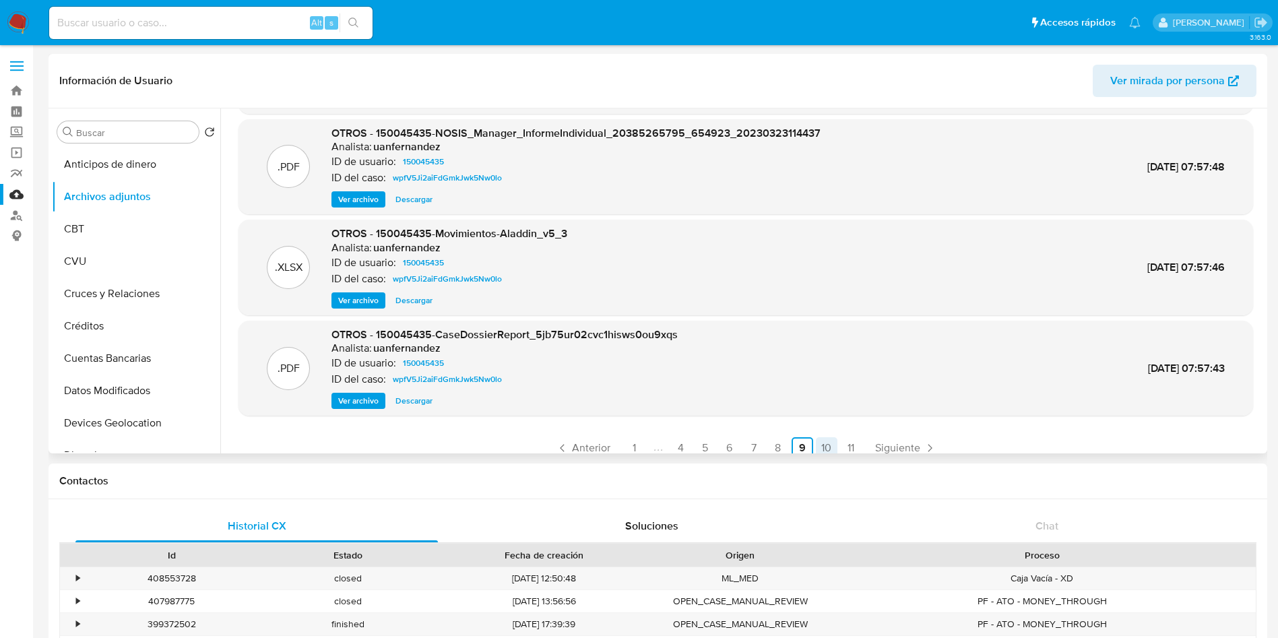
click at [825, 445] on link "10" at bounding box center [827, 448] width 22 height 22
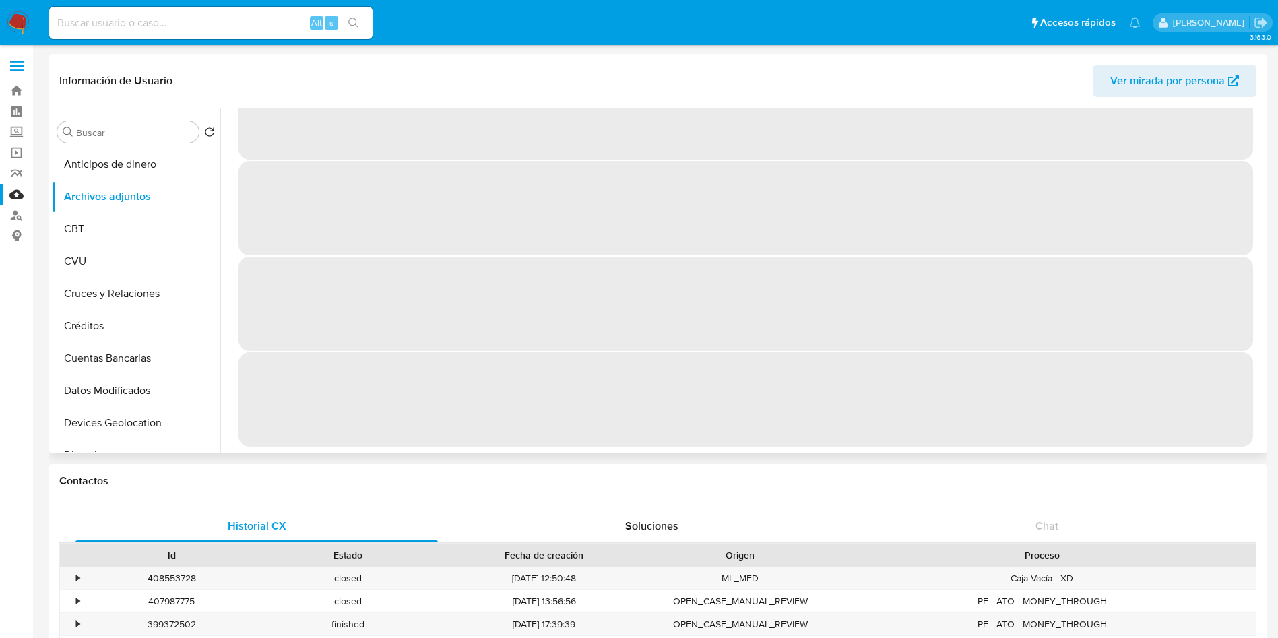
scroll to position [0, 0]
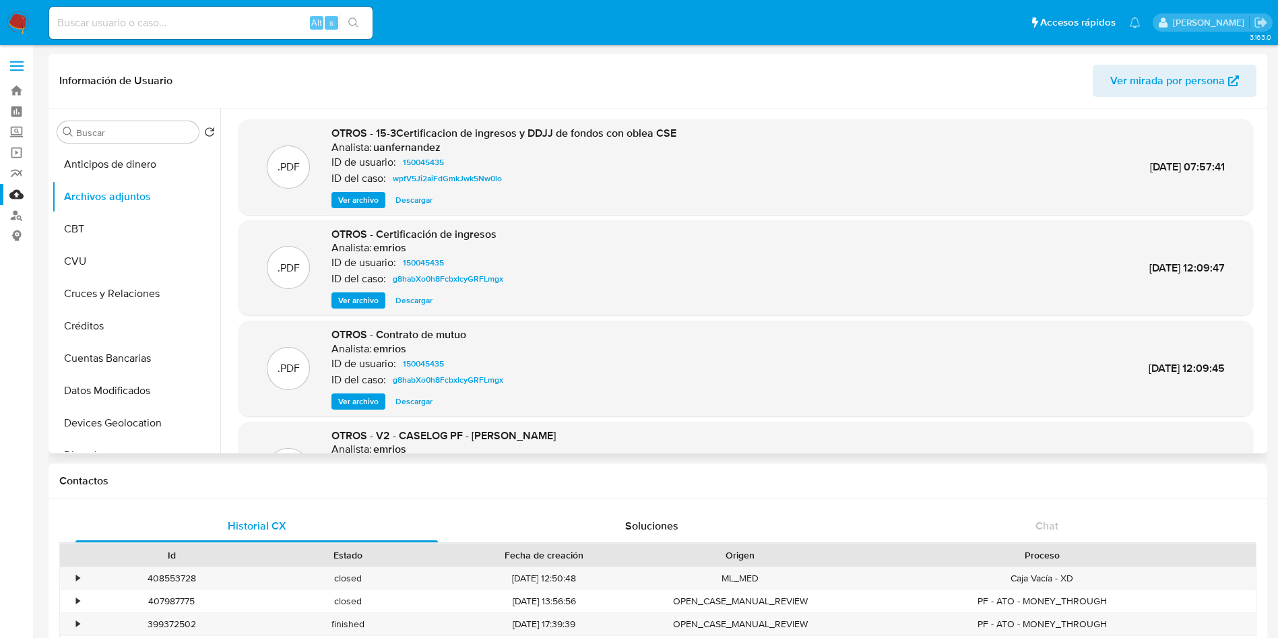
click at [363, 195] on span "Ver archivo" at bounding box center [358, 199] width 40 height 13
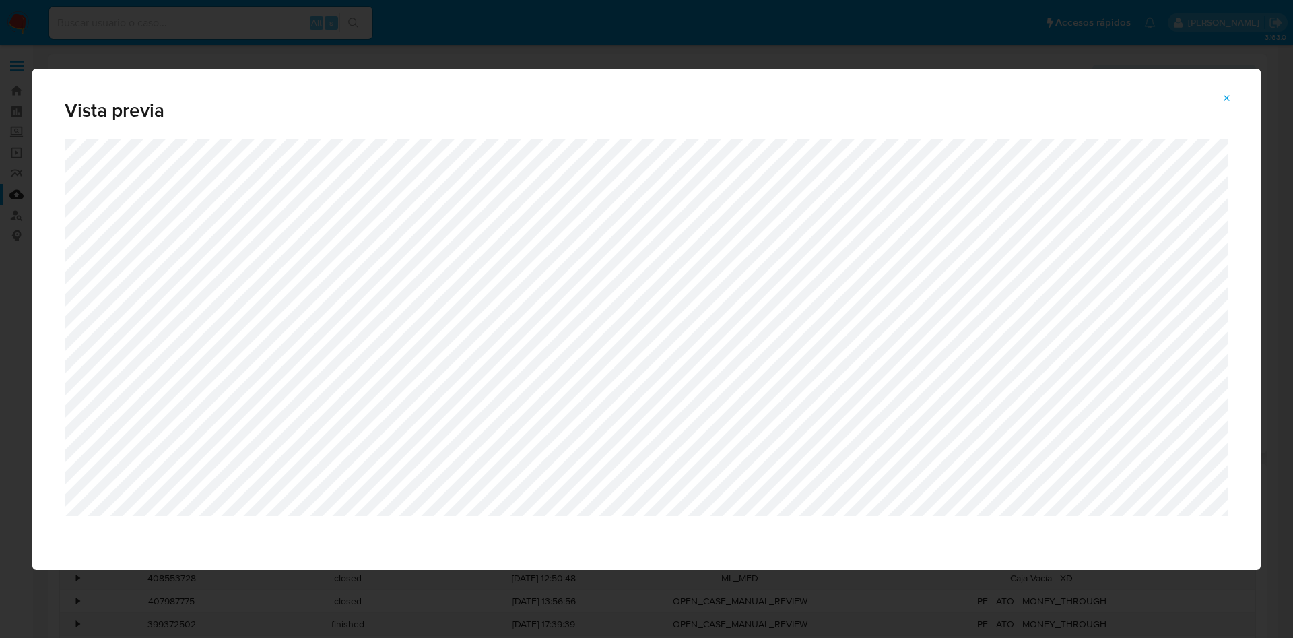
click at [810, 112] on span "Vista previa" at bounding box center [647, 110] width 1164 height 19
click at [1219, 95] on button "Attachment preview" at bounding box center [1228, 99] width 30 height 22
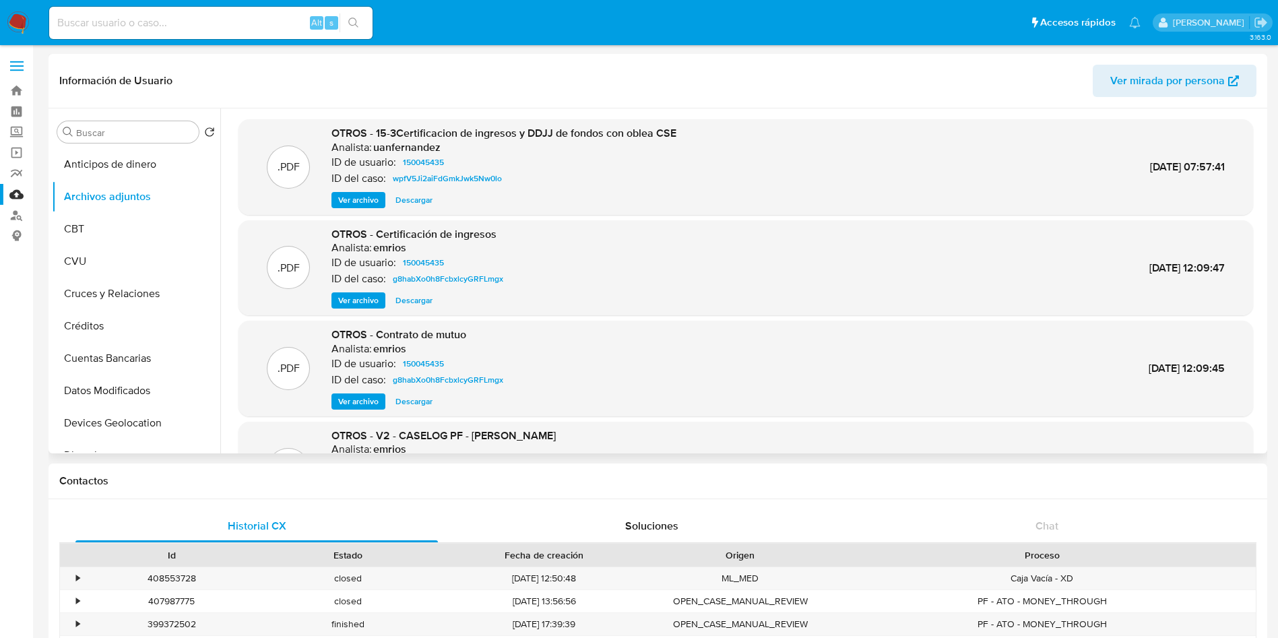
click at [410, 195] on span "Descargar" at bounding box center [413, 199] width 37 height 13
click at [357, 294] on span "Ver archivo" at bounding box center [358, 300] width 40 height 13
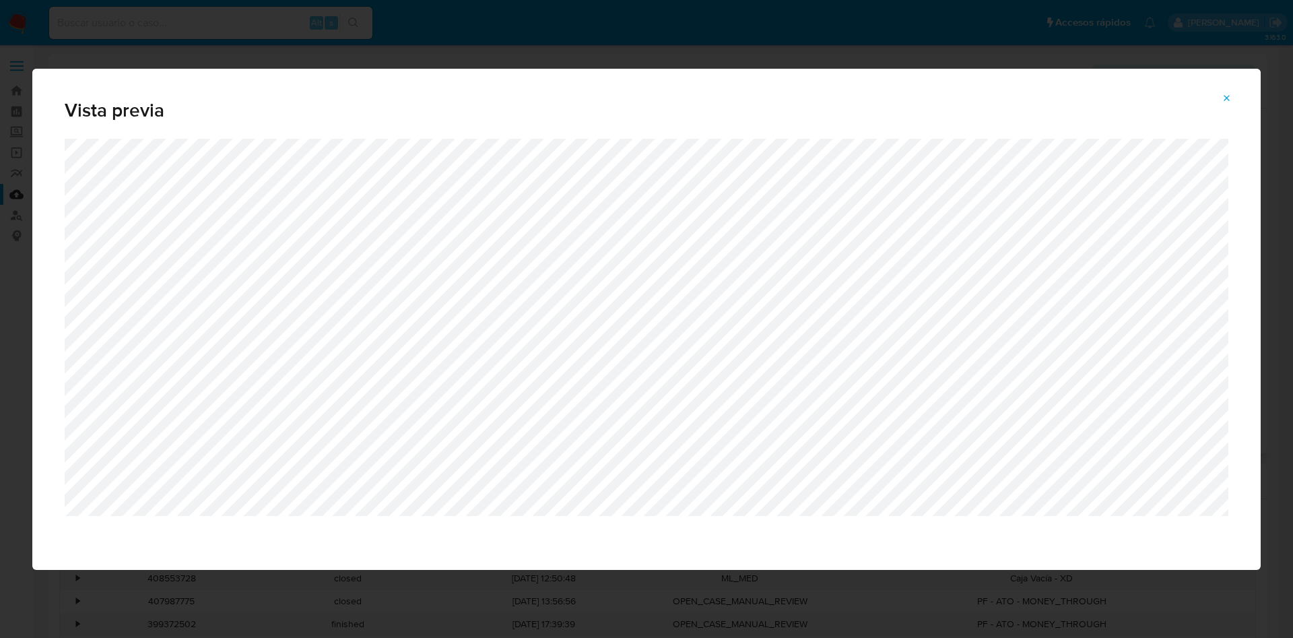
click at [1228, 104] on span "Attachment preview" at bounding box center [1227, 98] width 11 height 19
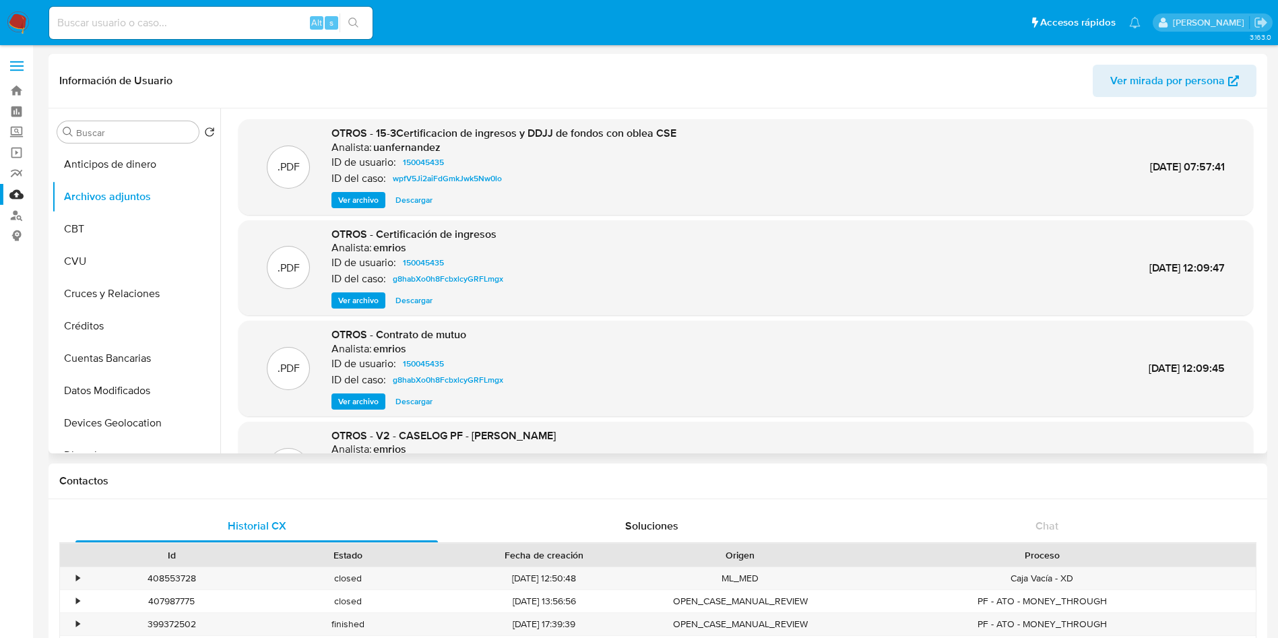
click at [405, 305] on span "Descargar" at bounding box center [413, 300] width 37 height 13
click at [350, 396] on span "Ver archivo" at bounding box center [358, 401] width 40 height 13
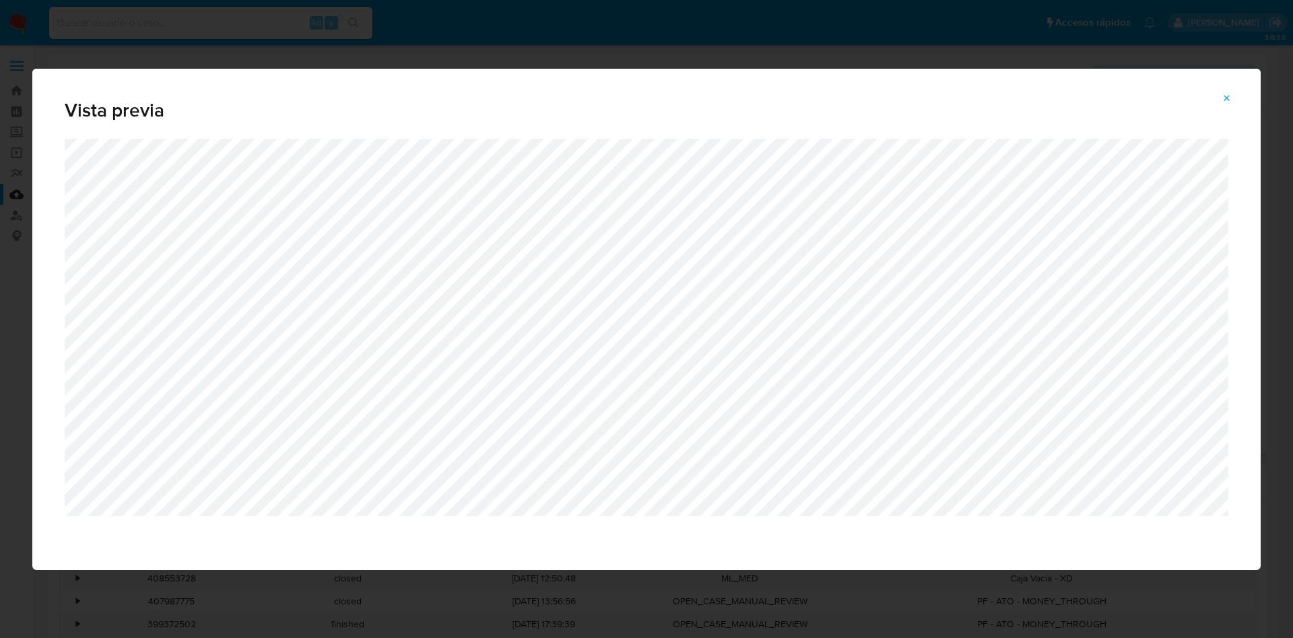
click at [1229, 93] on icon "Attachment preview" at bounding box center [1227, 98] width 11 height 11
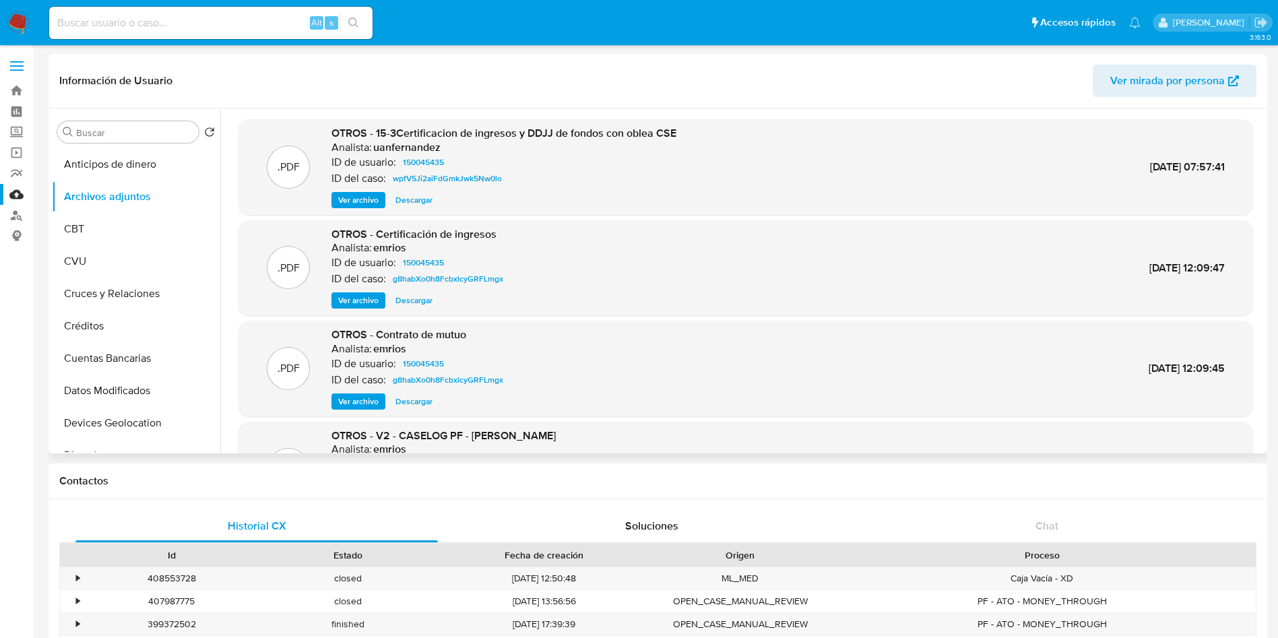
click at [414, 398] on span "Descargar" at bounding box center [413, 401] width 37 height 13
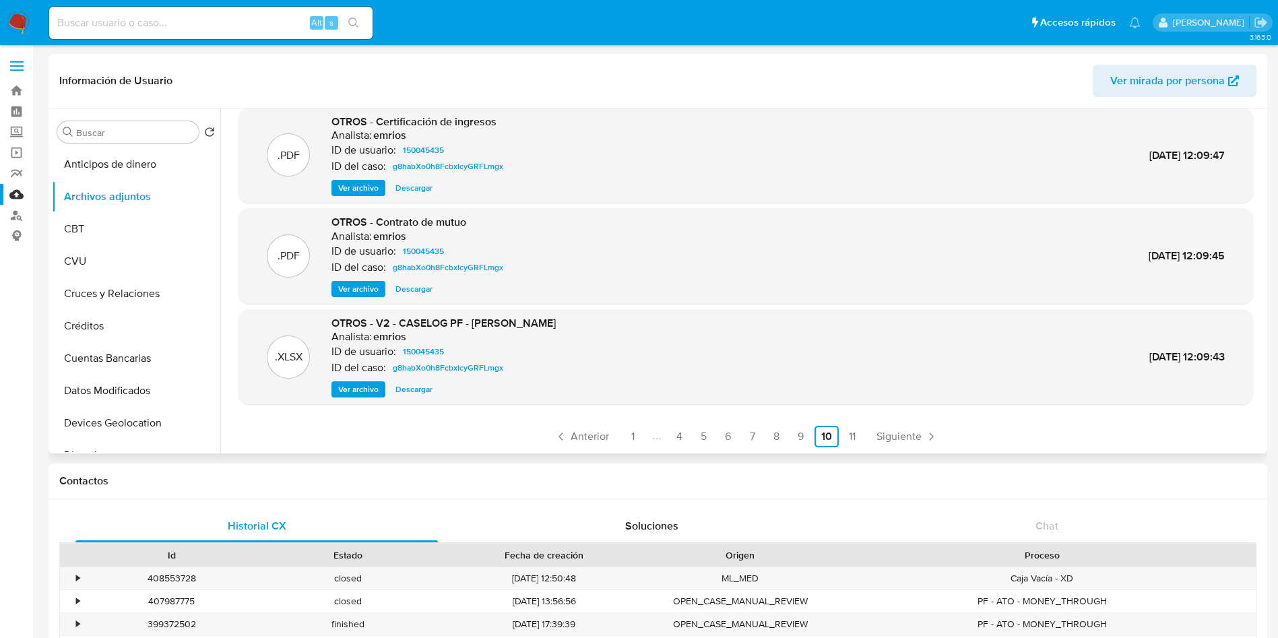
scroll to position [113, 0]
click at [847, 430] on link "11" at bounding box center [852, 436] width 22 height 22
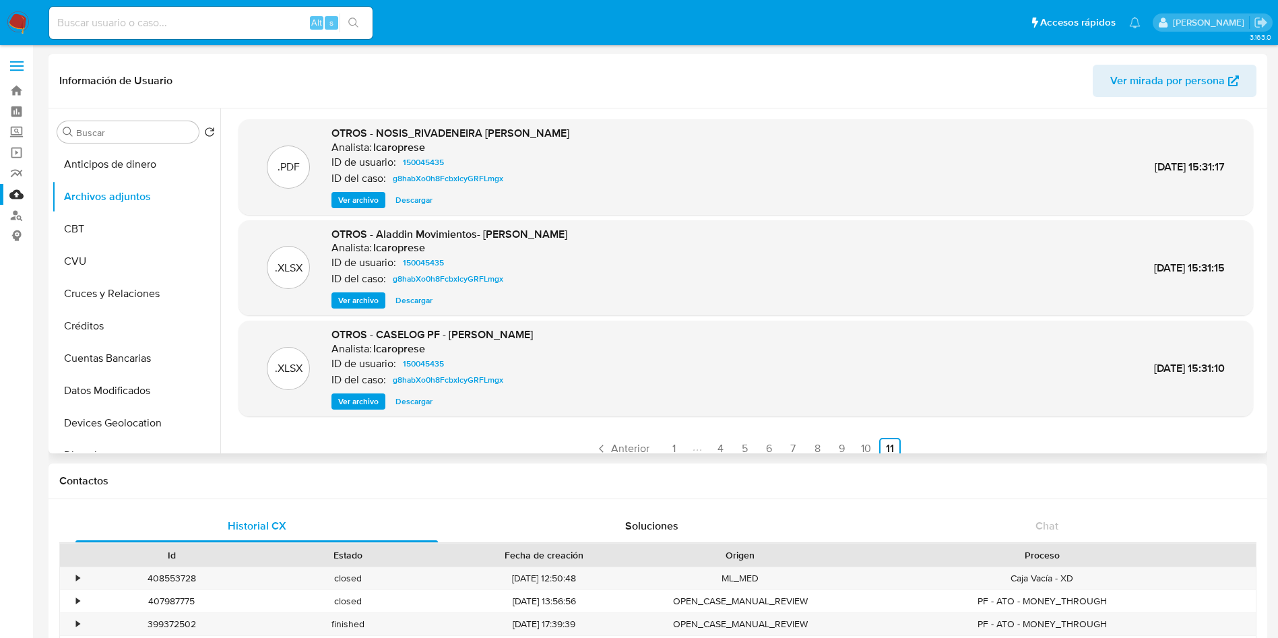
scroll to position [13, 0]
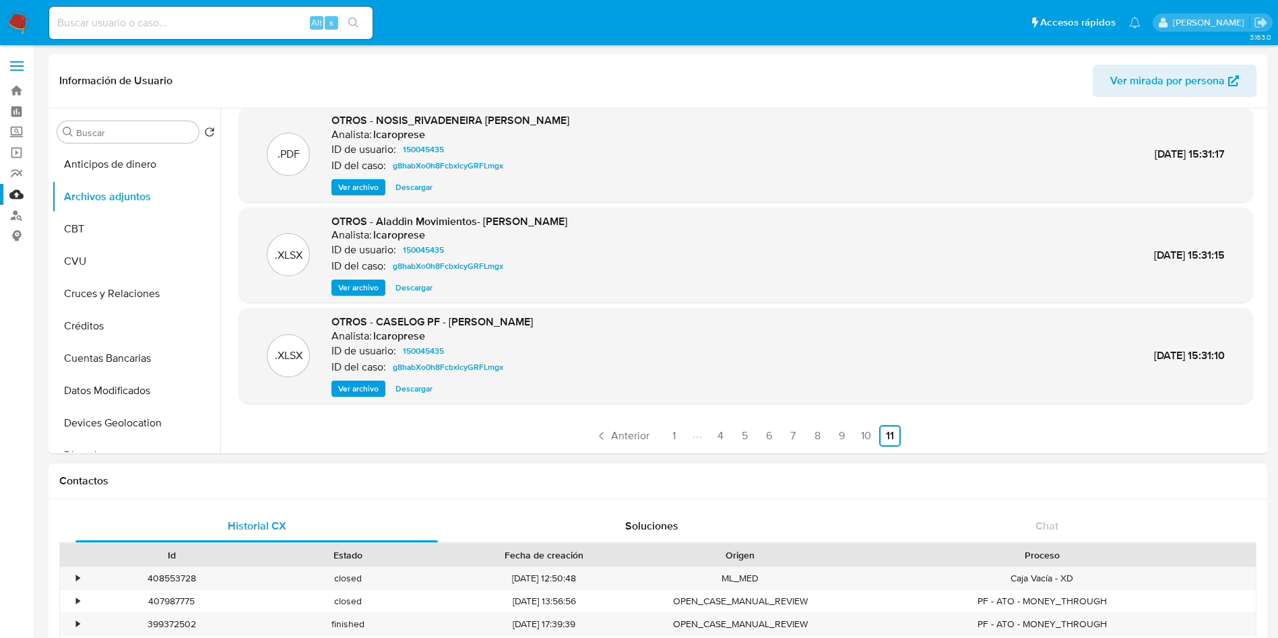
click at [835, 482] on h1 "Contactos" at bounding box center [657, 480] width 1197 height 13
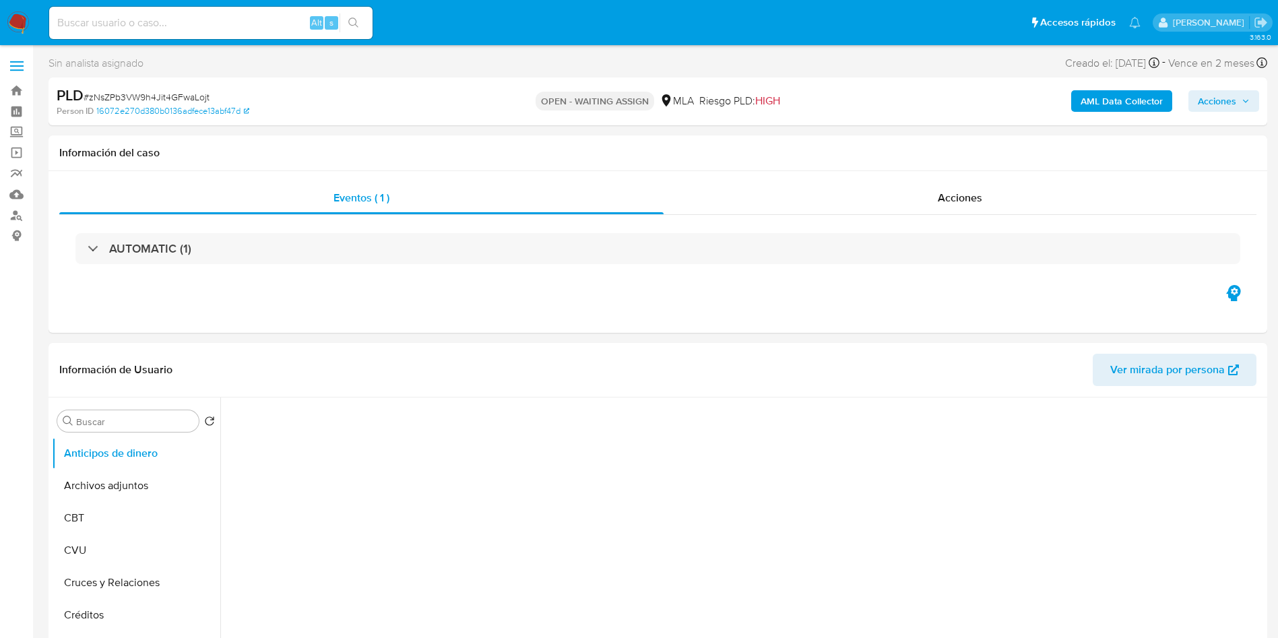
select select "10"
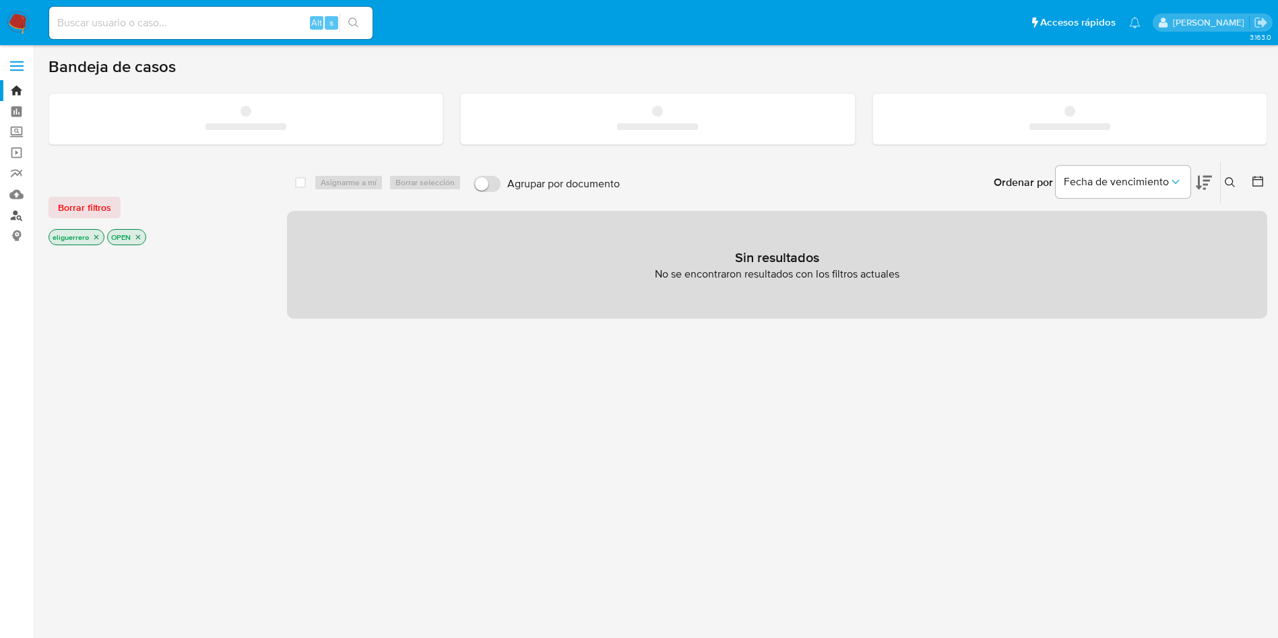
click at [15, 210] on link "Buscador de personas" at bounding box center [80, 215] width 160 height 21
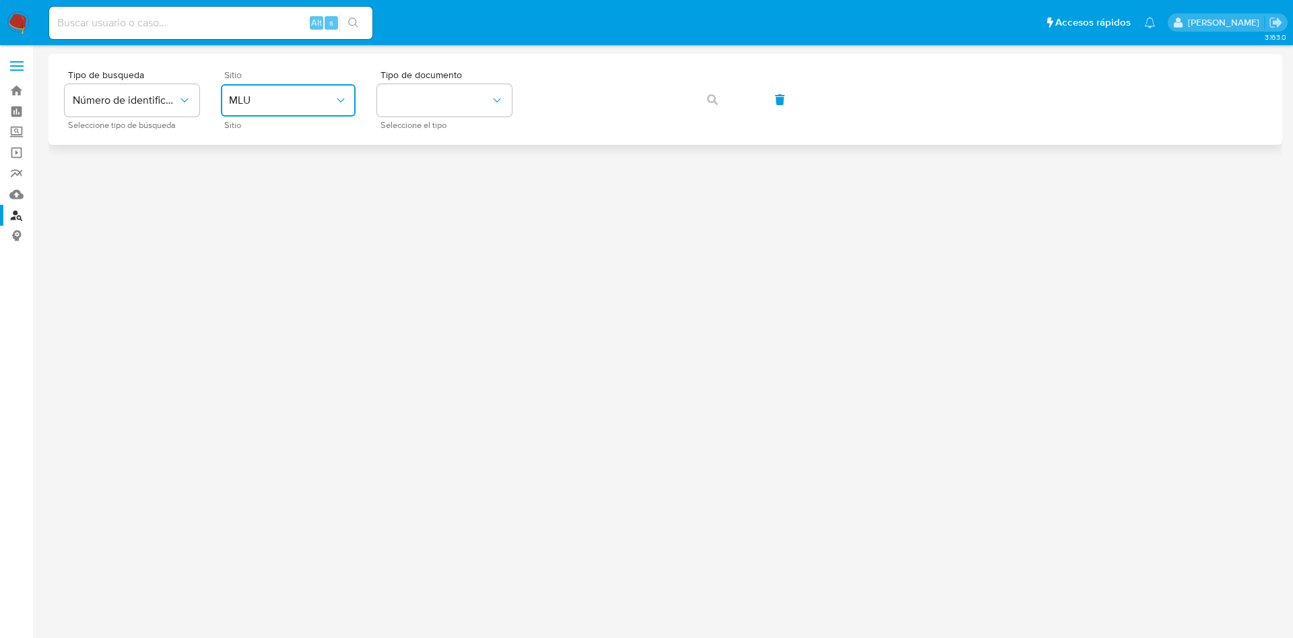
click at [349, 106] on button "MLU" at bounding box center [288, 100] width 135 height 32
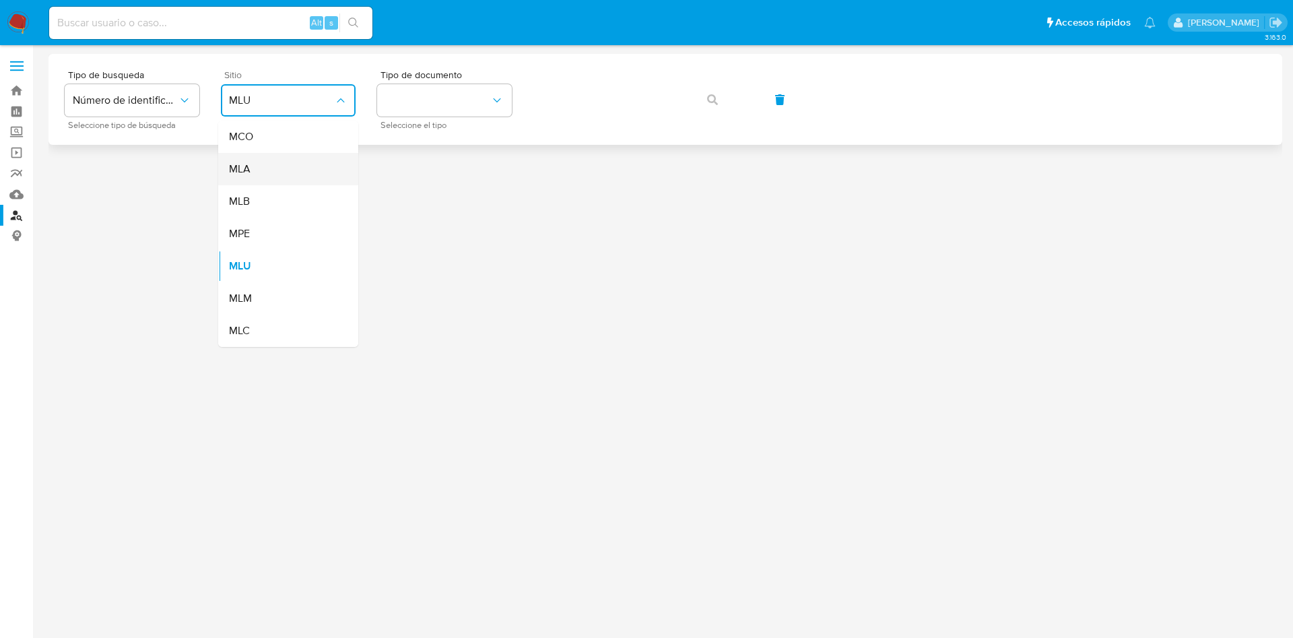
click at [316, 163] on div "MLA" at bounding box center [284, 169] width 110 height 32
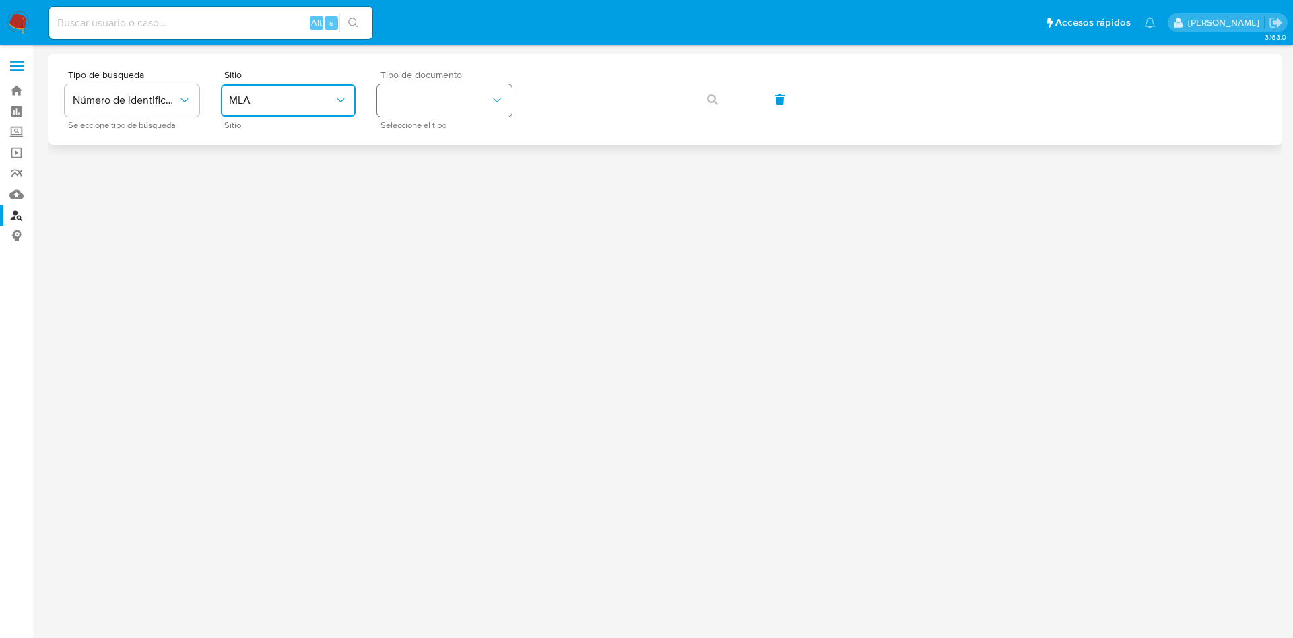
click at [437, 107] on button "identificationType" at bounding box center [444, 100] width 135 height 32
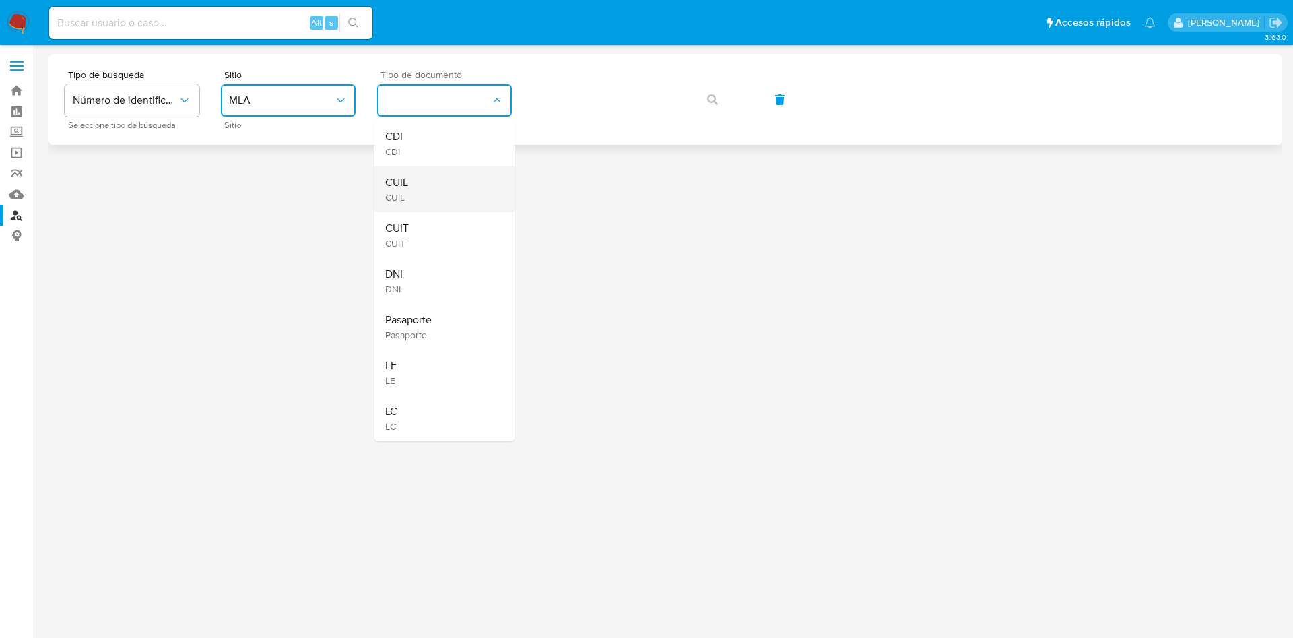
click at [441, 196] on div "CUIL CUIL" at bounding box center [440, 189] width 110 height 46
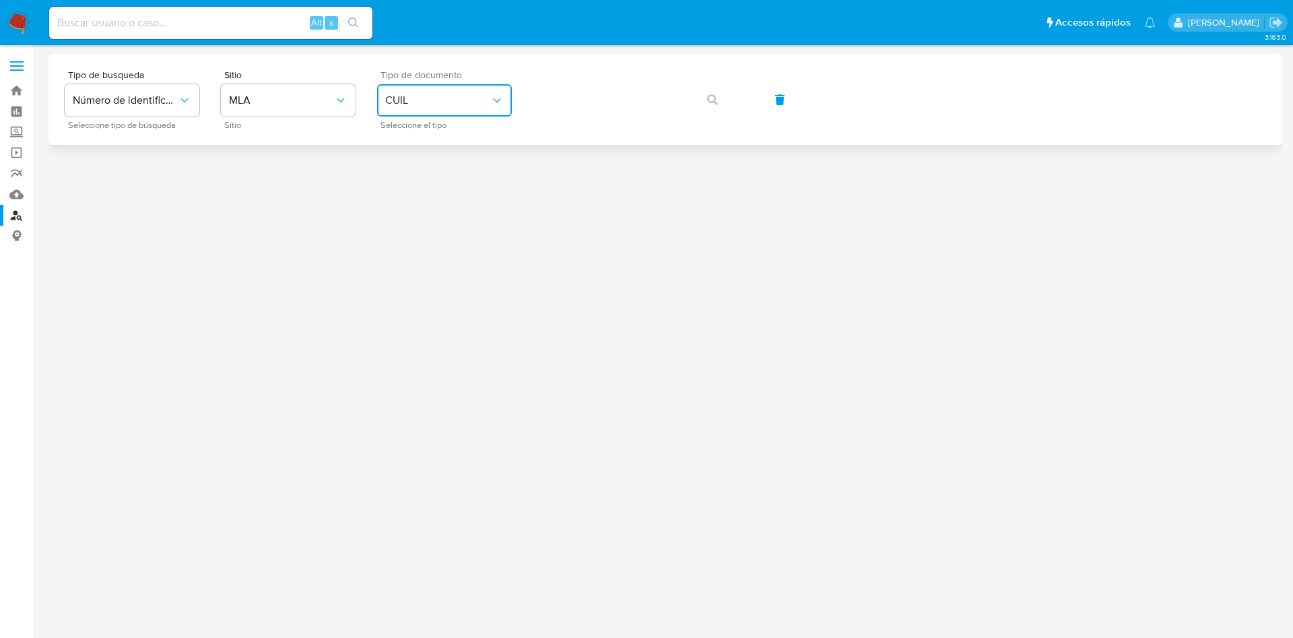
click at [463, 101] on span "CUIL" at bounding box center [437, 100] width 105 height 13
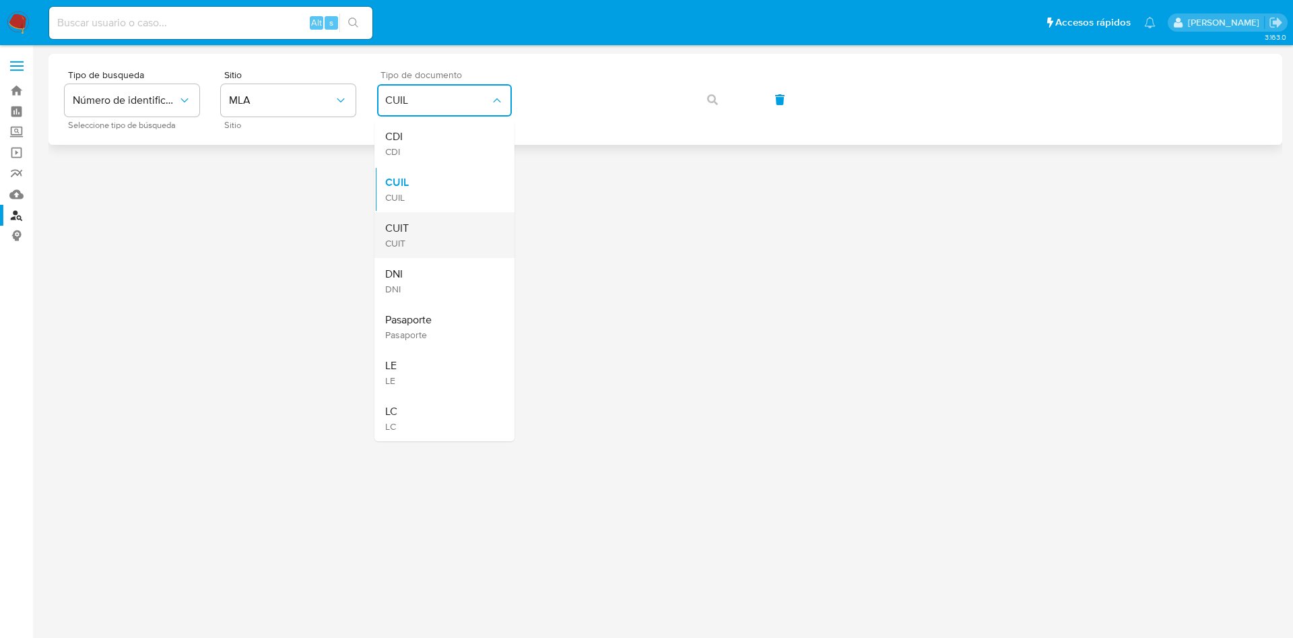
click at [444, 223] on div "CUIT CUIT" at bounding box center [440, 235] width 110 height 46
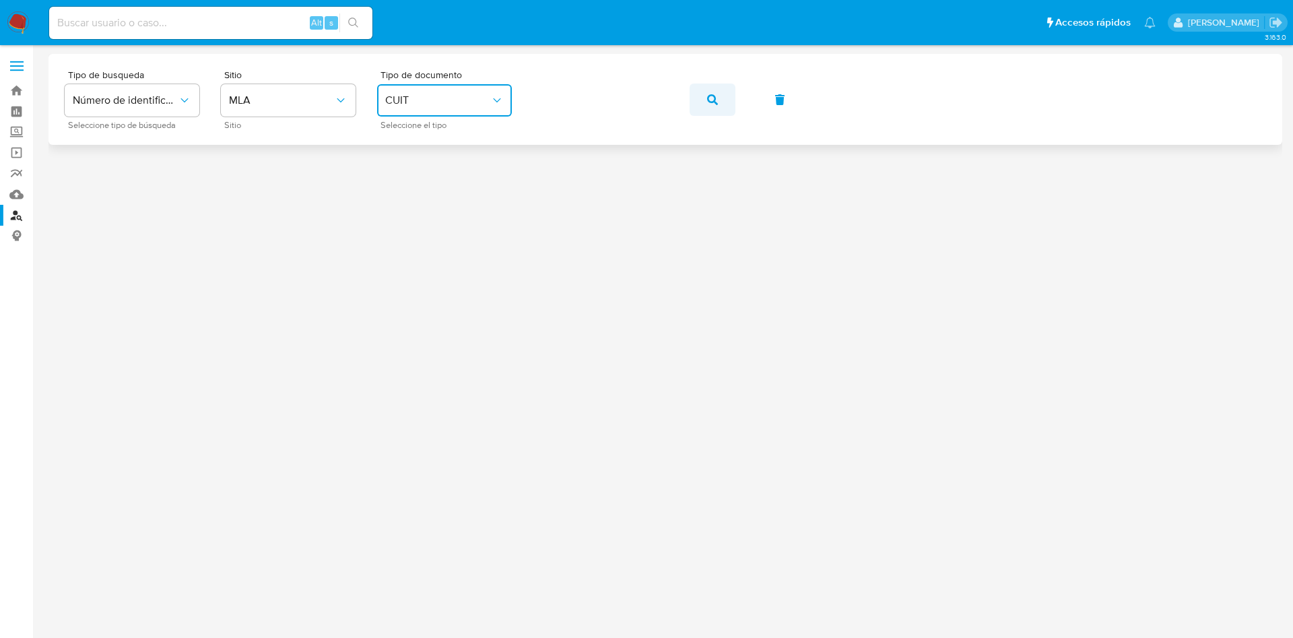
click at [715, 86] on span "button" at bounding box center [712, 100] width 11 height 30
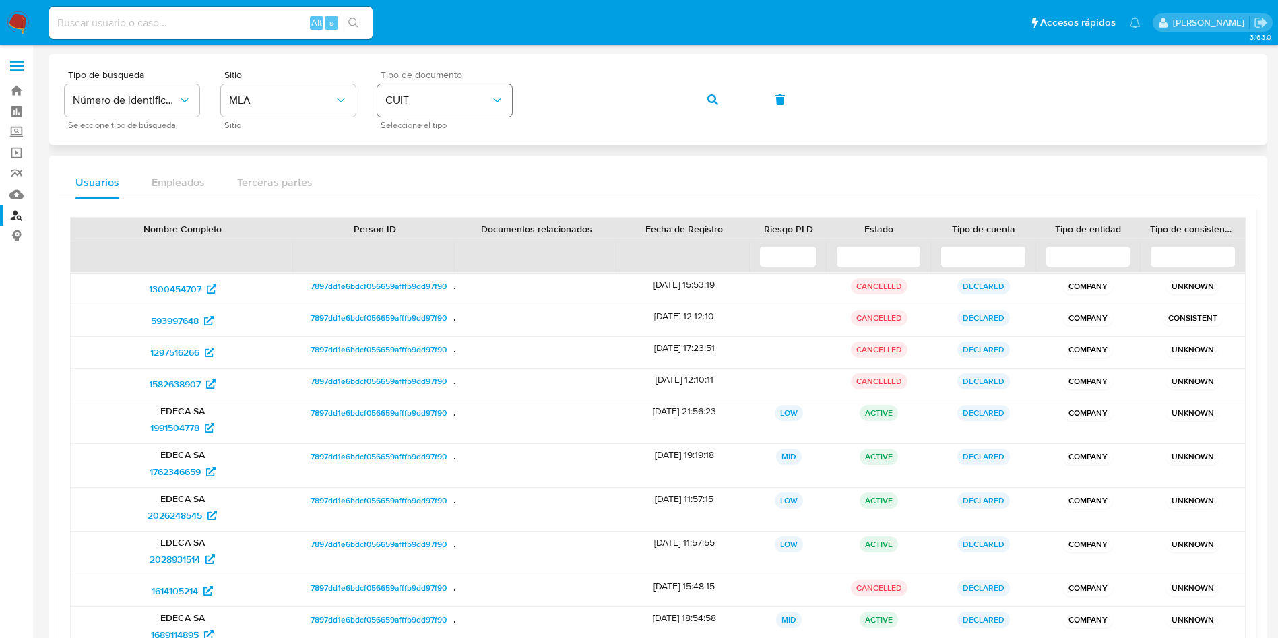
click at [453, 96] on div "Tipo de busqueda Número de identificación Seleccione tipo de búsqueda Sitio MLA…" at bounding box center [658, 99] width 1186 height 59
click at [705, 97] on button "button" at bounding box center [713, 100] width 46 height 32
